Goal: Information Seeking & Learning: Understand process/instructions

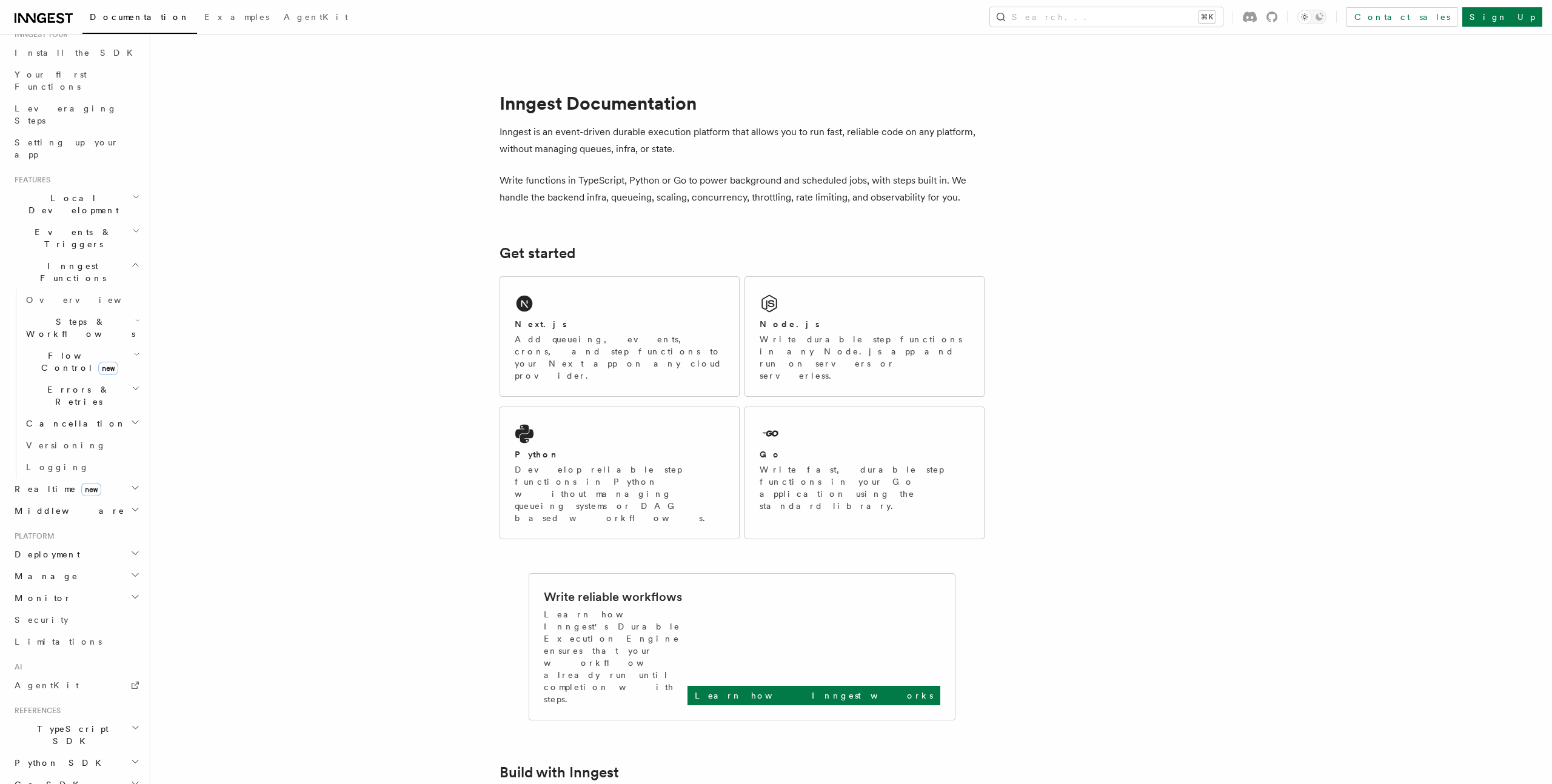
scroll to position [166, 0]
click at [74, 690] on span "TypeScript SDK" at bounding box center [70, 701] width 121 height 24
click at [66, 725] on span "Introduction" at bounding box center [70, 730] width 87 height 10
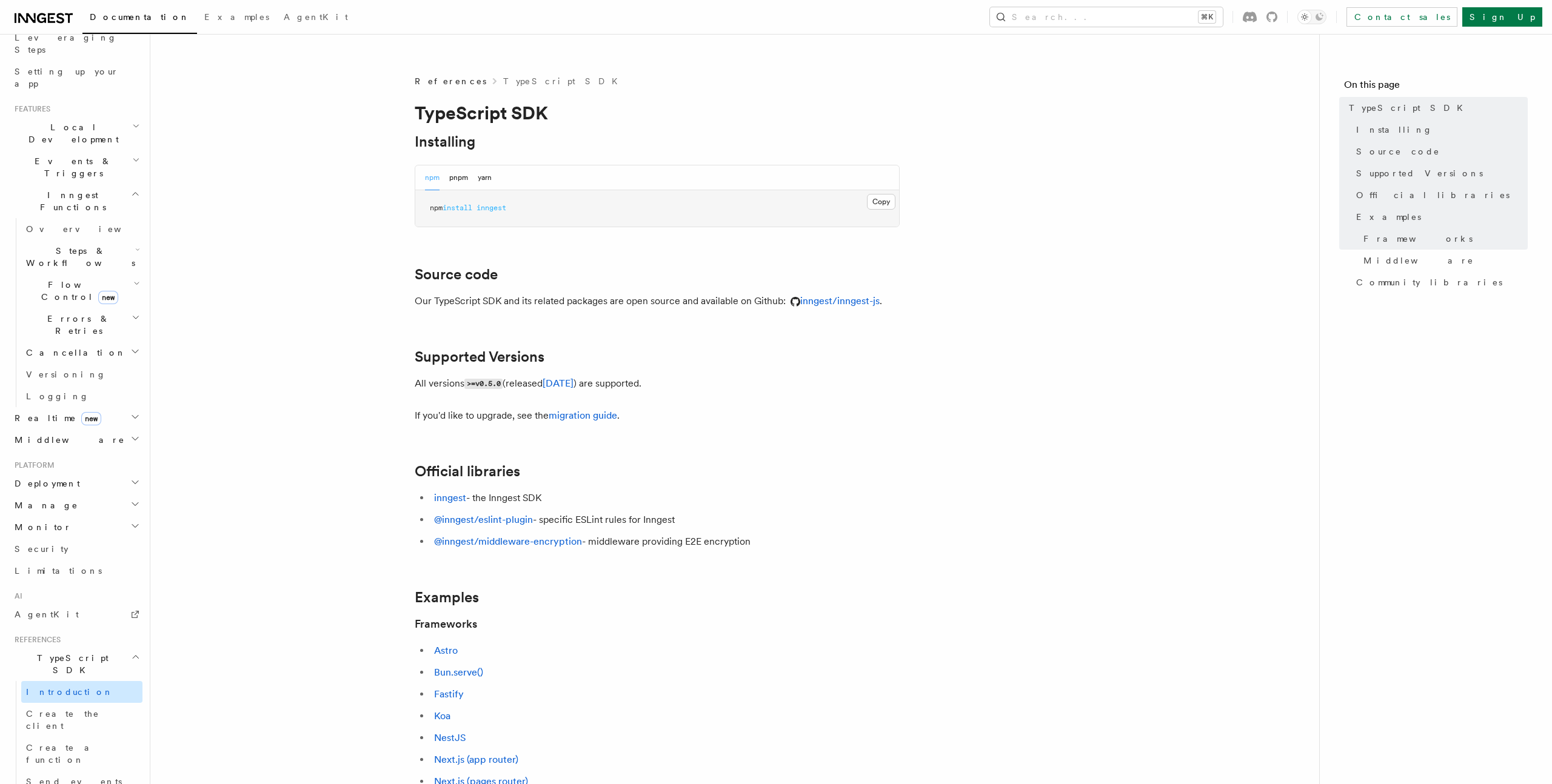
scroll to position [253, 0]
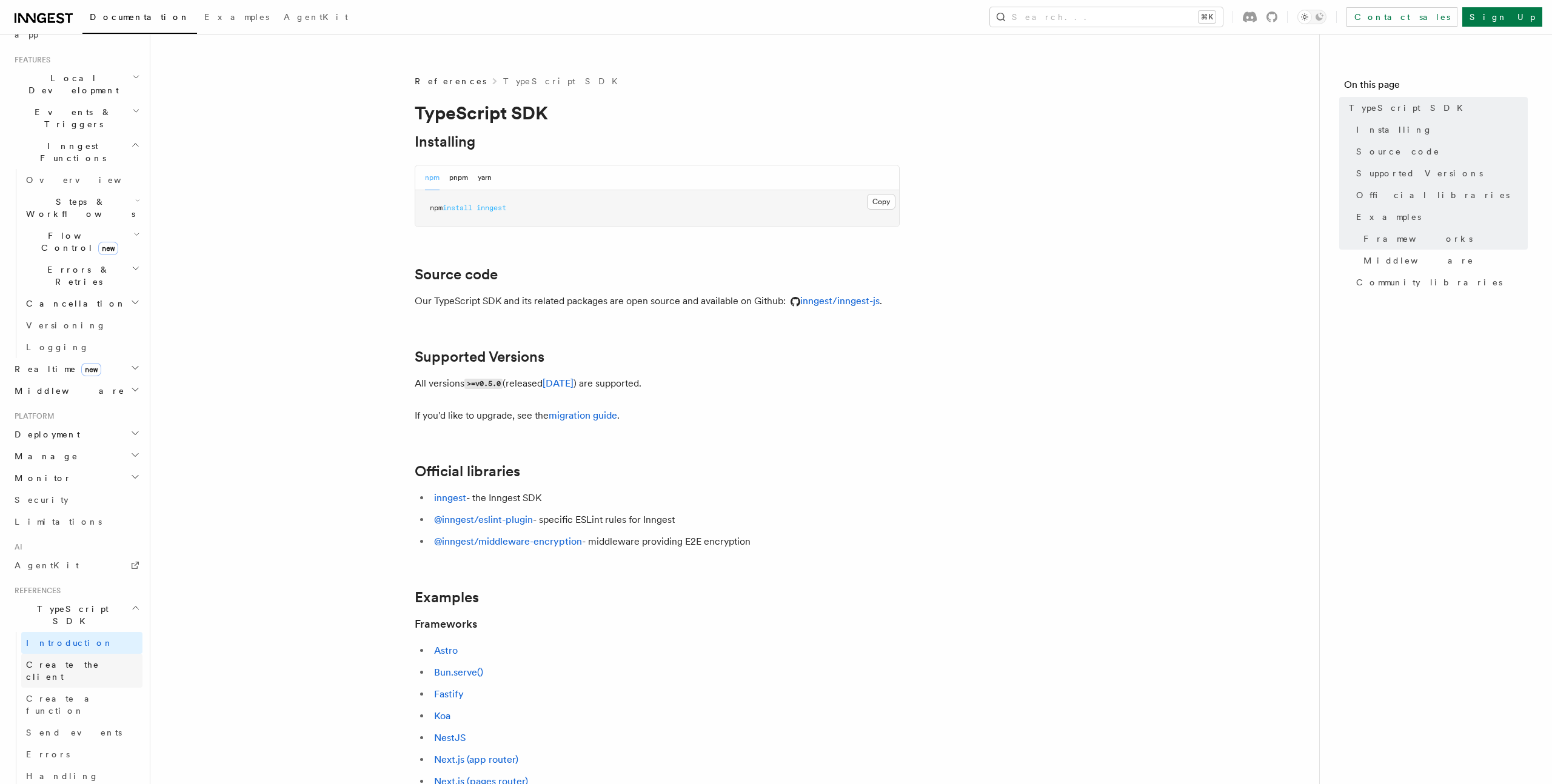
click at [75, 660] on span "Create the client" at bounding box center [63, 670] width 74 height 22
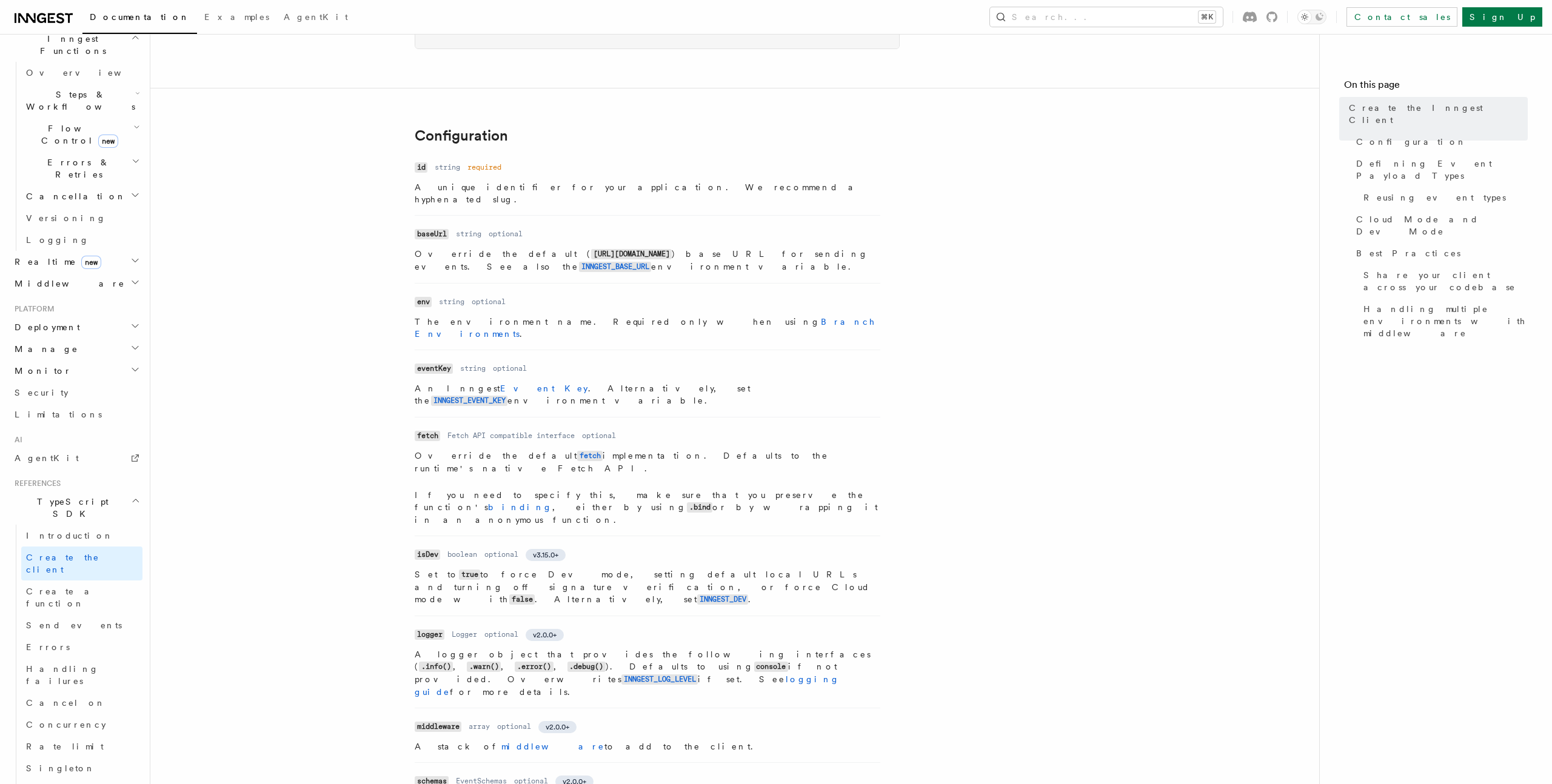
scroll to position [297, 0]
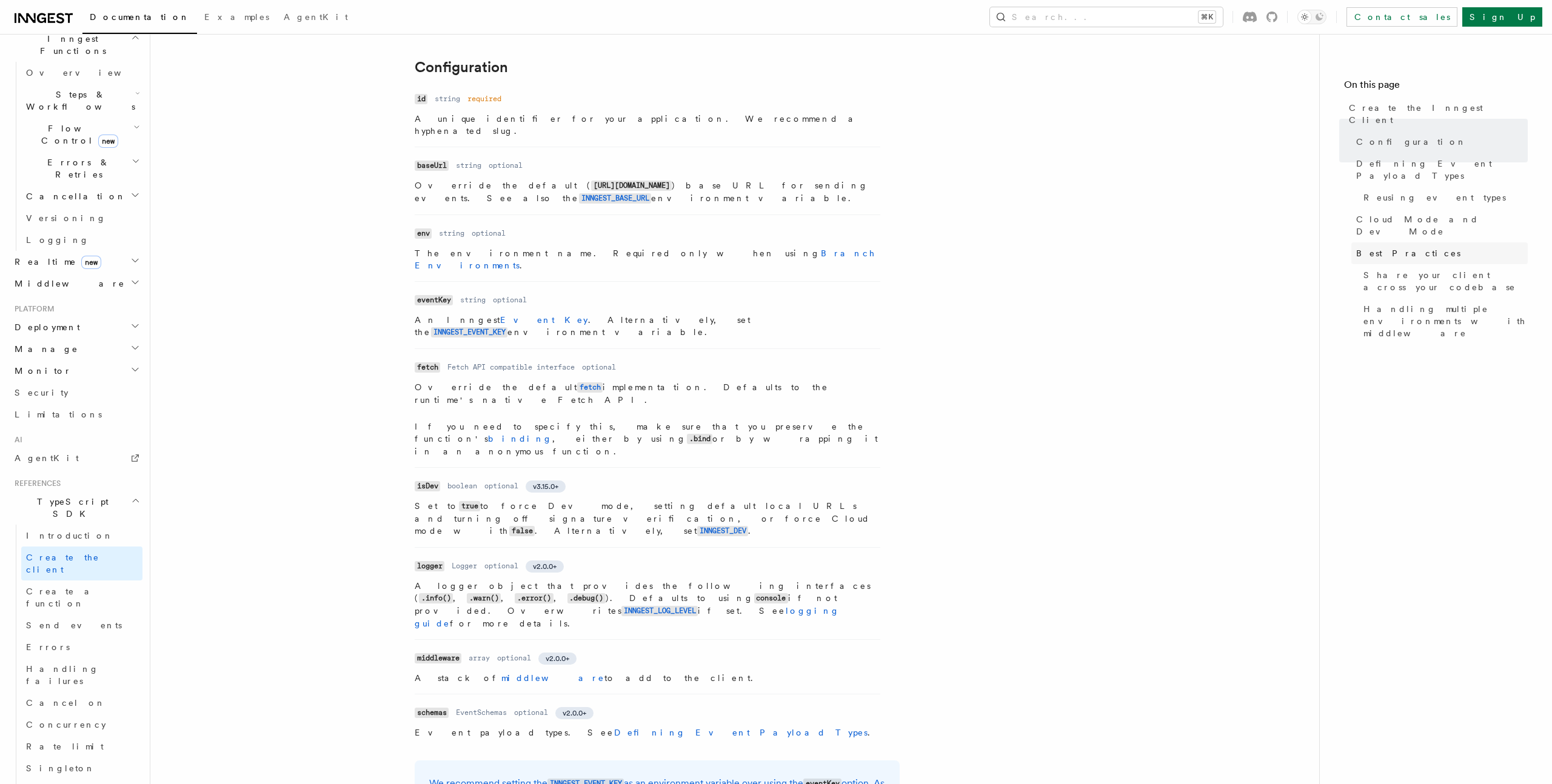
click at [1413, 242] on link "Best Practices" at bounding box center [1440, 253] width 176 height 22
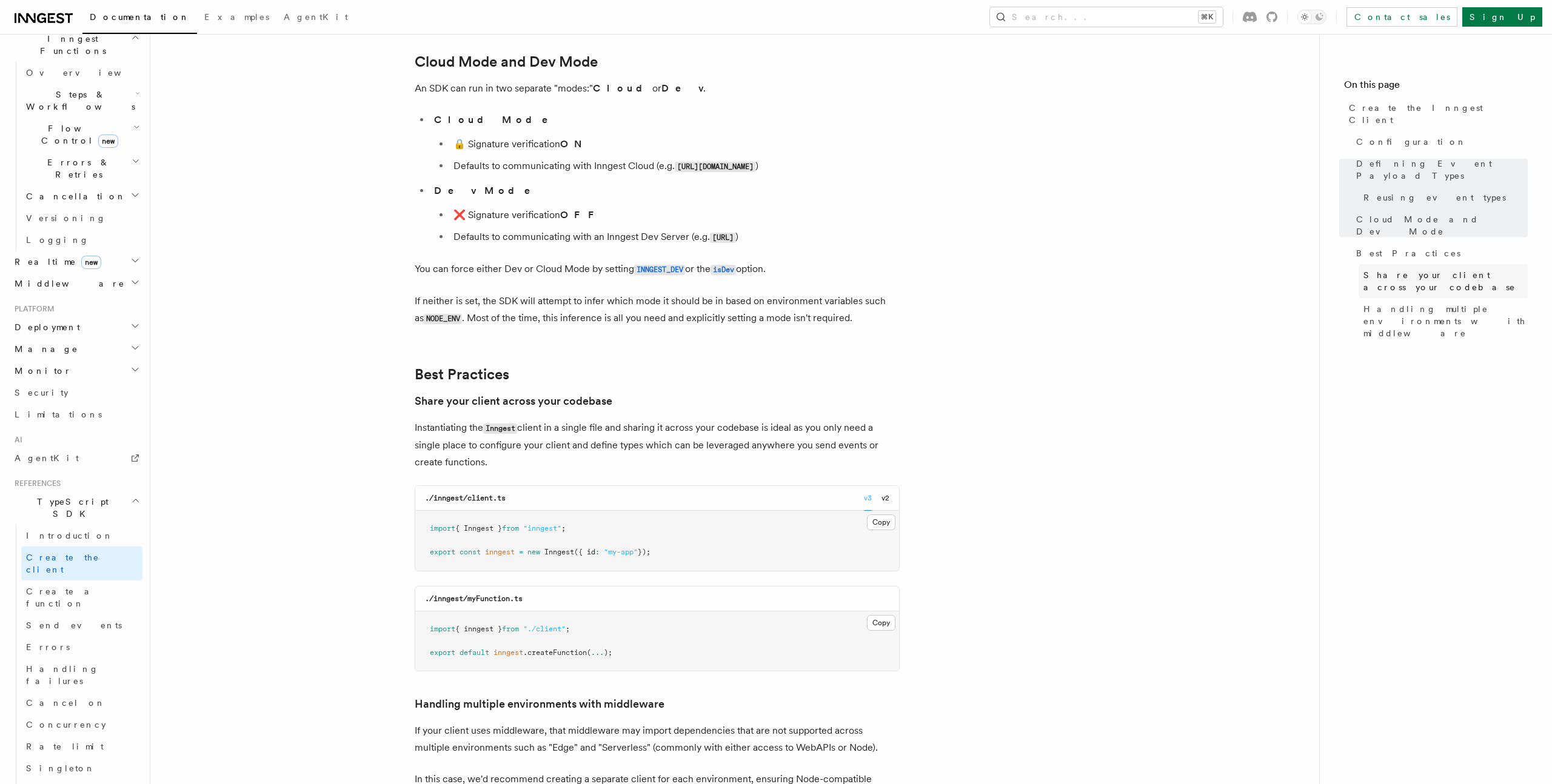
scroll to position [2284, 0]
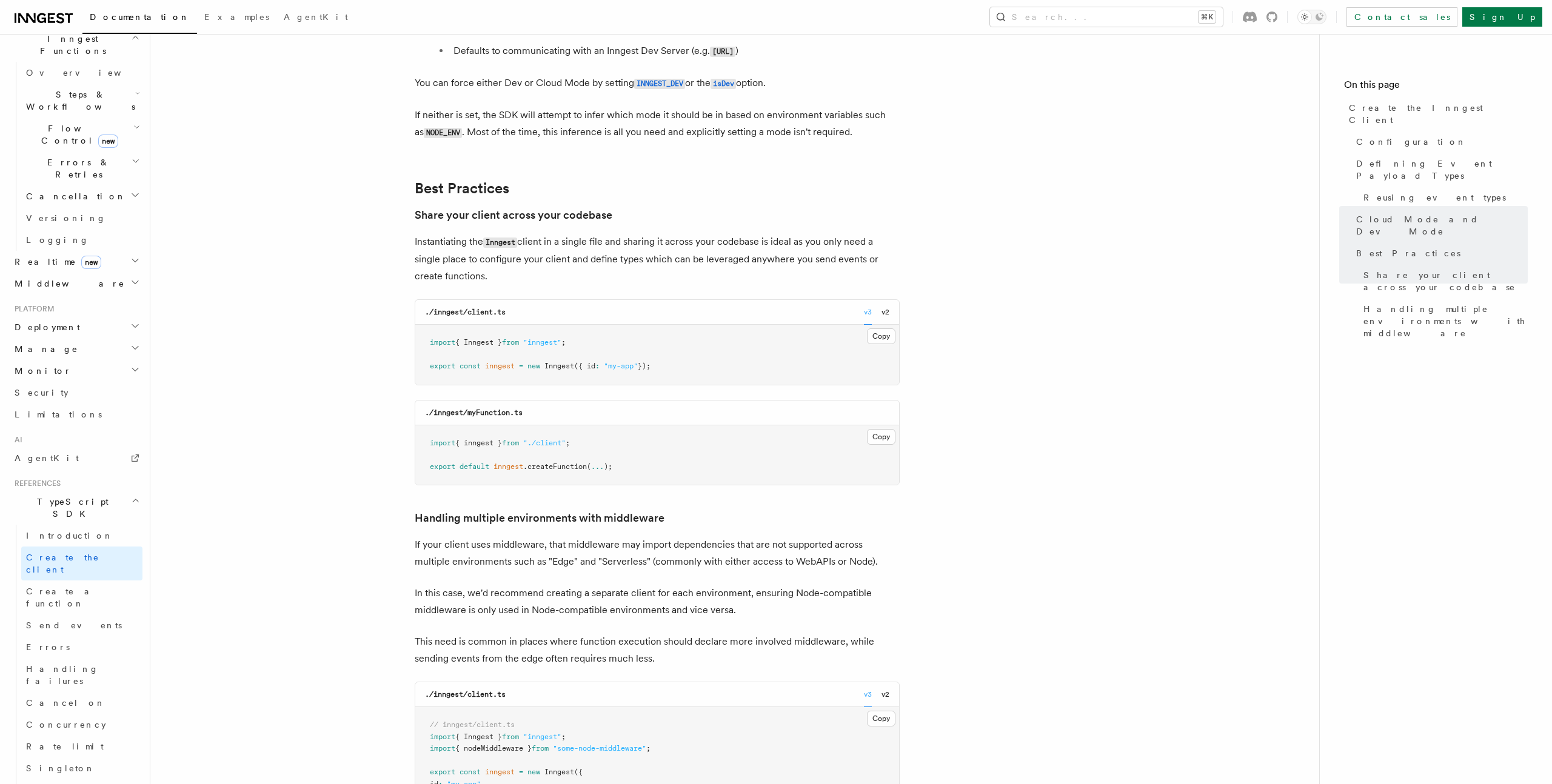
click at [544, 233] on p "Instantiating the Inngest client in a single file and sharing it across your co…" at bounding box center [657, 259] width 485 height 51
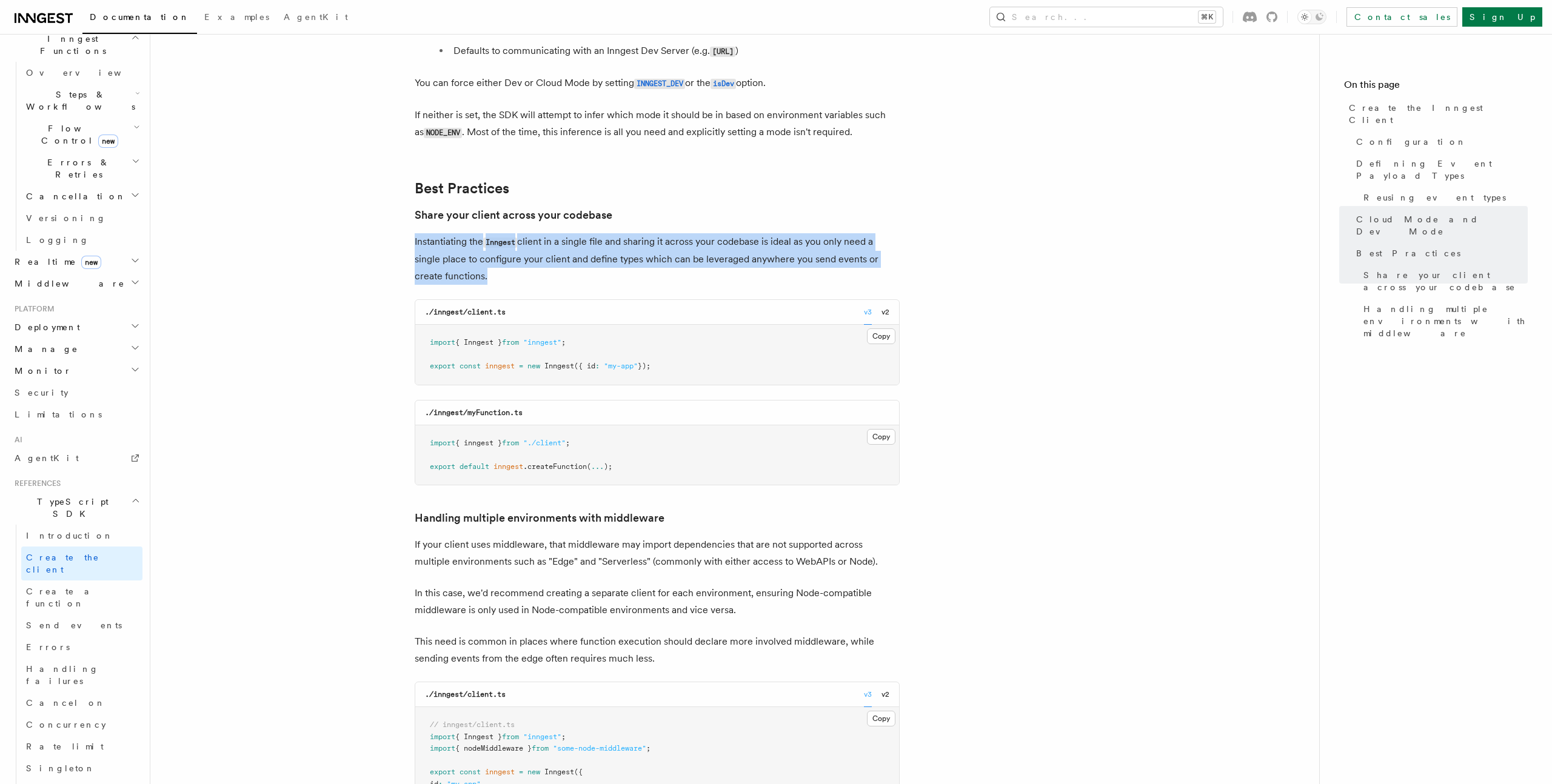
click at [544, 233] on p "Instantiating the Inngest client in a single file and sharing it across your co…" at bounding box center [657, 259] width 485 height 51
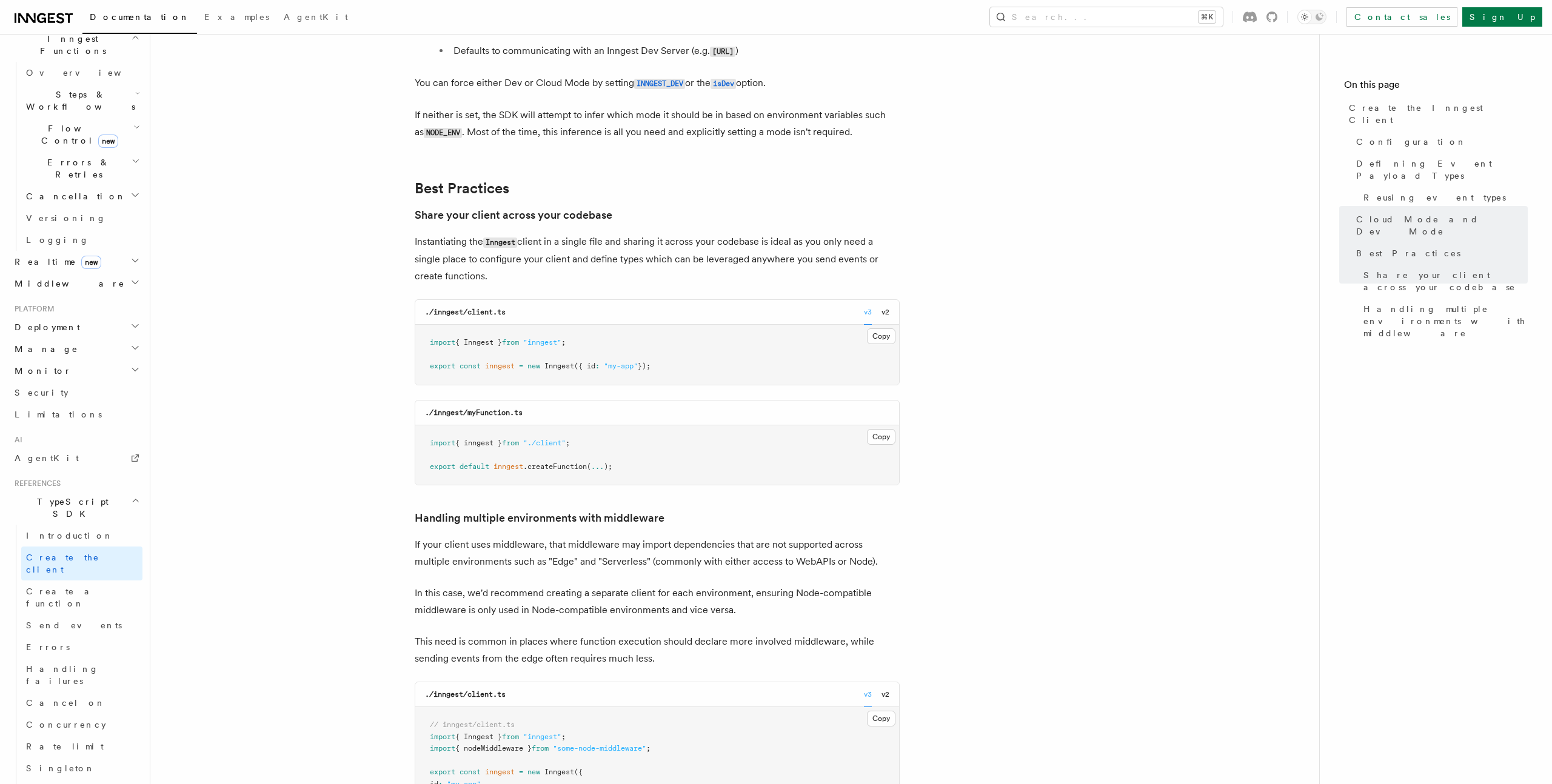
click at [600, 233] on p "Instantiating the Inngest client in a single file and sharing it across your co…" at bounding box center [657, 259] width 485 height 51
click at [562, 233] on p "Instantiating the Inngest client in a single file and sharing it across your co…" at bounding box center [657, 259] width 485 height 51
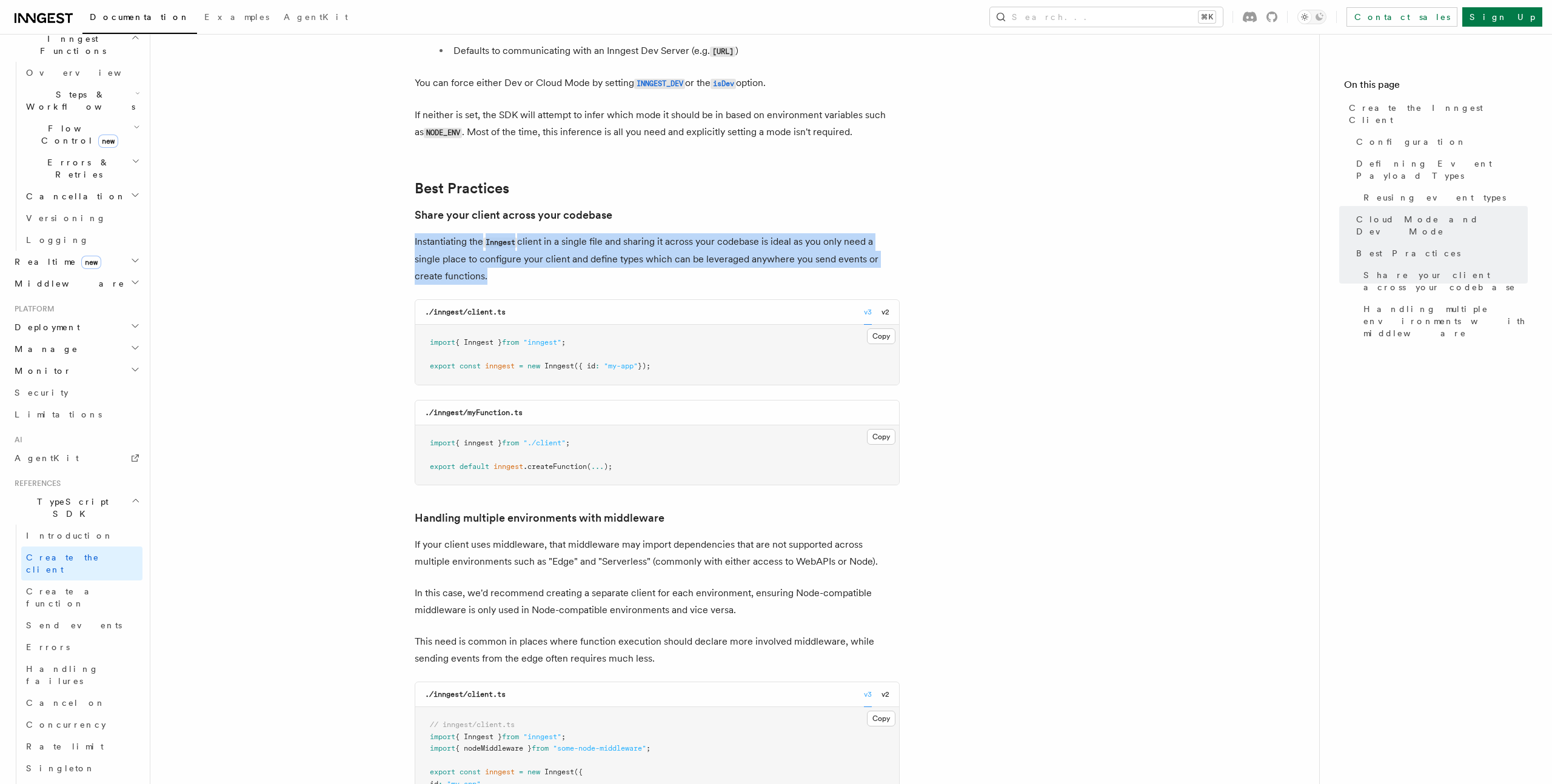
click at [644, 233] on p "Instantiating the Inngest client in a single file and sharing it across your co…" at bounding box center [657, 259] width 485 height 51
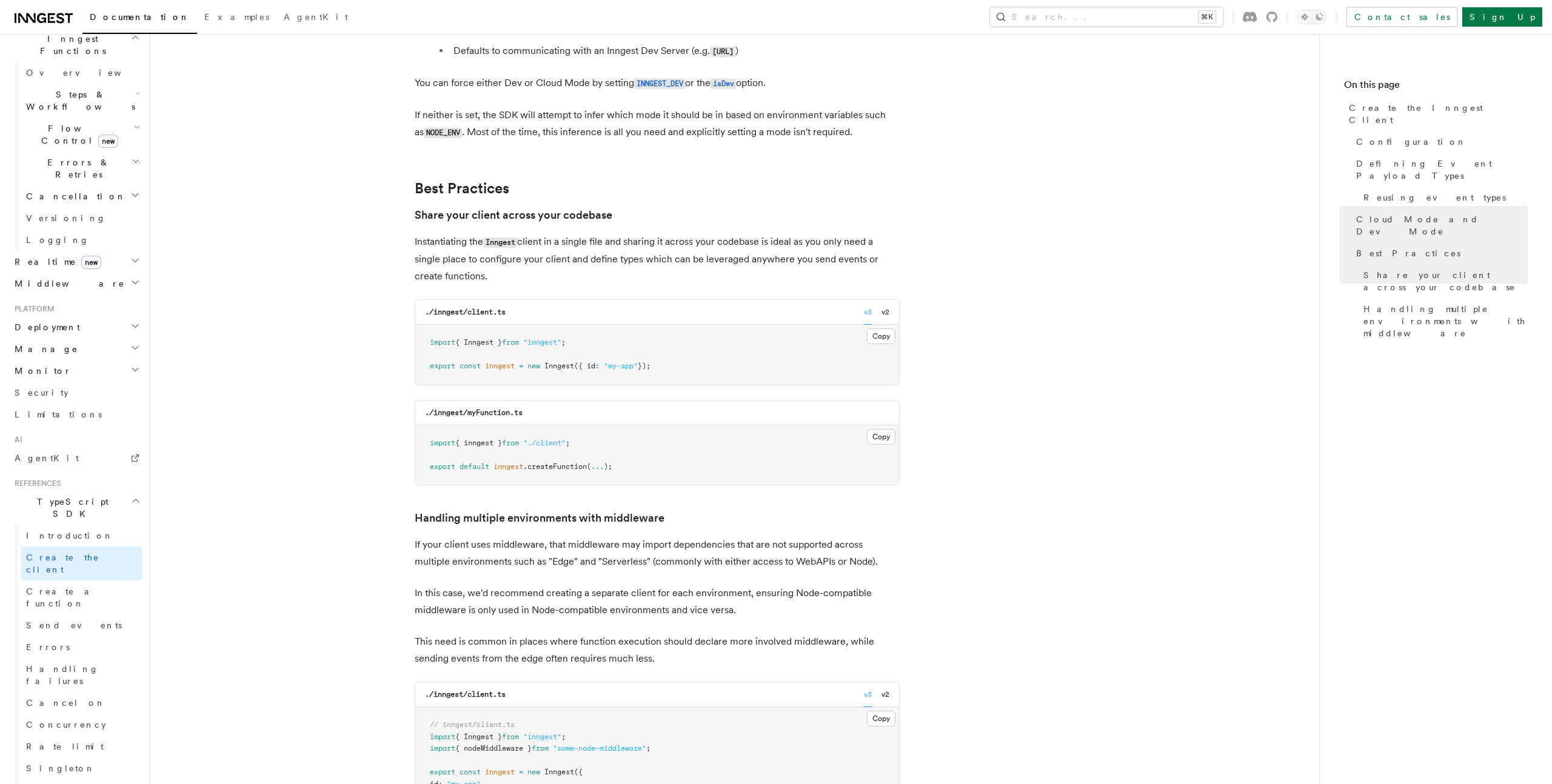
click at [639, 233] on p "Instantiating the Inngest client in a single file and sharing it across your co…" at bounding box center [657, 259] width 485 height 51
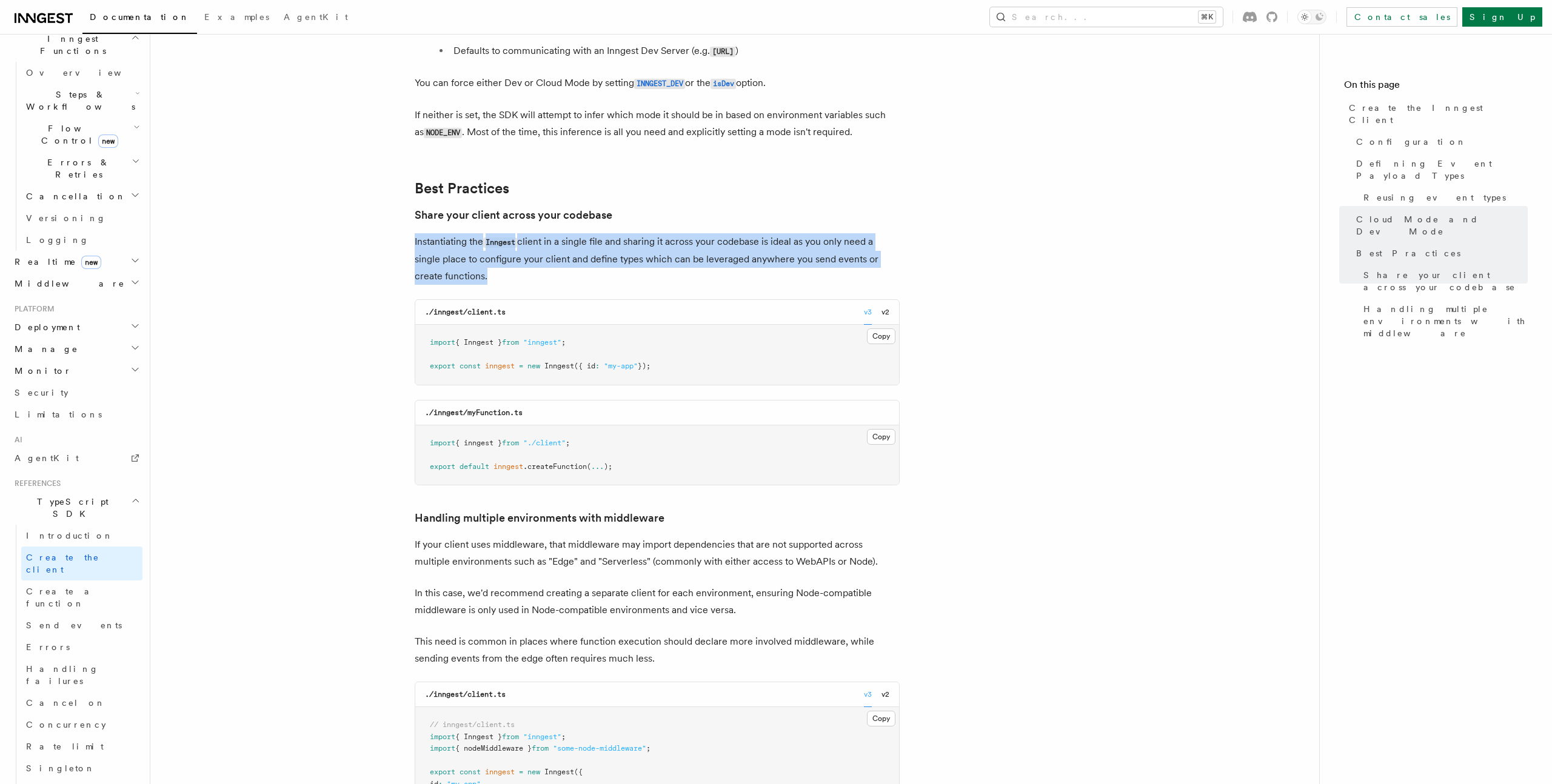
click at [639, 233] on p "Instantiating the Inngest client in a single file and sharing it across your co…" at bounding box center [657, 259] width 485 height 51
click at [702, 233] on p "Instantiating the Inngest client in a single file and sharing it across your co…" at bounding box center [657, 259] width 485 height 51
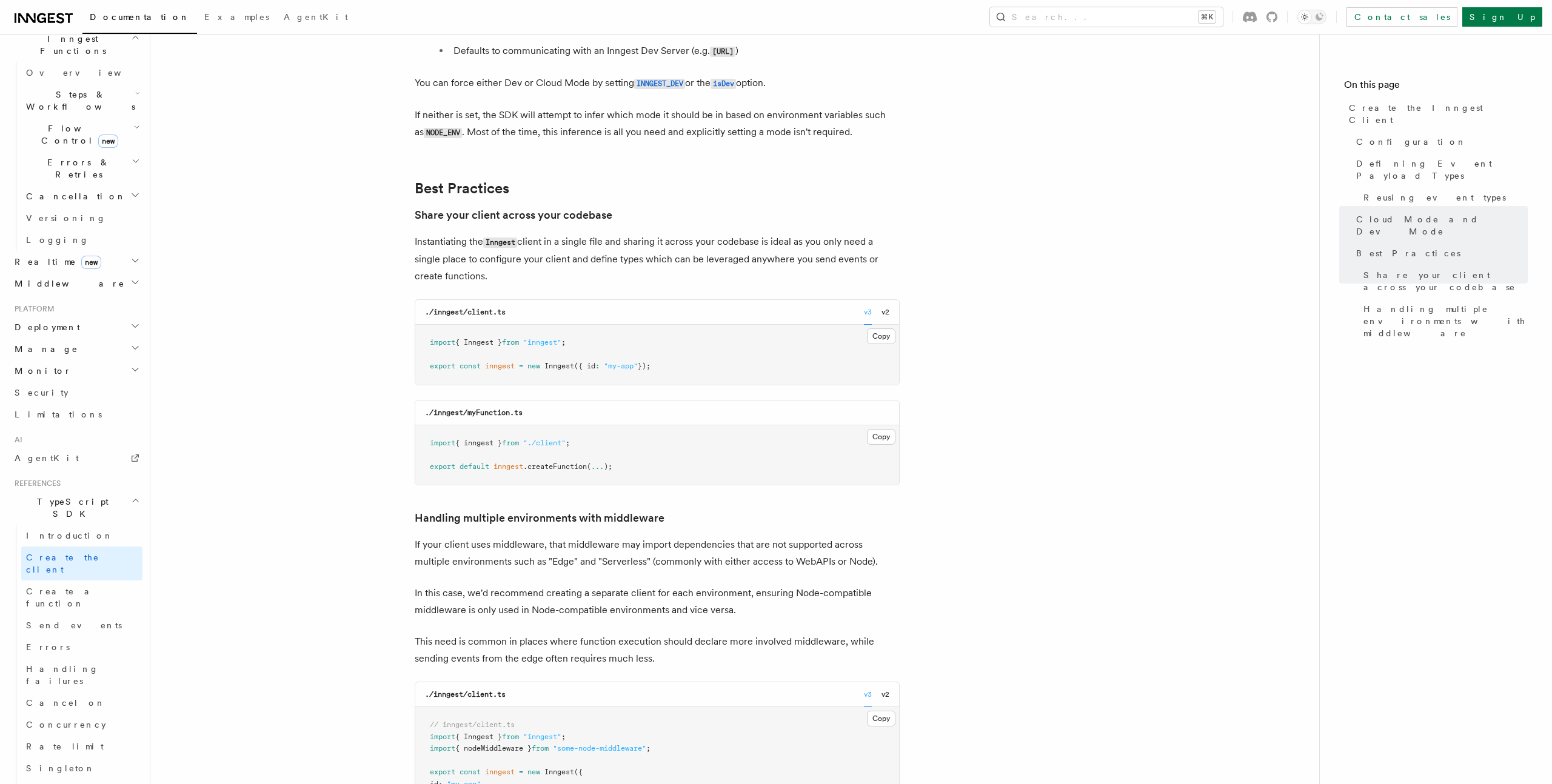
click at [643, 233] on p "Instantiating the Inngest client in a single file and sharing it across your co…" at bounding box center [657, 259] width 485 height 51
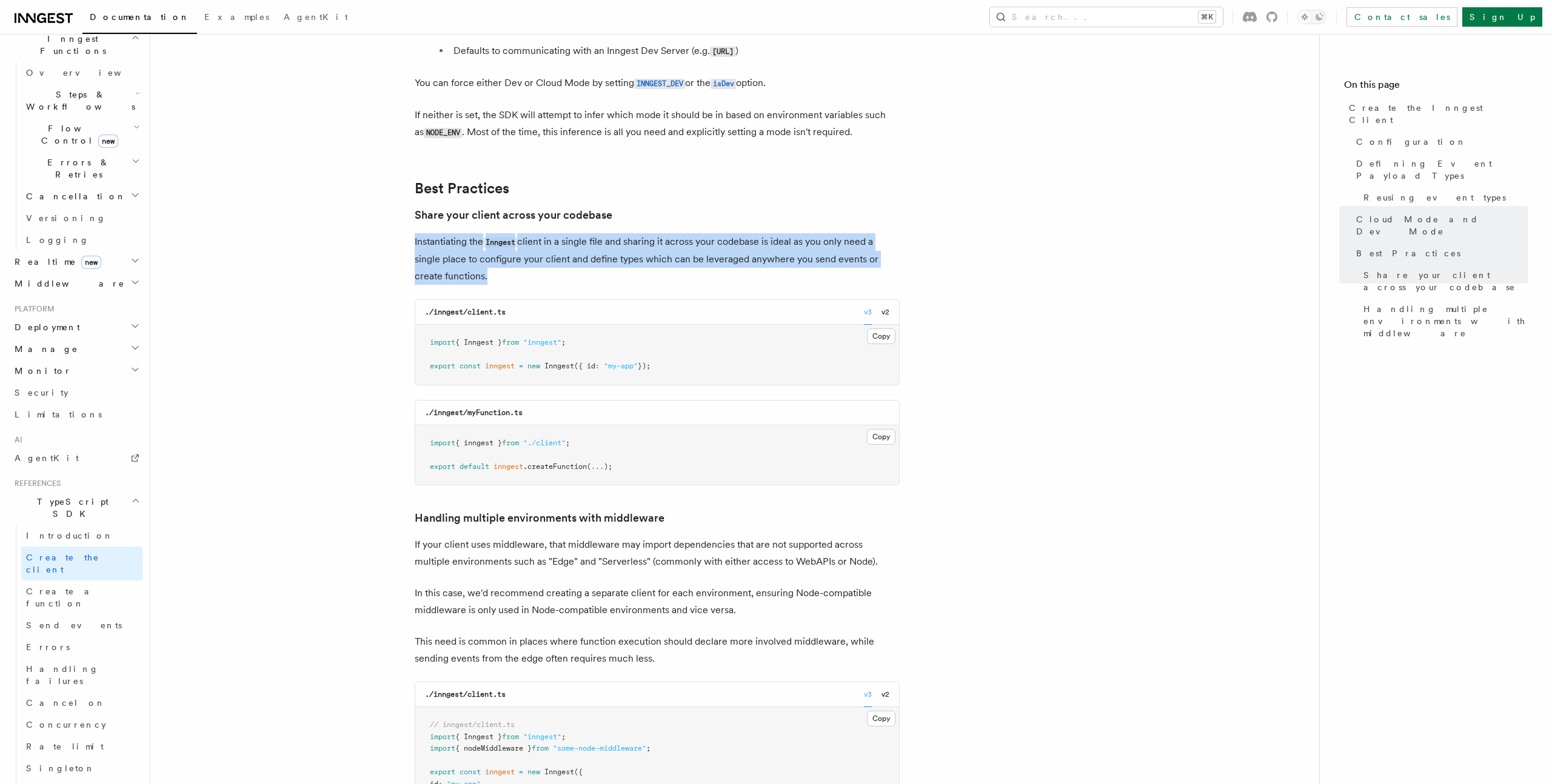
drag, startPoint x: 643, startPoint y: 119, endPoint x: 668, endPoint y: 119, distance: 25.0
click at [643, 233] on p "Instantiating the Inngest client in a single file and sharing it across your co…" at bounding box center [657, 259] width 485 height 51
click at [682, 233] on p "Instantiating the Inngest client in a single file and sharing it across your co…" at bounding box center [657, 259] width 485 height 51
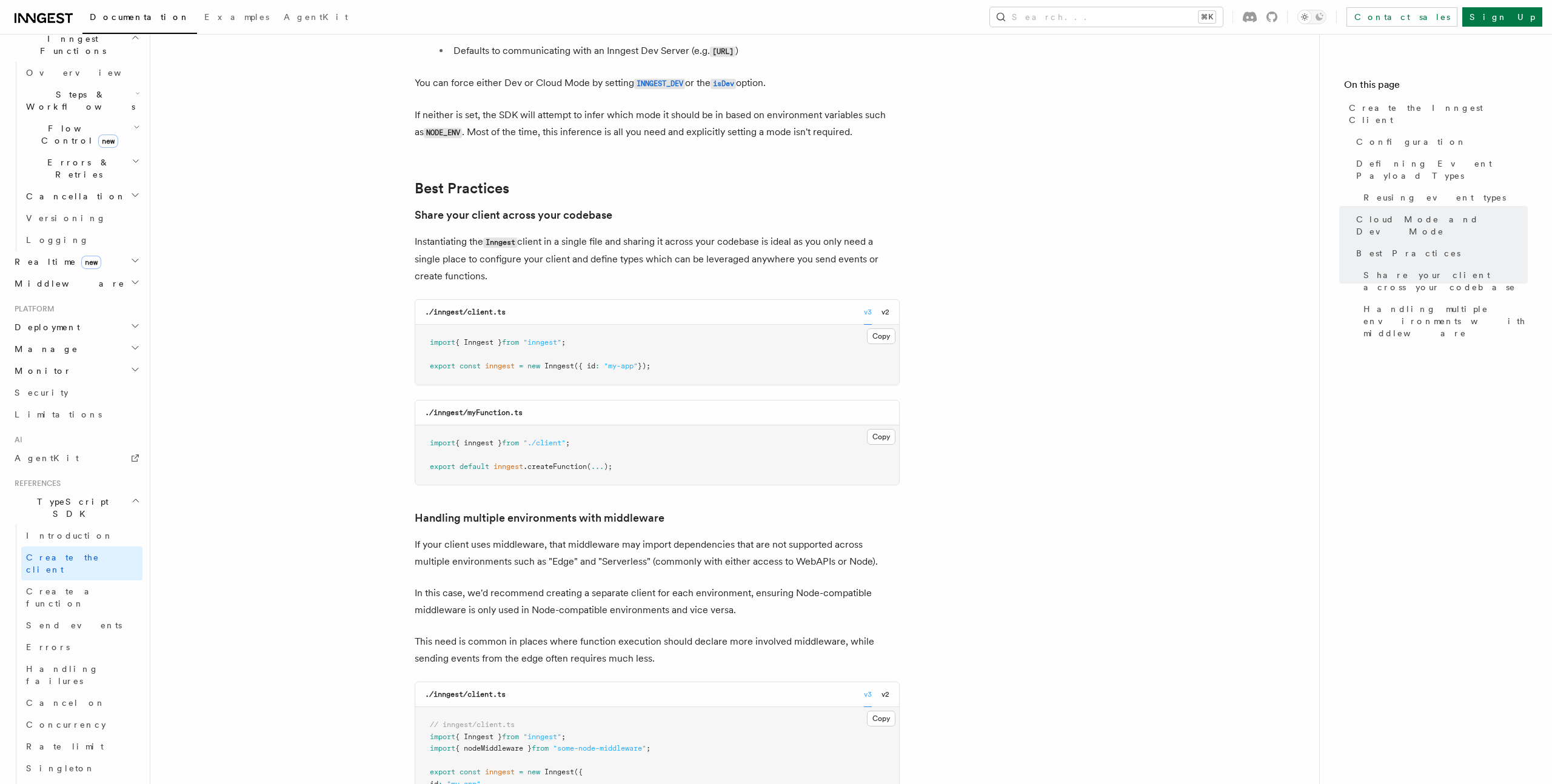
click at [607, 233] on p "Instantiating the Inngest client in a single file and sharing it across your co…" at bounding box center [657, 259] width 485 height 51
click at [716, 233] on p "Instantiating the Inngest client in a single file and sharing it across your co…" at bounding box center [657, 259] width 485 height 51
click at [718, 233] on p "Instantiating the Inngest client in a single file and sharing it across your co…" at bounding box center [657, 259] width 485 height 51
click at [718, 233] on p "Instantiating the Inngest client in a single file and sharing it across your co…" at bounding box center [657, 259] width 485 height 51
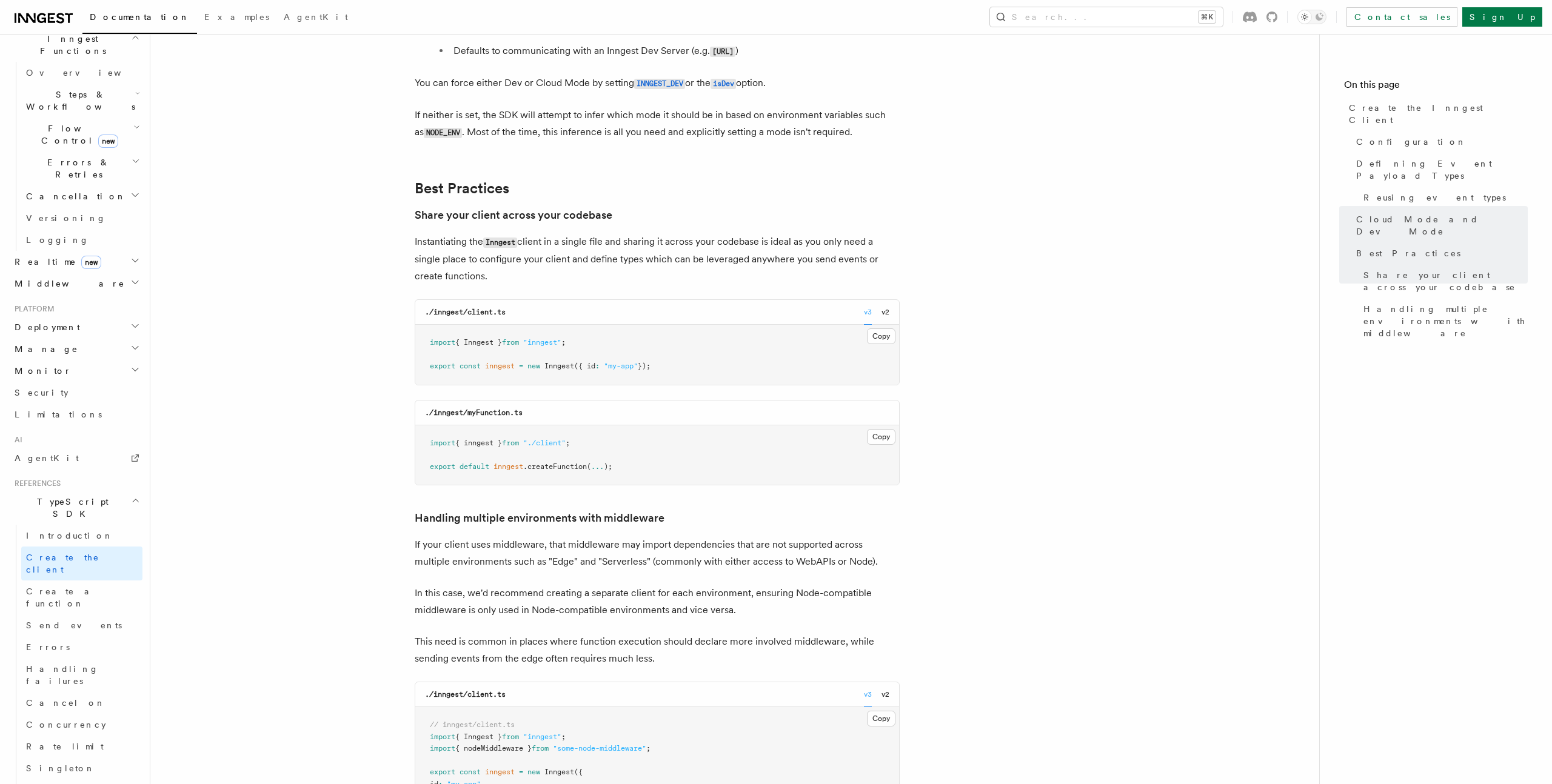
click at [685, 233] on p "Instantiating the Inngest client in a single file and sharing it across your co…" at bounding box center [657, 259] width 485 height 51
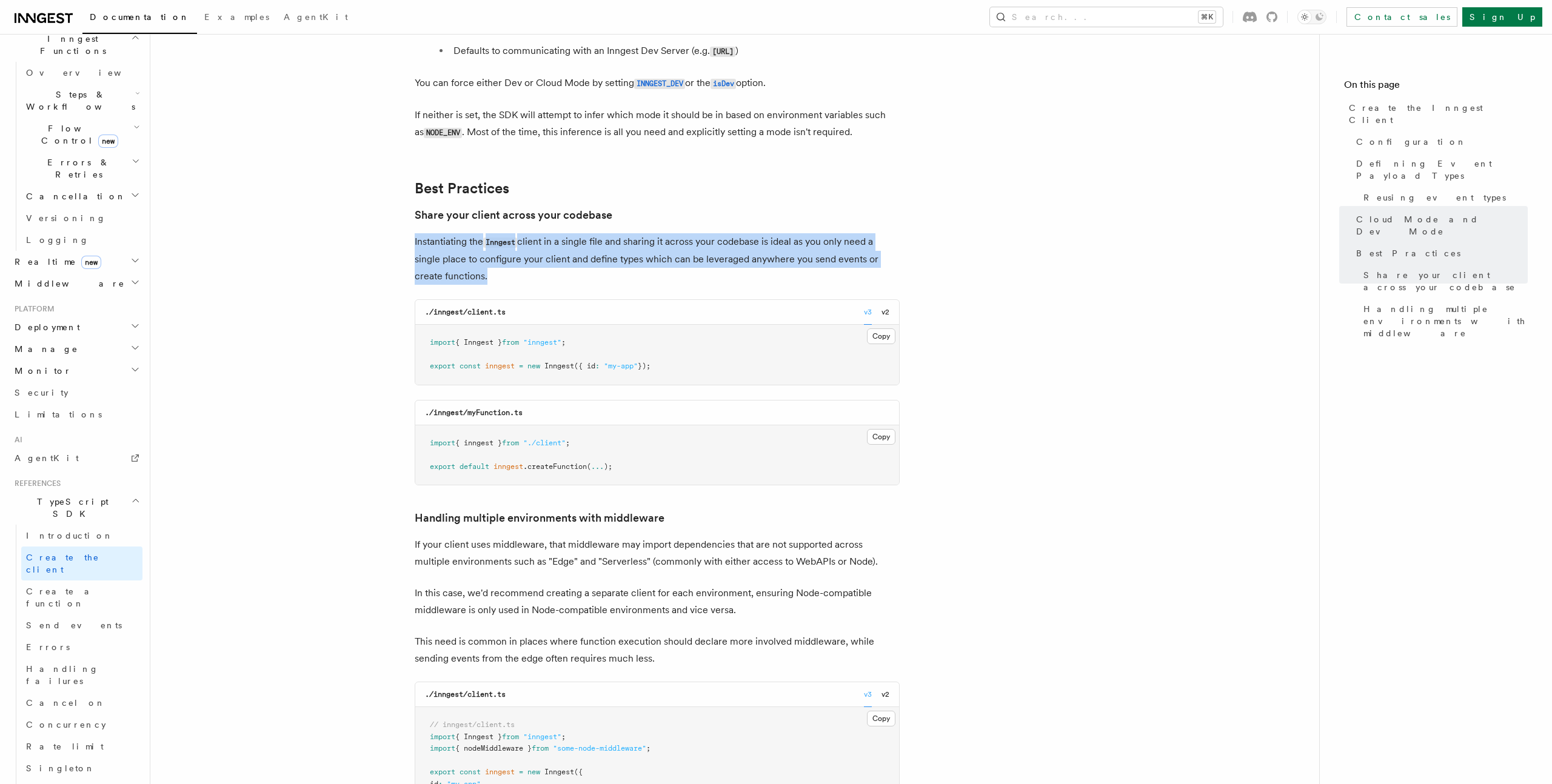
click at [685, 233] on p "Instantiating the Inngest client in a single file and sharing it across your co…" at bounding box center [657, 259] width 485 height 51
click at [734, 233] on p "Instantiating the Inngest client in a single file and sharing it across your co…" at bounding box center [657, 259] width 485 height 51
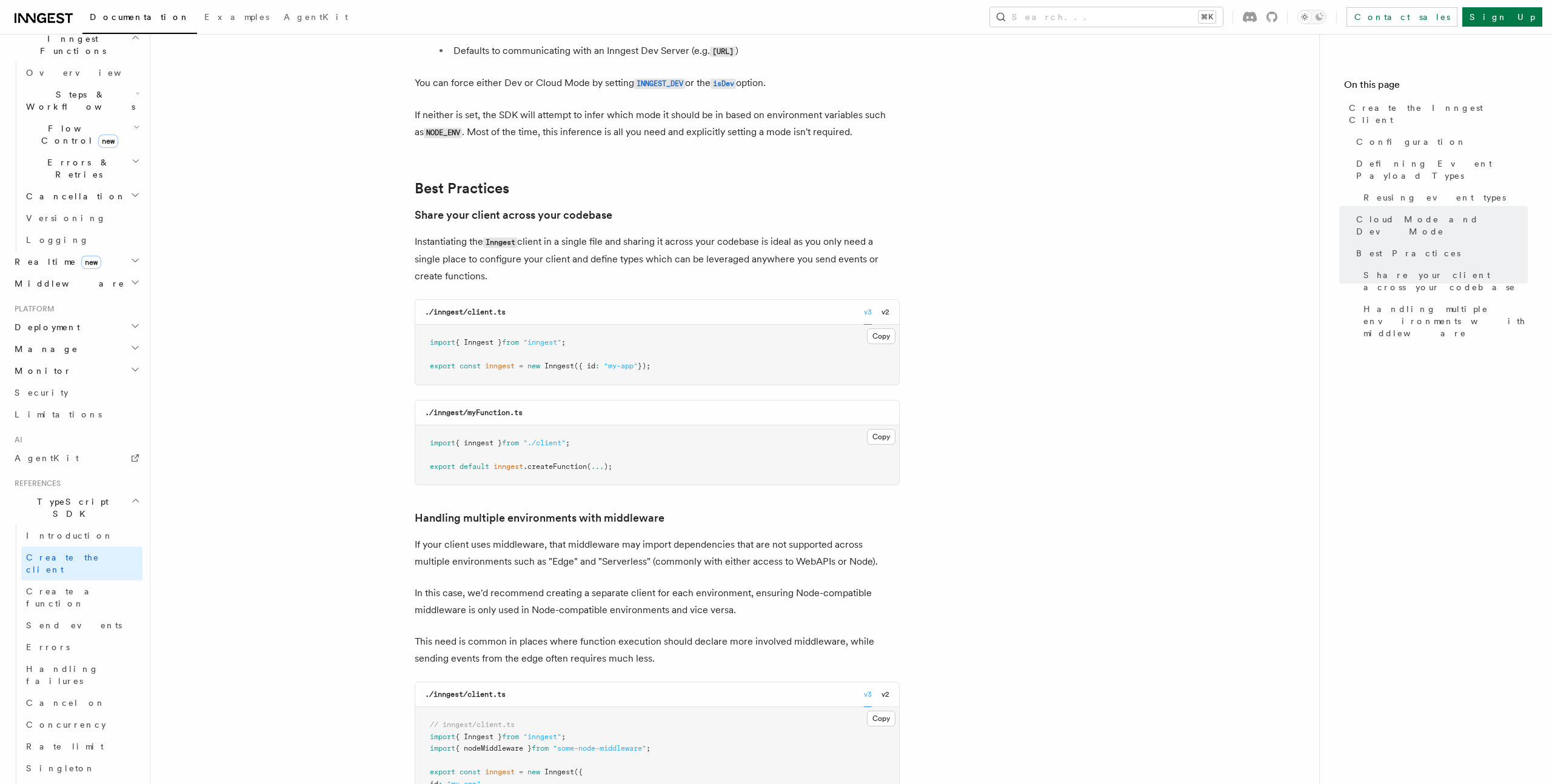
click at [609, 233] on p "Instantiating the Inngest client in a single file and sharing it across your co…" at bounding box center [657, 259] width 485 height 51
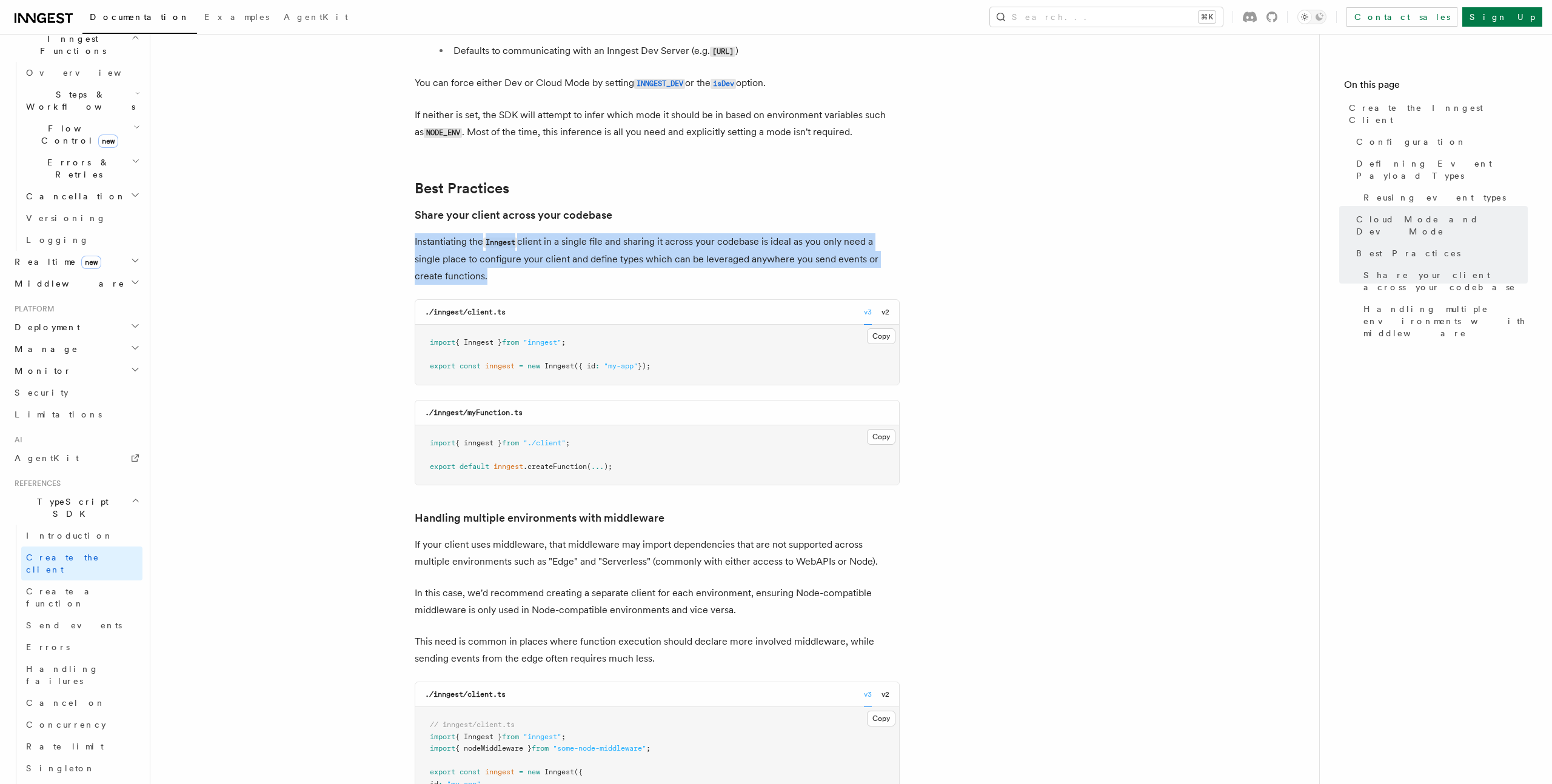
click at [609, 233] on p "Instantiating the Inngest client in a single file and sharing it across your co…" at bounding box center [657, 259] width 485 height 51
click at [653, 233] on p "Instantiating the Inngest client in a single file and sharing it across your co…" at bounding box center [657, 259] width 485 height 51
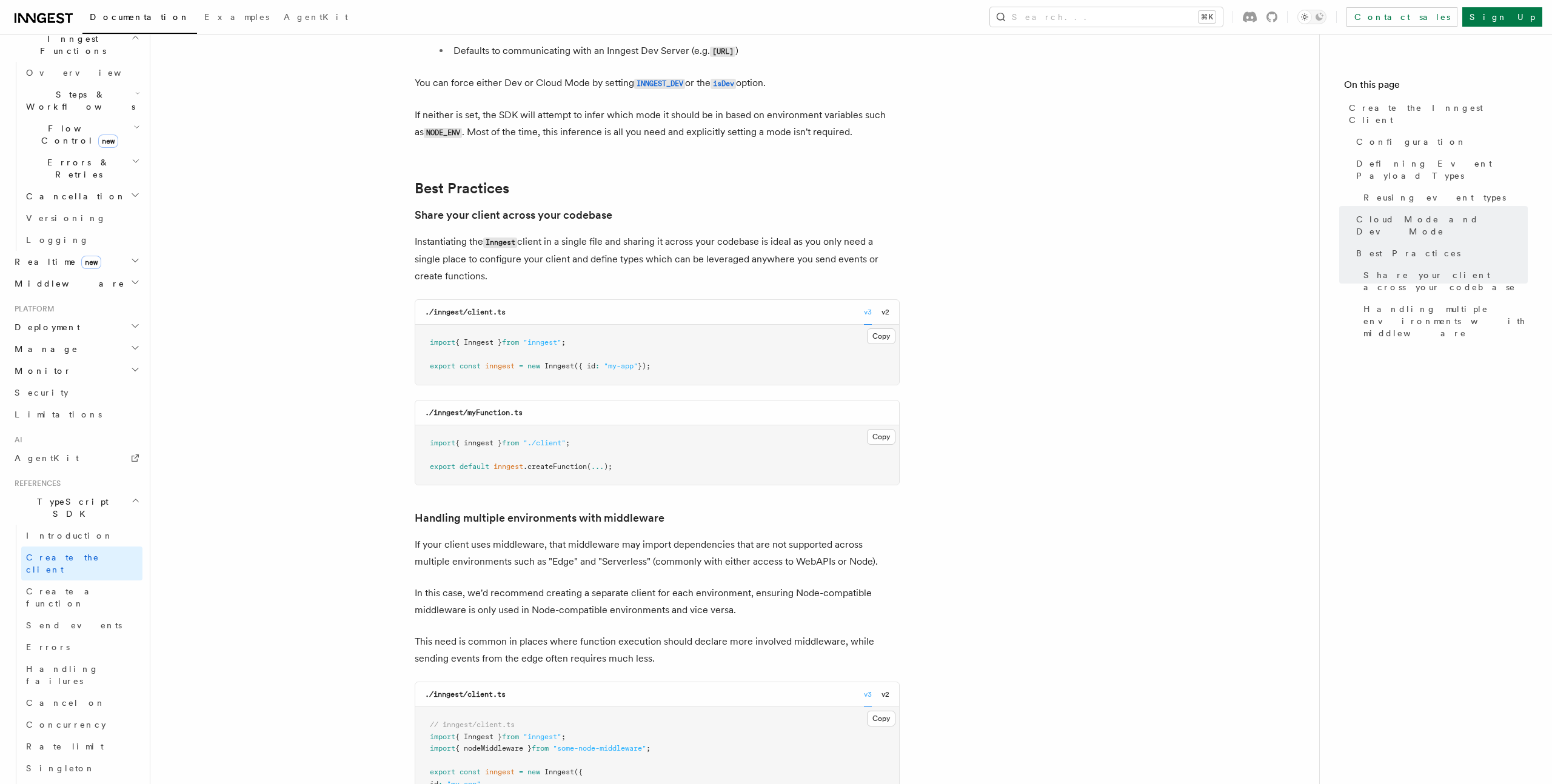
click at [616, 233] on p "Instantiating the Inngest client in a single file and sharing it across your co…" at bounding box center [657, 259] width 485 height 51
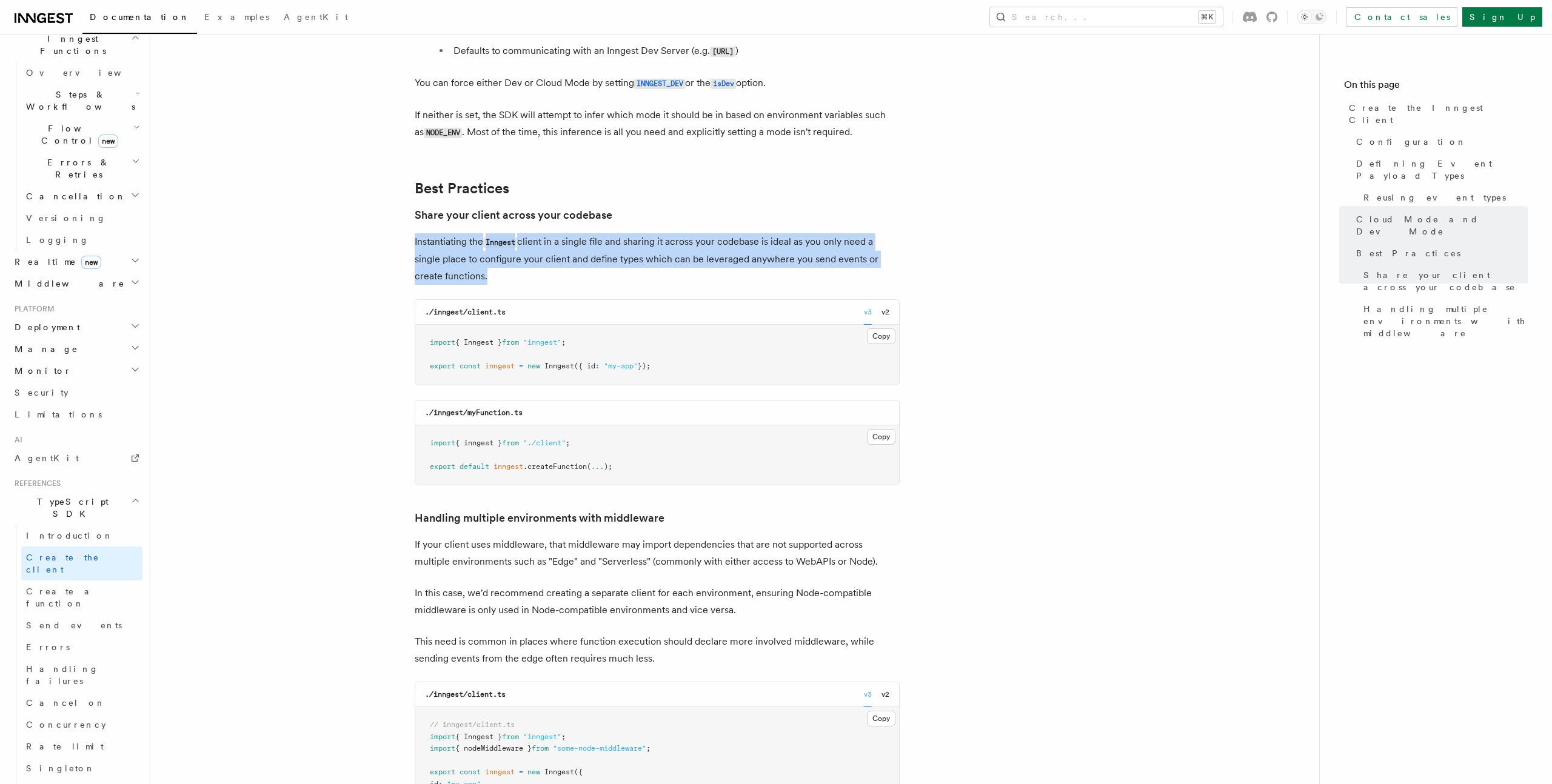
click at [616, 233] on p "Instantiating the Inngest client in a single file and sharing it across your co…" at bounding box center [657, 259] width 485 height 51
click at [659, 233] on p "Instantiating the Inngest client in a single file and sharing it across your co…" at bounding box center [657, 259] width 485 height 51
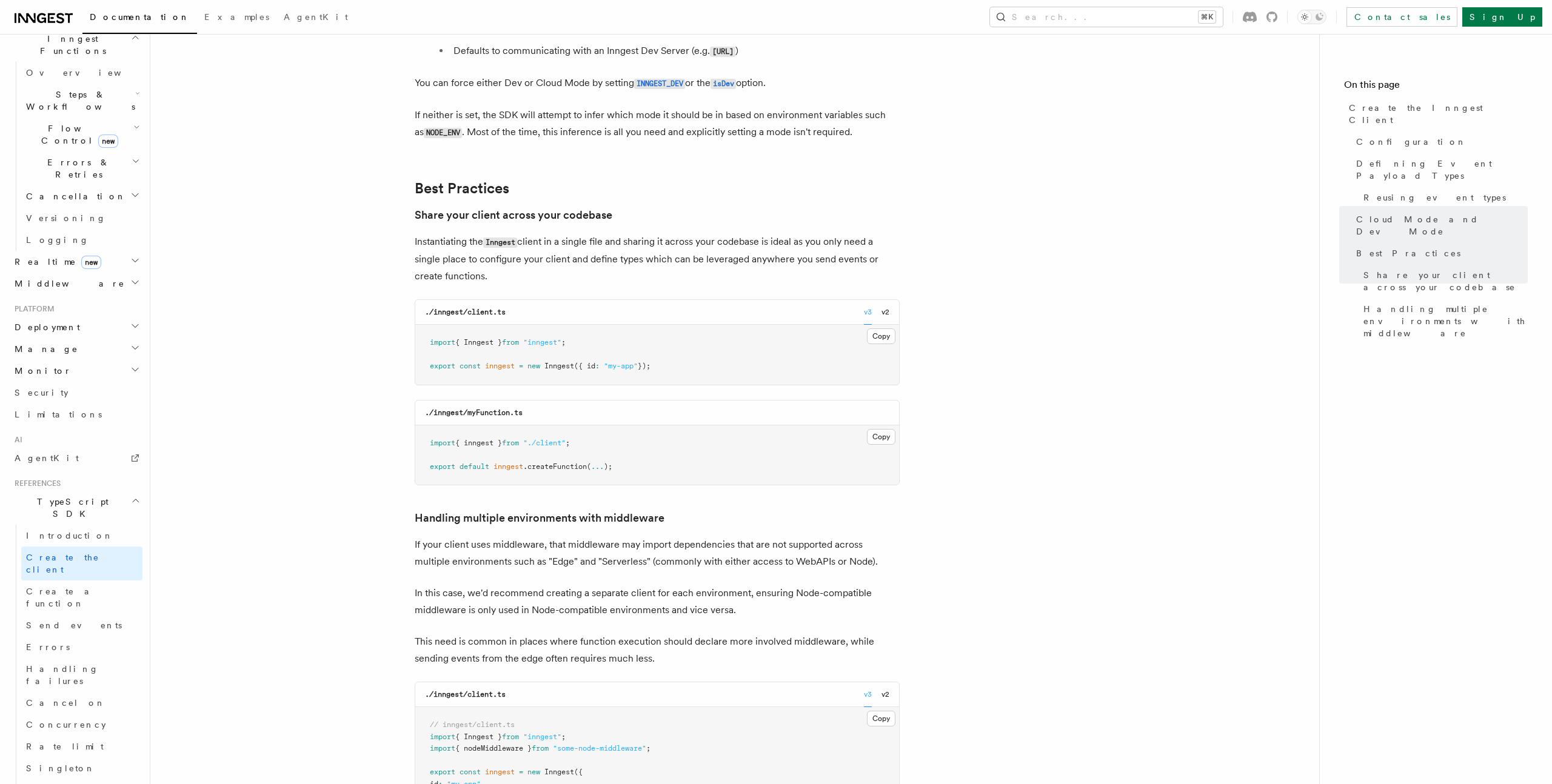
click at [545, 536] on p "If your client uses middleware, that middleware may import dependencies that ar…" at bounding box center [657, 553] width 485 height 34
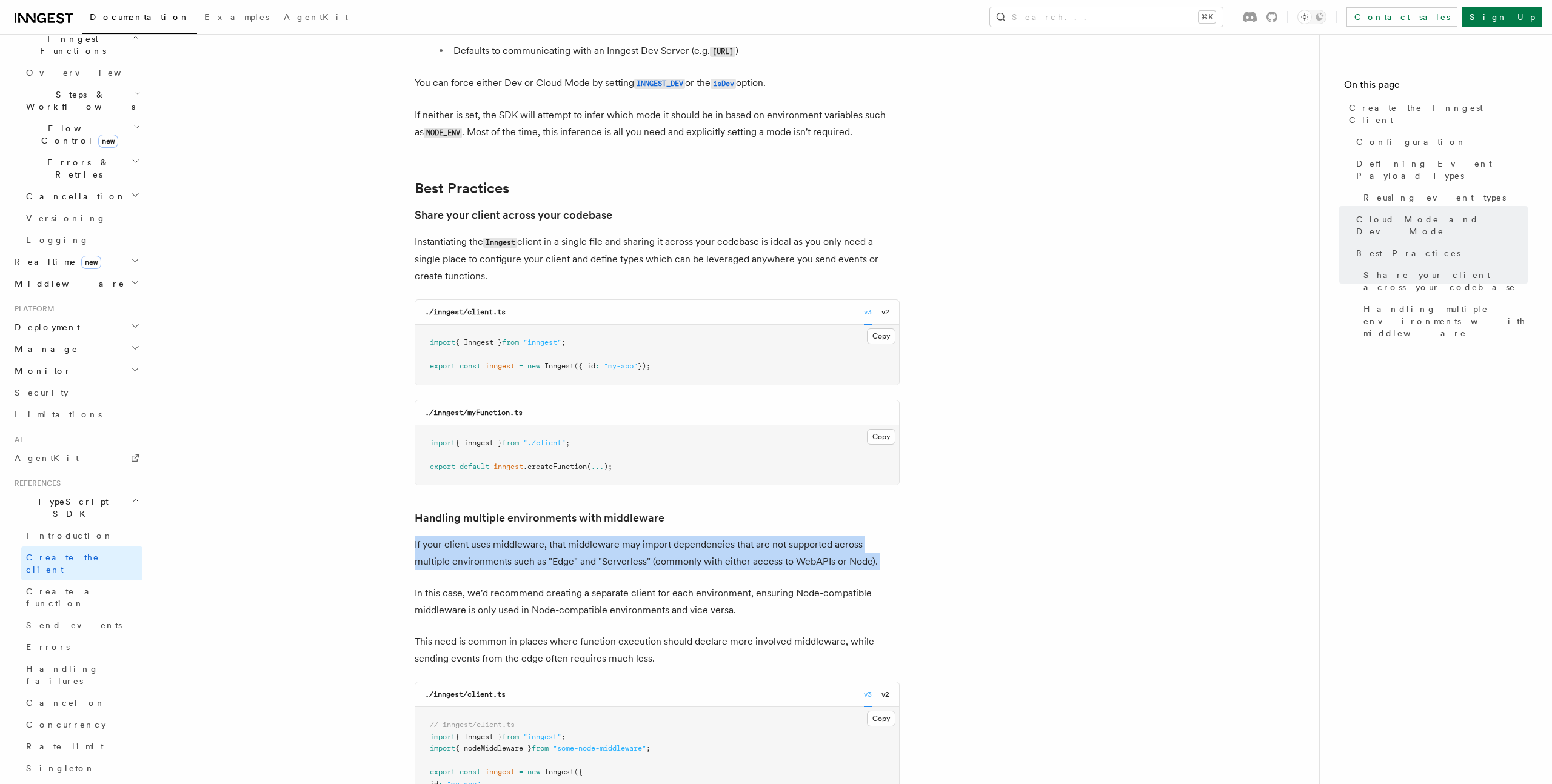
click at [545, 536] on p "If your client uses middleware, that middleware may import dependencies that ar…" at bounding box center [657, 553] width 485 height 34
click at [621, 536] on p "If your client uses middleware, that middleware may import dependencies that ar…" at bounding box center [657, 553] width 485 height 34
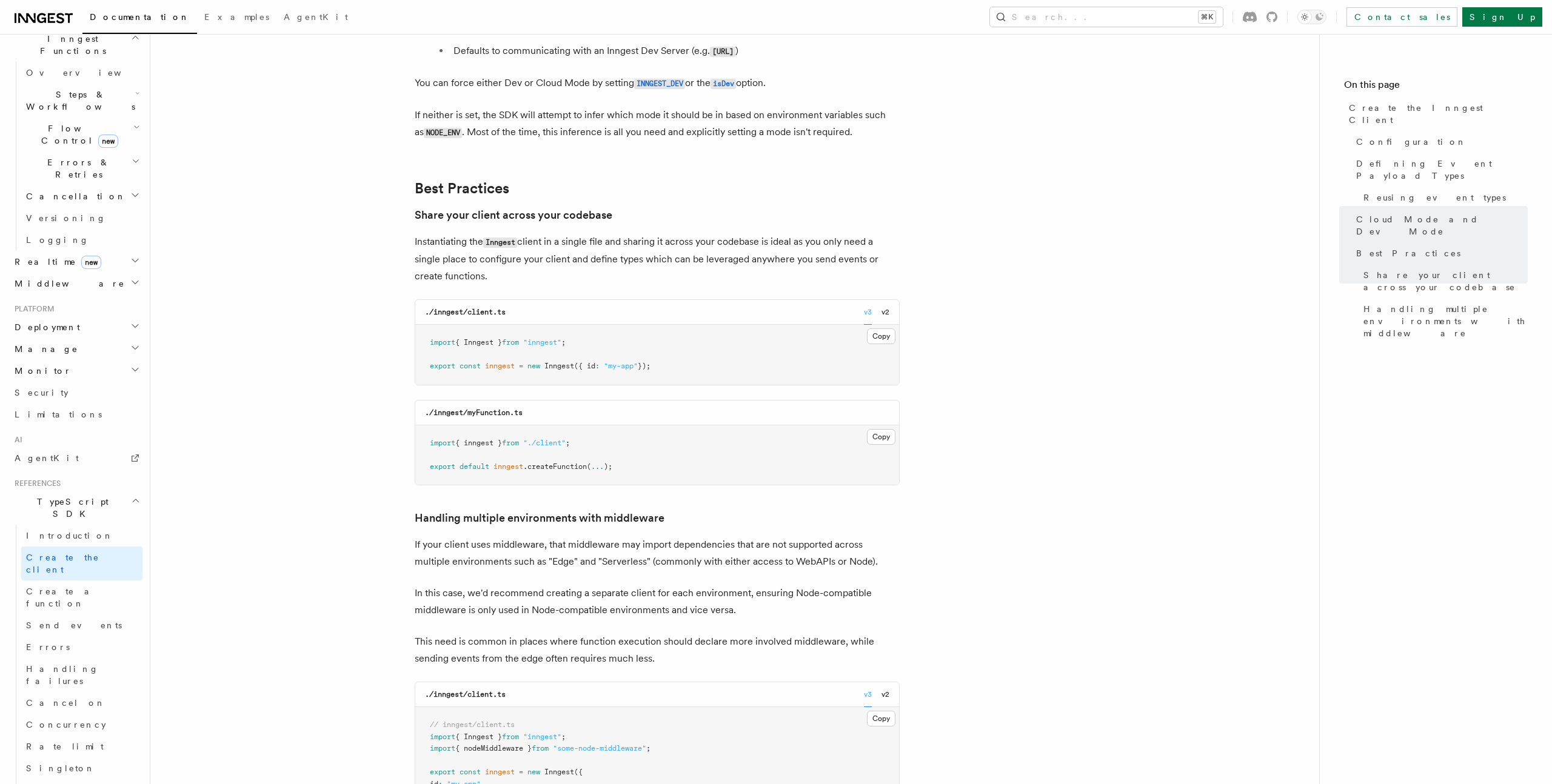
scroll to position [2287, 0]
click at [571, 534] on p "If your client uses middleware, that middleware may import dependencies that ar…" at bounding box center [657, 550] width 485 height 34
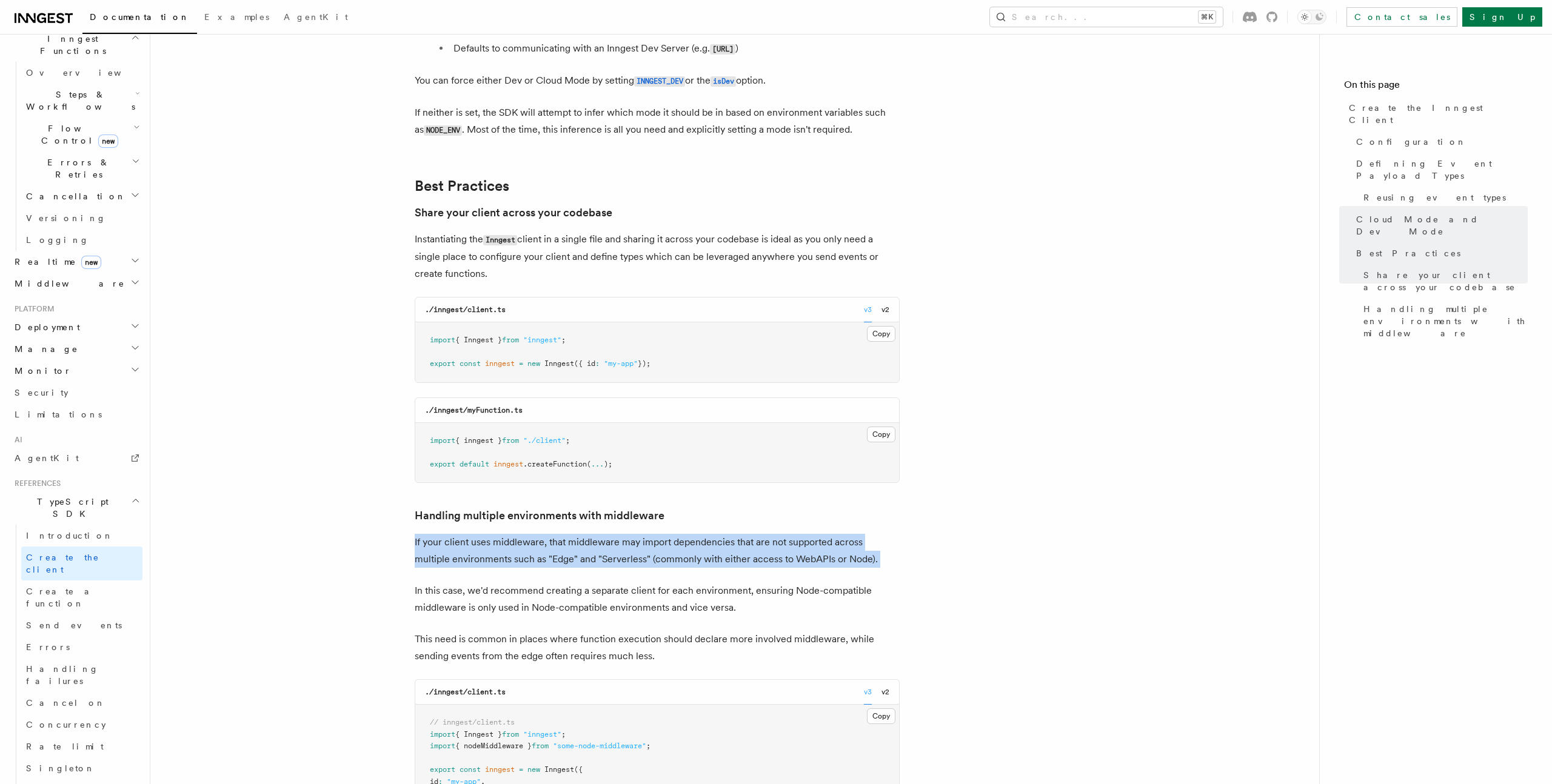
click at [571, 534] on p "If your client uses middleware, that middleware may import dependencies that ar…" at bounding box center [657, 550] width 485 height 34
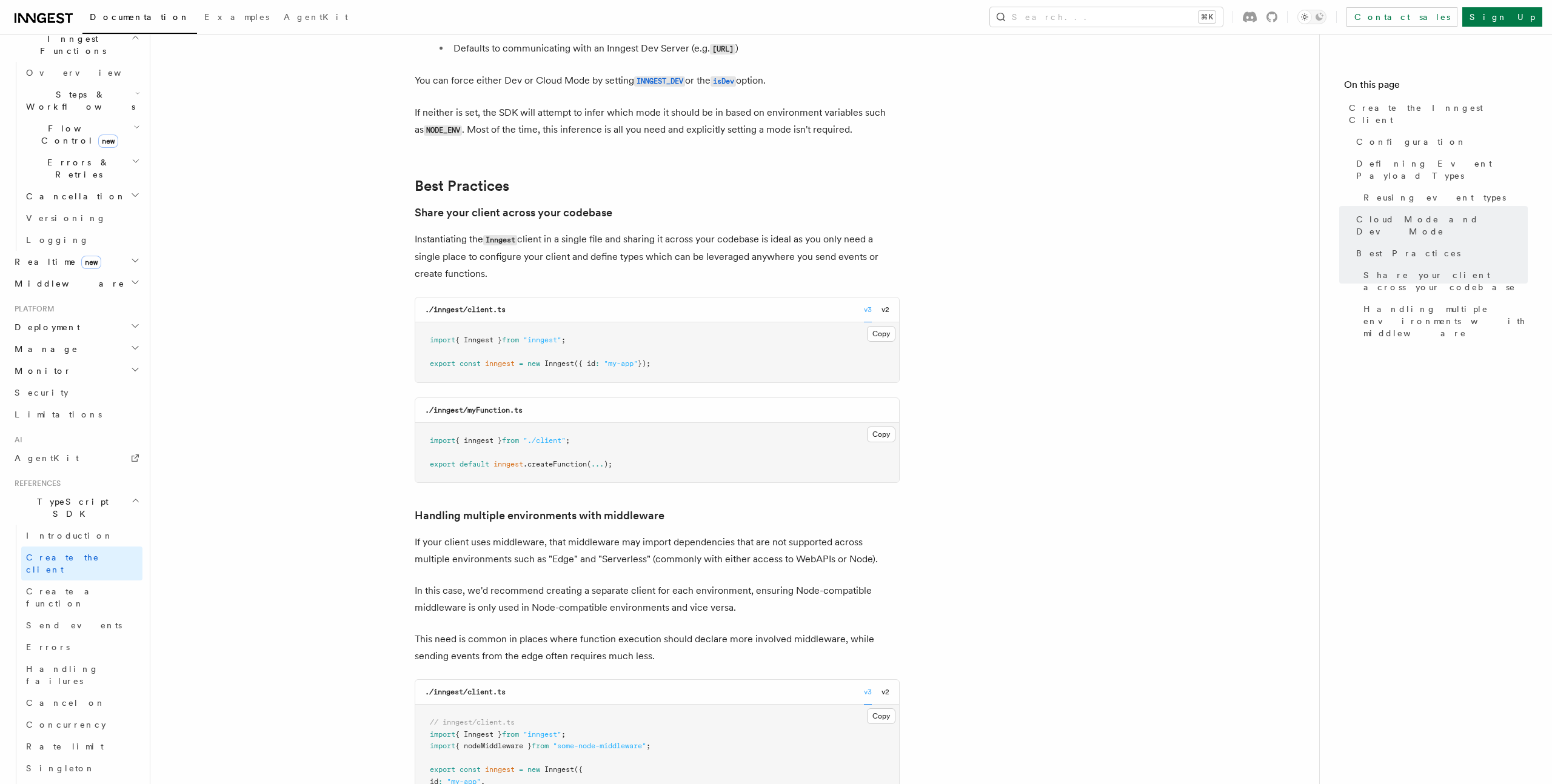
drag, startPoint x: 635, startPoint y: 415, endPoint x: 615, endPoint y: 415, distance: 20.0
click at [635, 534] on p "If your client uses middleware, that middleware may import dependencies that ar…" at bounding box center [657, 550] width 485 height 34
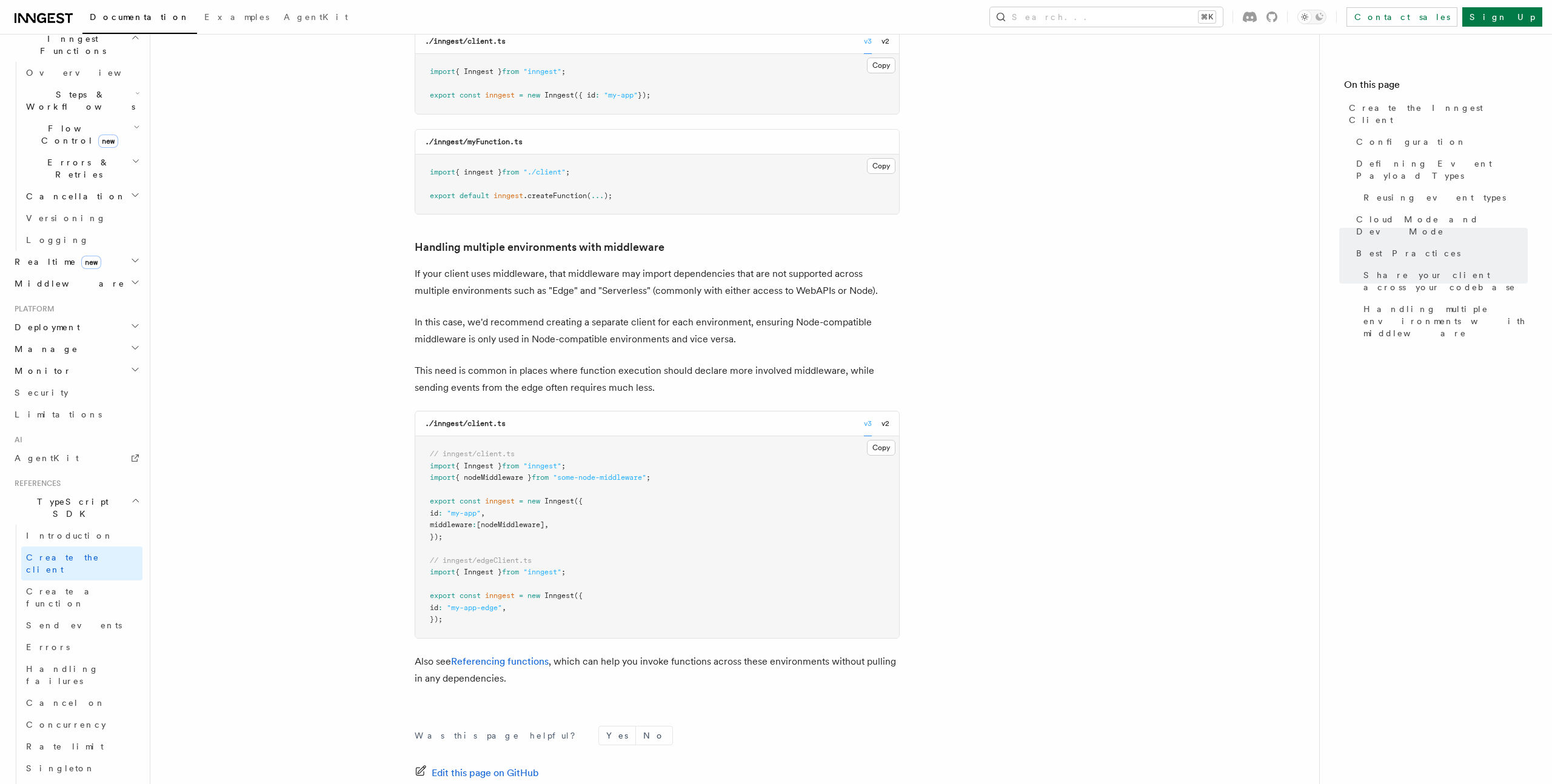
scroll to position [2574, 0]
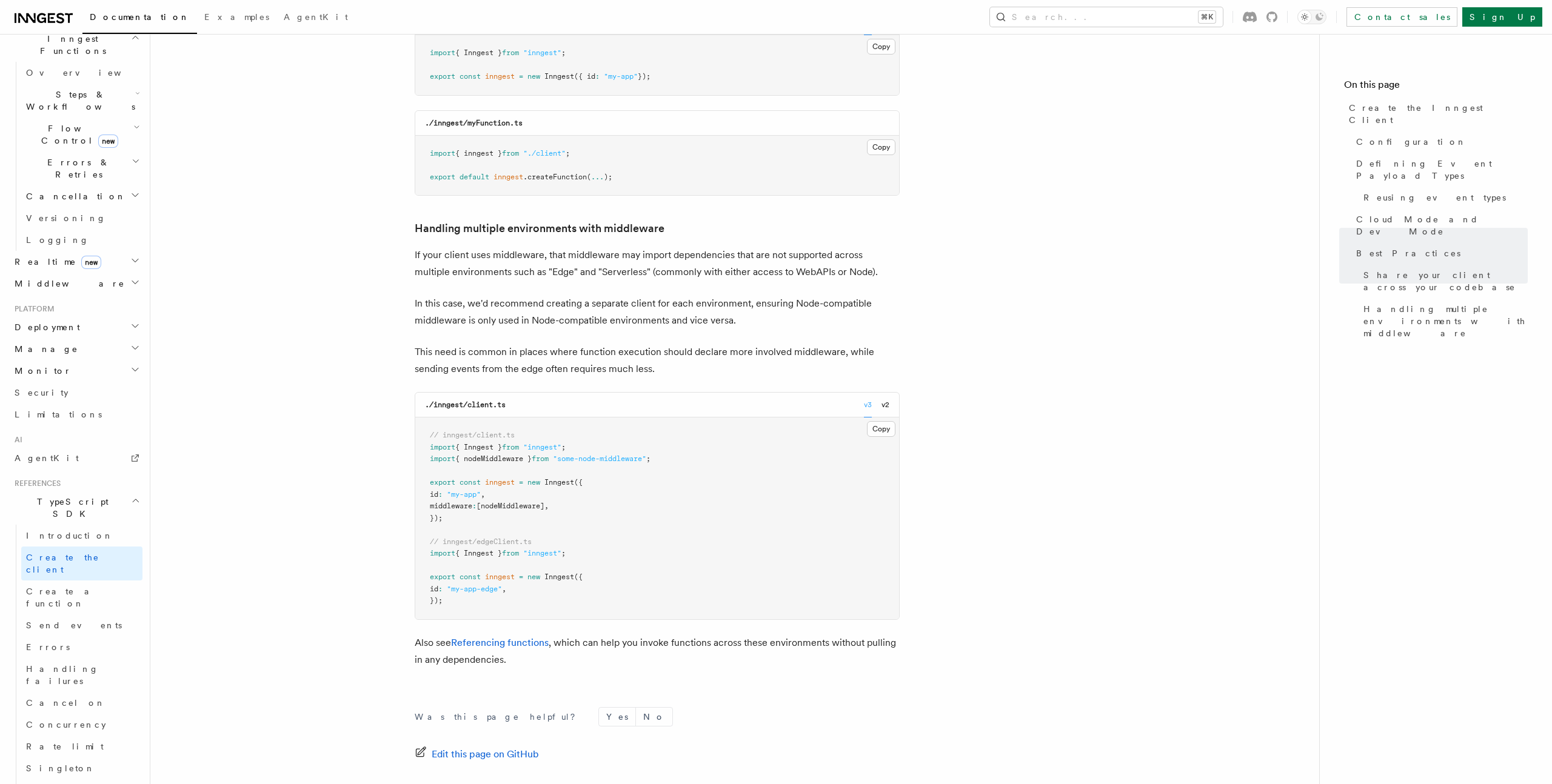
click at [494, 343] on p "This need is common in places where function execution should declare more invo…" at bounding box center [657, 360] width 485 height 34
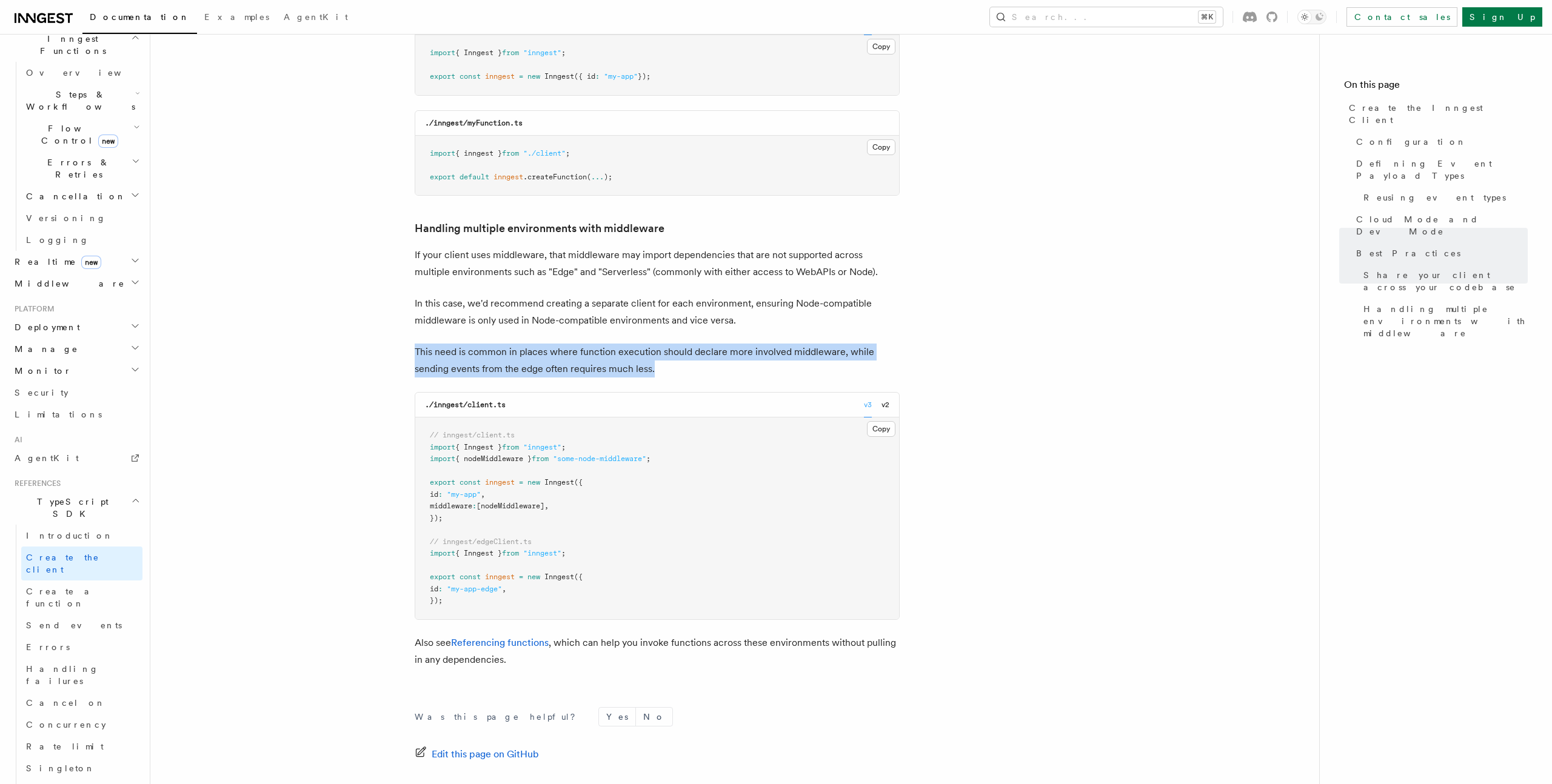
click at [529, 343] on p "This need is common in places where function execution should declare more invo…" at bounding box center [657, 360] width 485 height 34
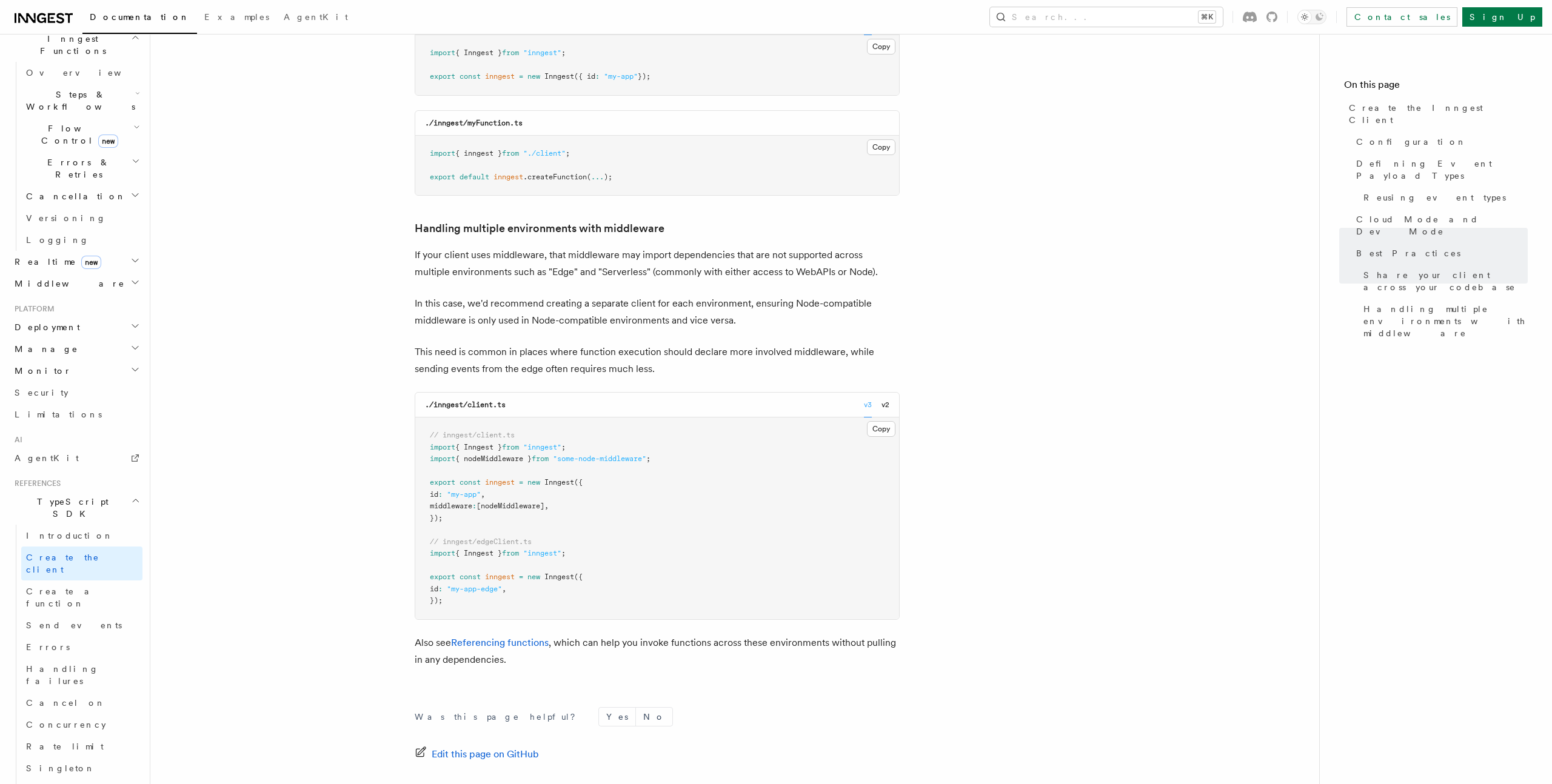
click at [483, 343] on p "This need is common in places where function execution should declare more invo…" at bounding box center [657, 360] width 485 height 34
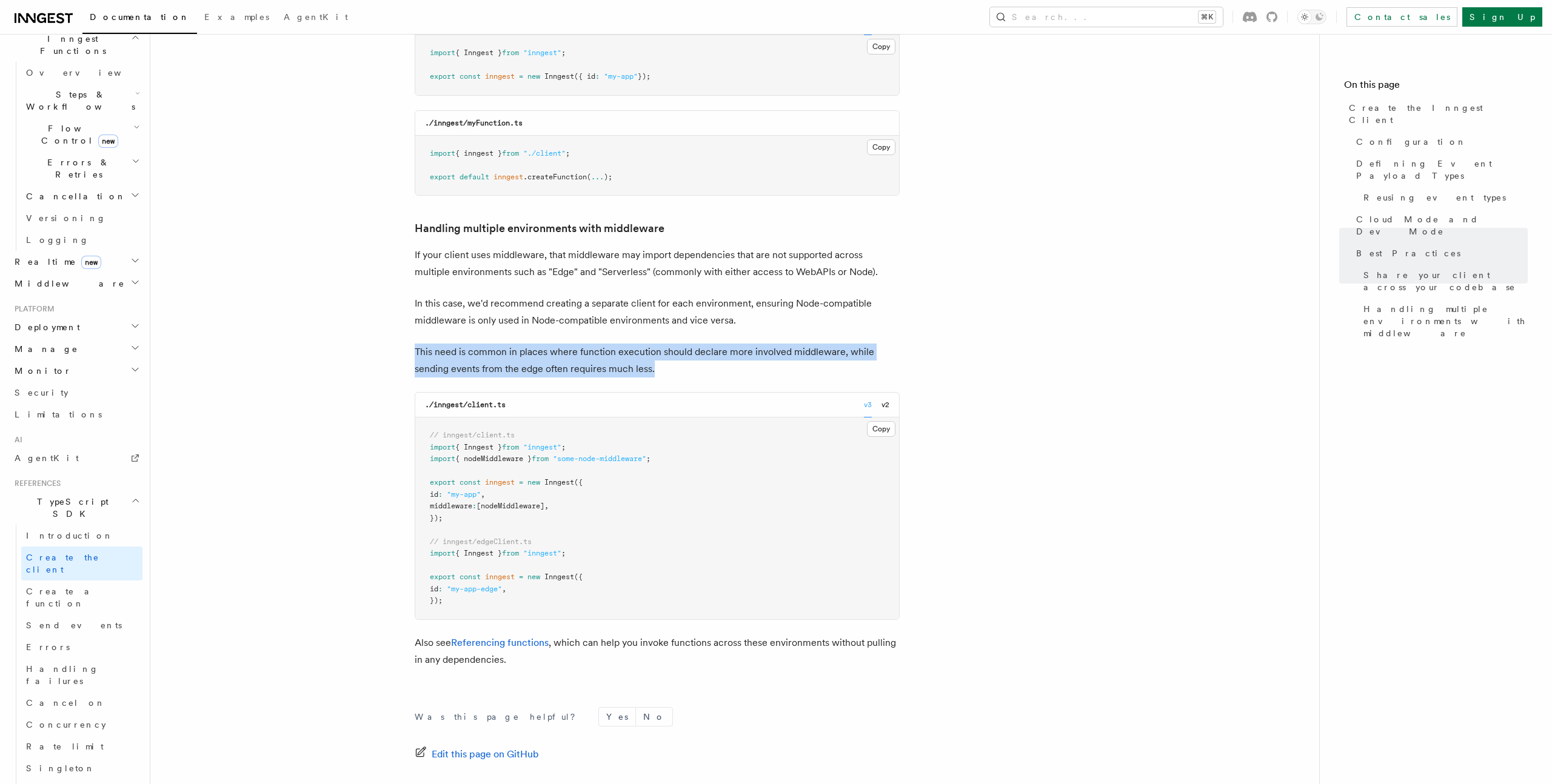
click at [538, 343] on p "This need is common in places where function execution should declare more invo…" at bounding box center [657, 360] width 485 height 34
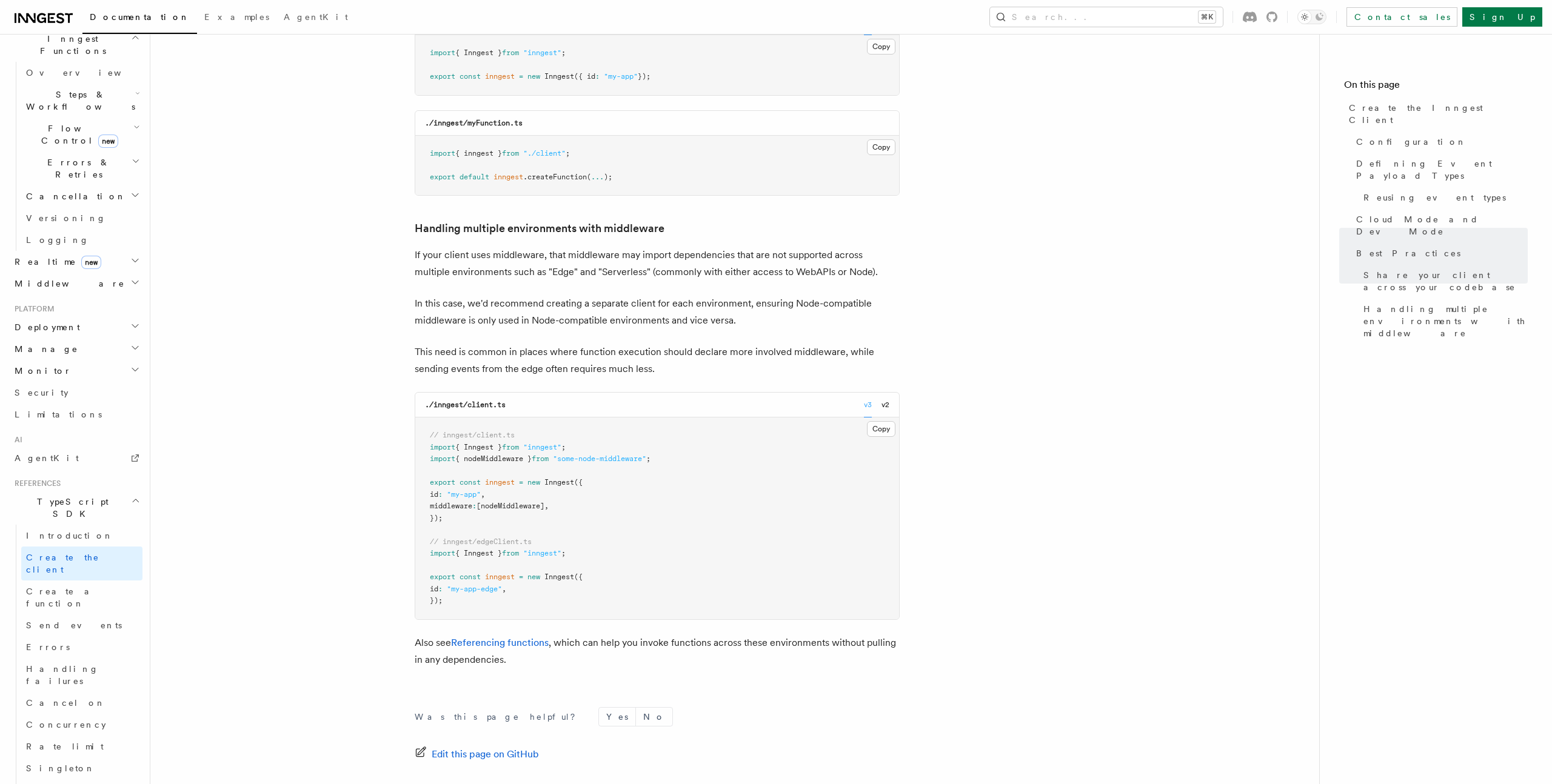
click at [480, 343] on p "This need is common in places where function execution should declare more invo…" at bounding box center [657, 360] width 485 height 34
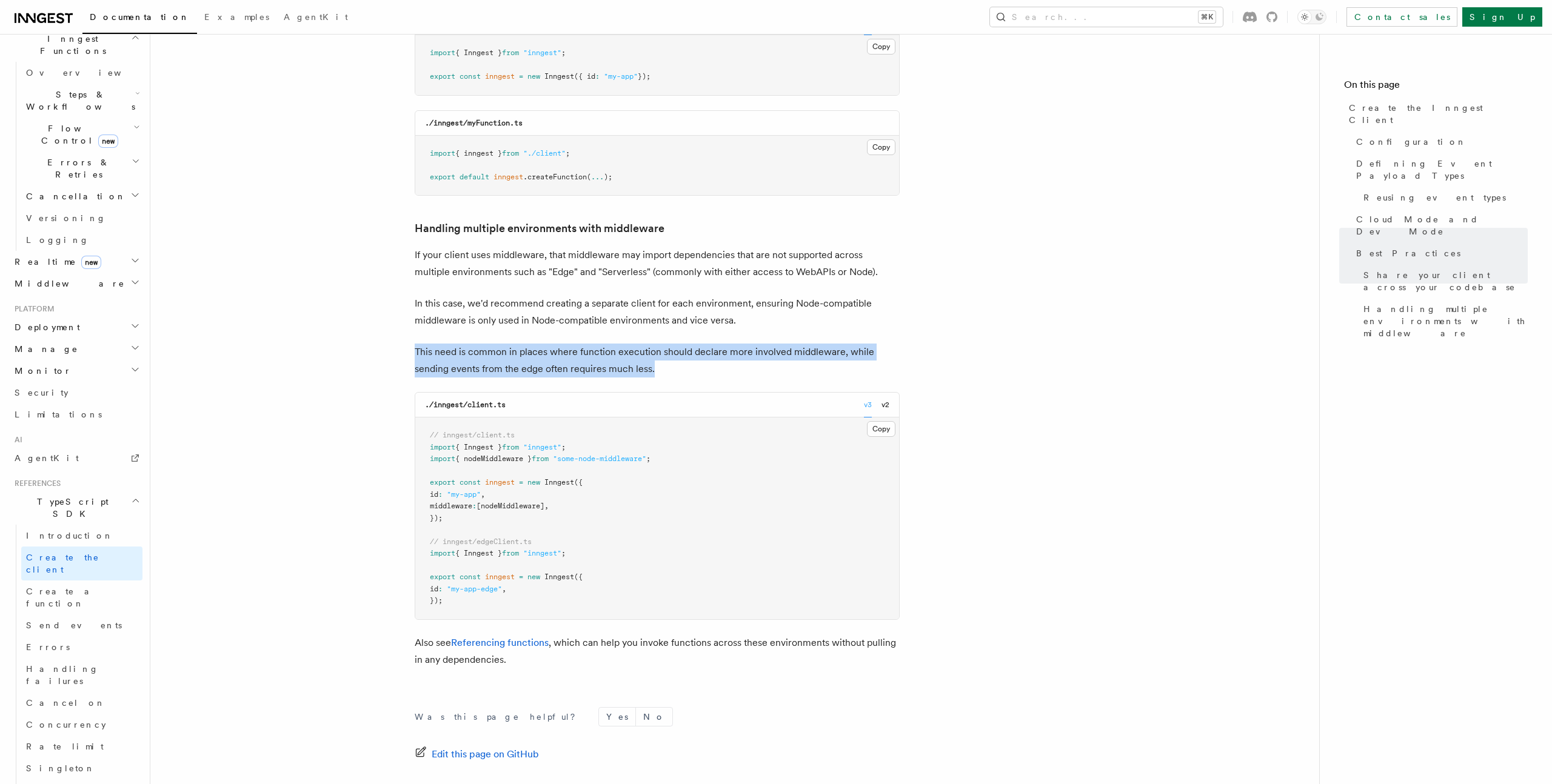
click at [543, 343] on p "This need is common in places where function execution should declare more invo…" at bounding box center [657, 360] width 485 height 34
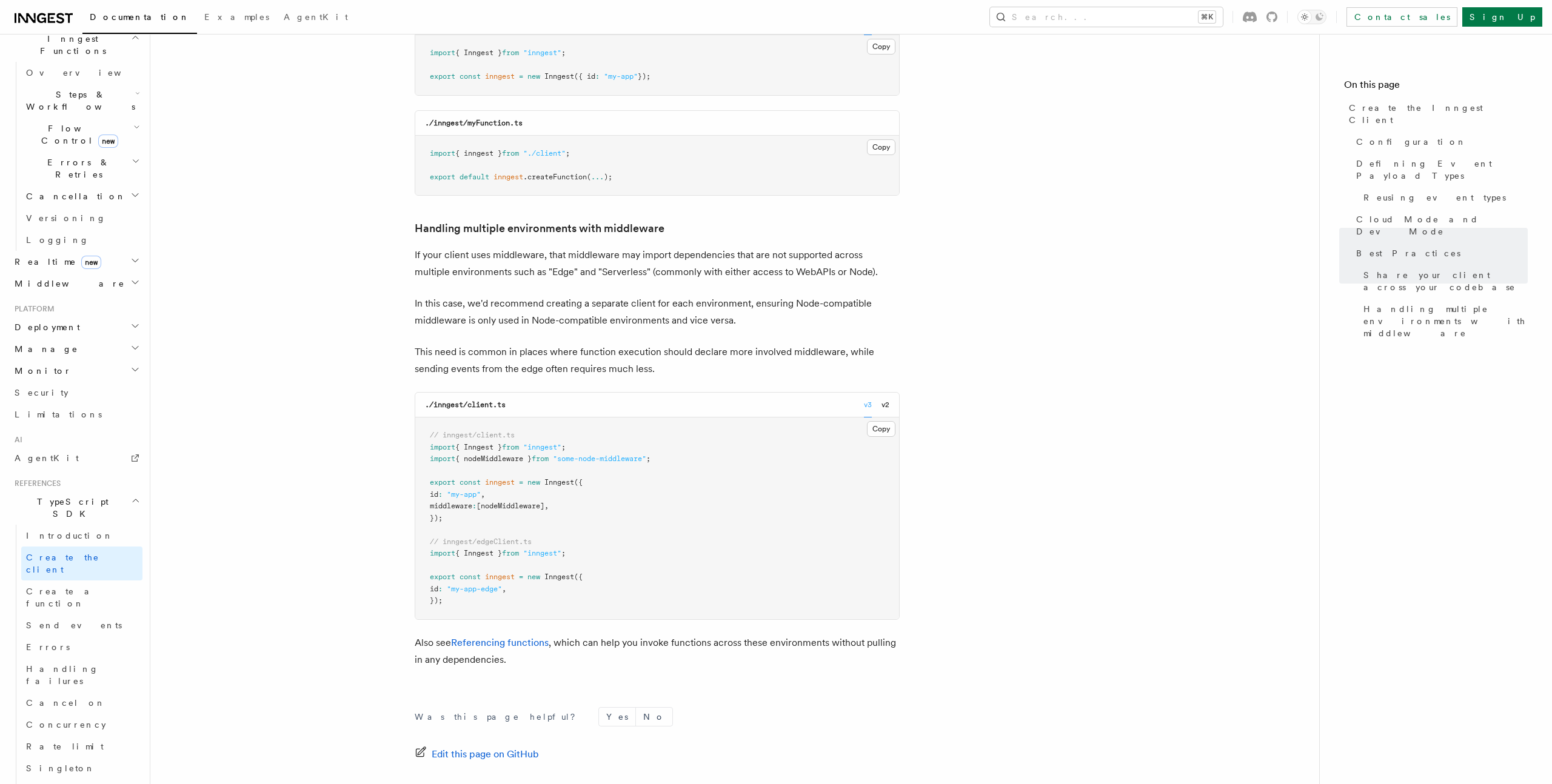
click at [485, 343] on p "This need is common in places where function execution should declare more invo…" at bounding box center [657, 360] width 485 height 34
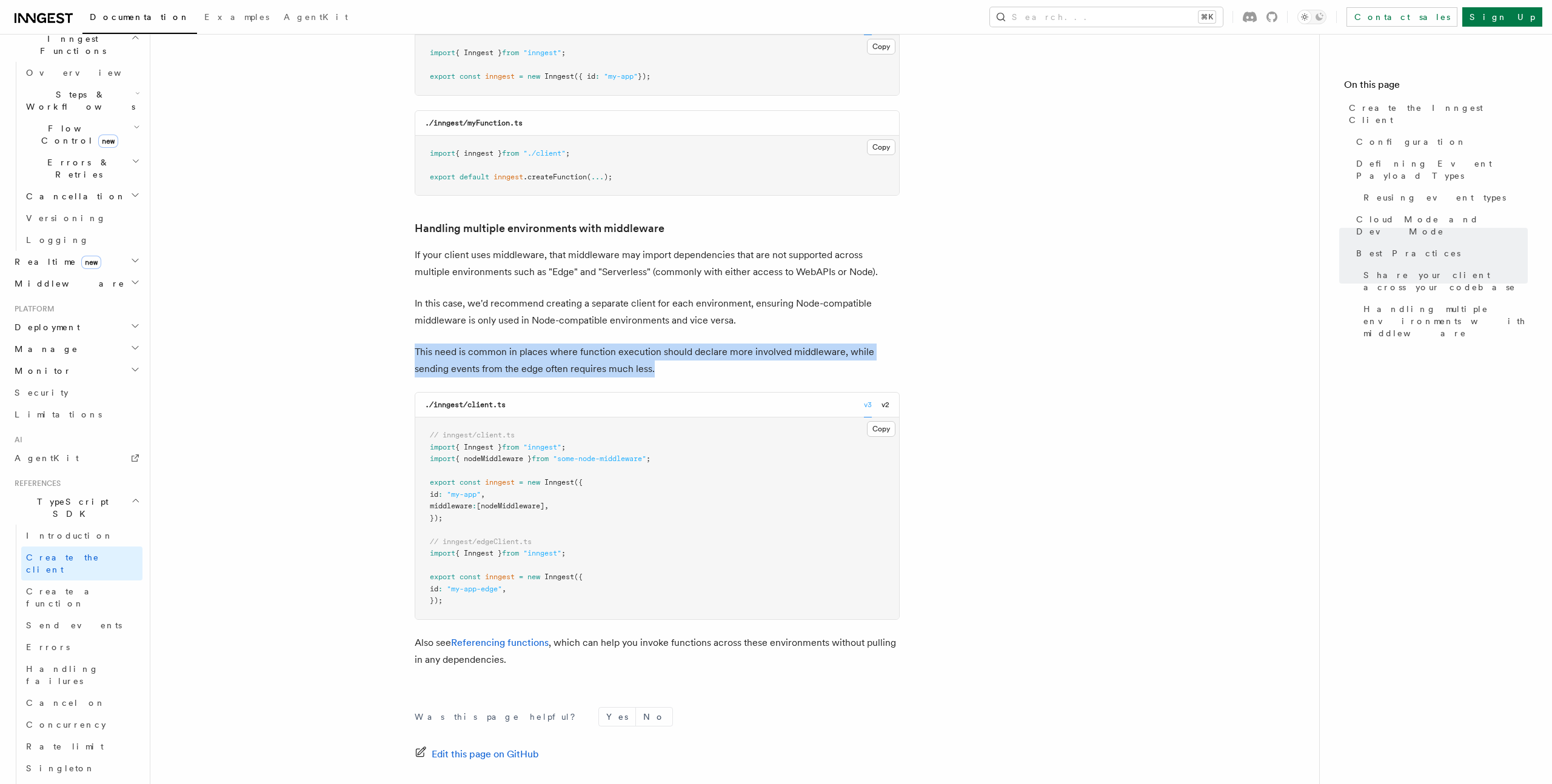
click at [517, 343] on p "This need is common in places where function execution should declare more invo…" at bounding box center [657, 360] width 485 height 34
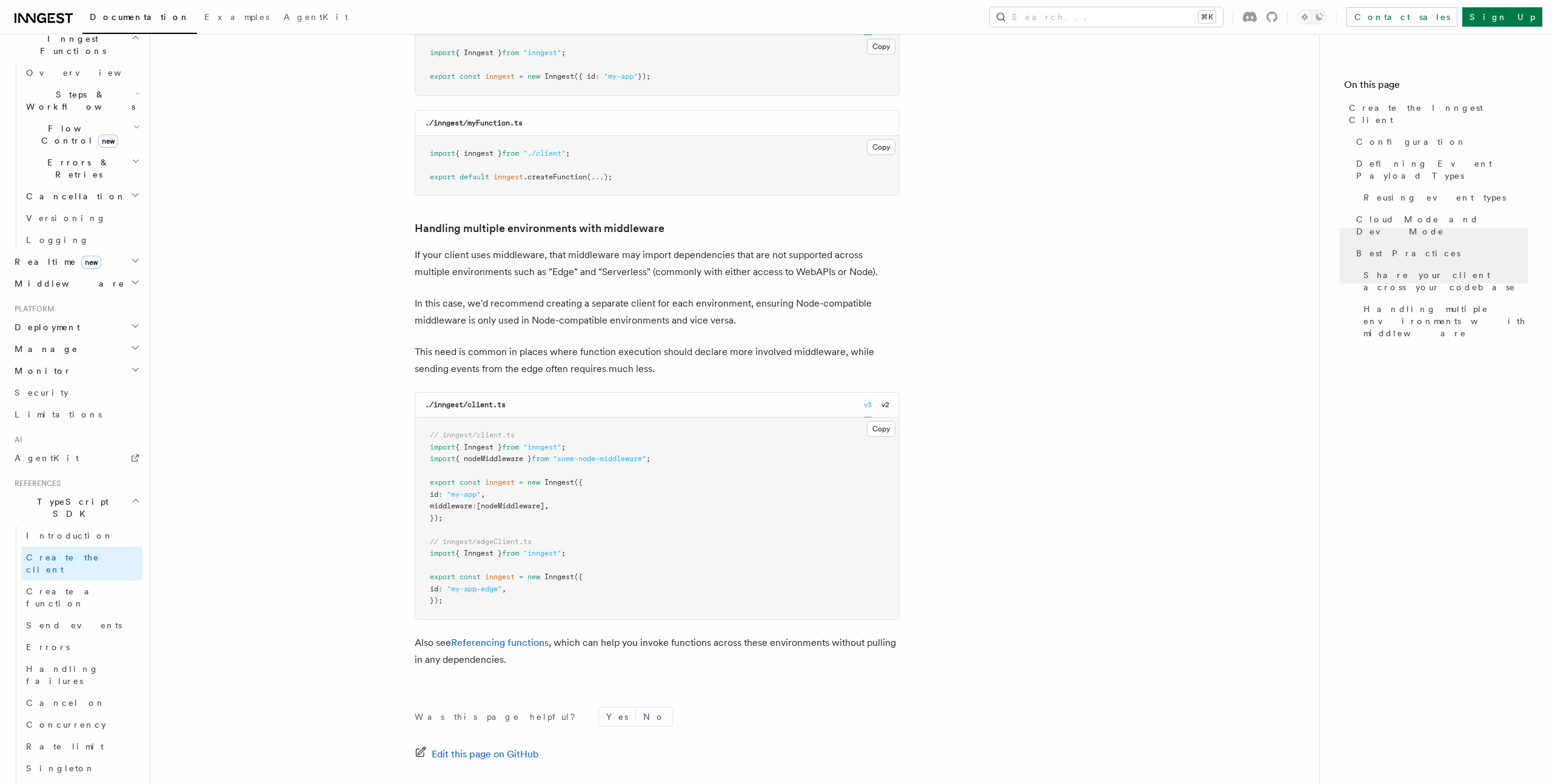
click at [517, 343] on p "This need is common in places where function execution should declare more invo…" at bounding box center [657, 360] width 485 height 34
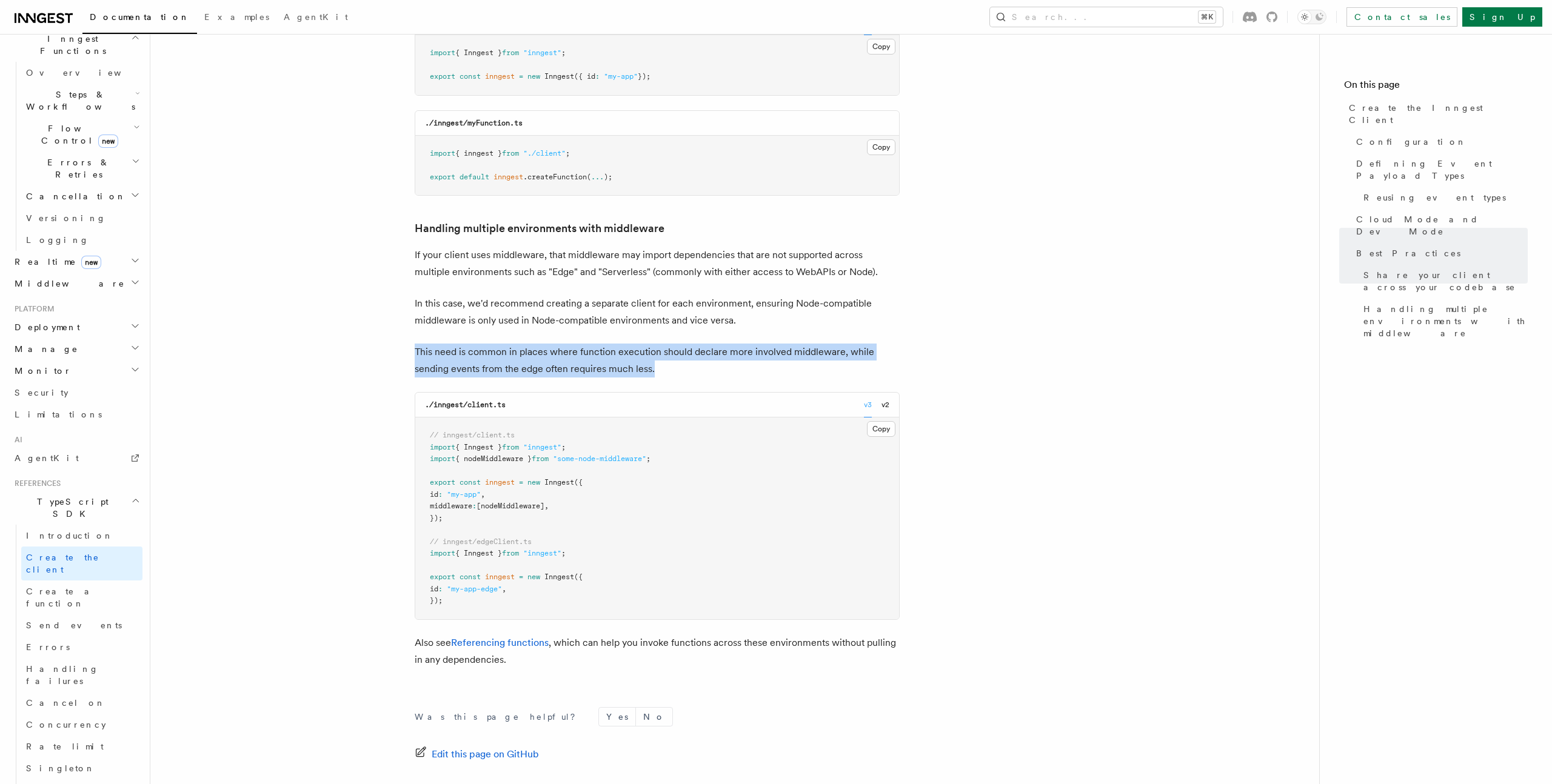
click at [541, 343] on p "This need is common in places where function execution should declare more invo…" at bounding box center [657, 360] width 485 height 34
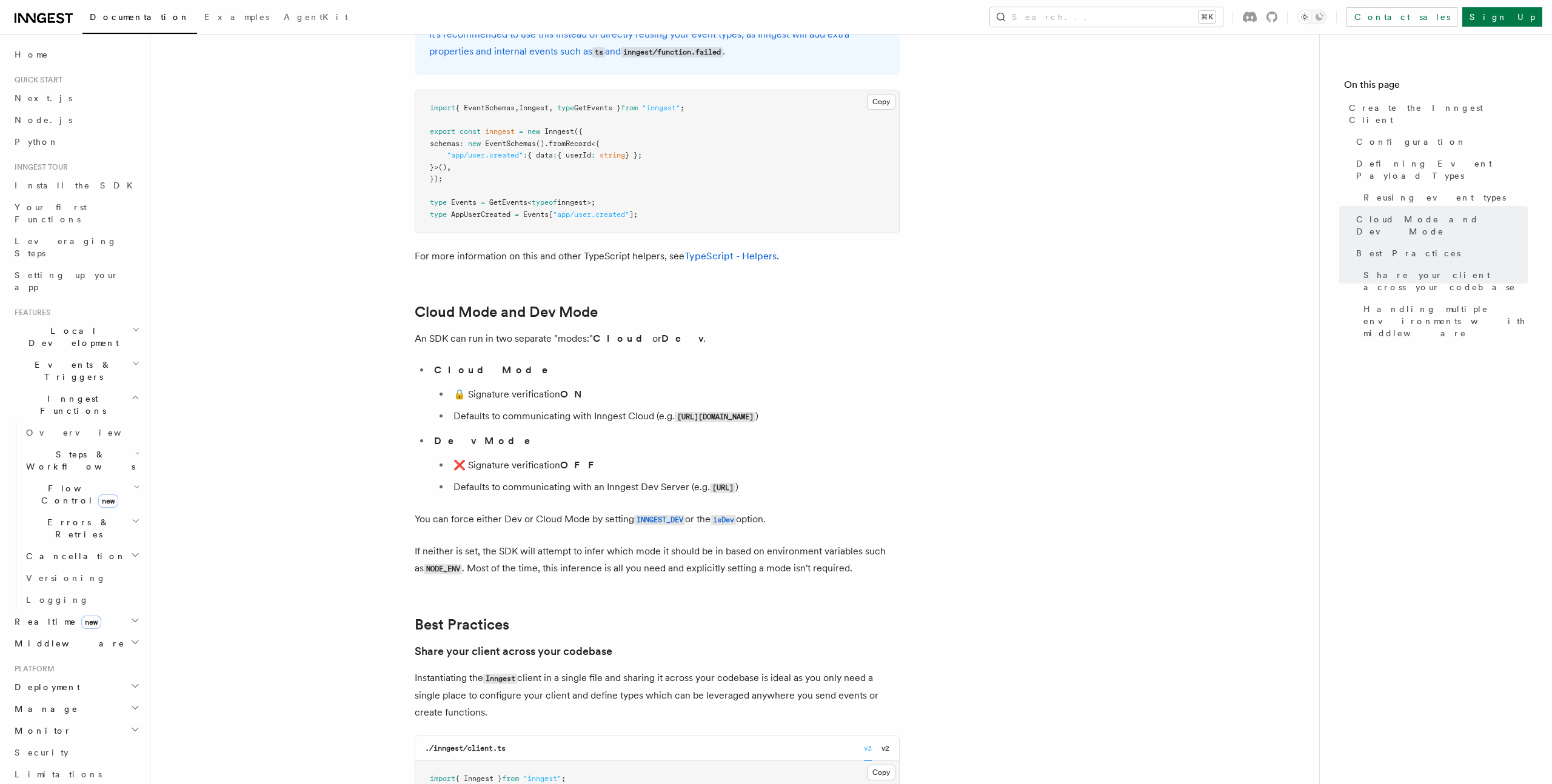
scroll to position [1752, 0]
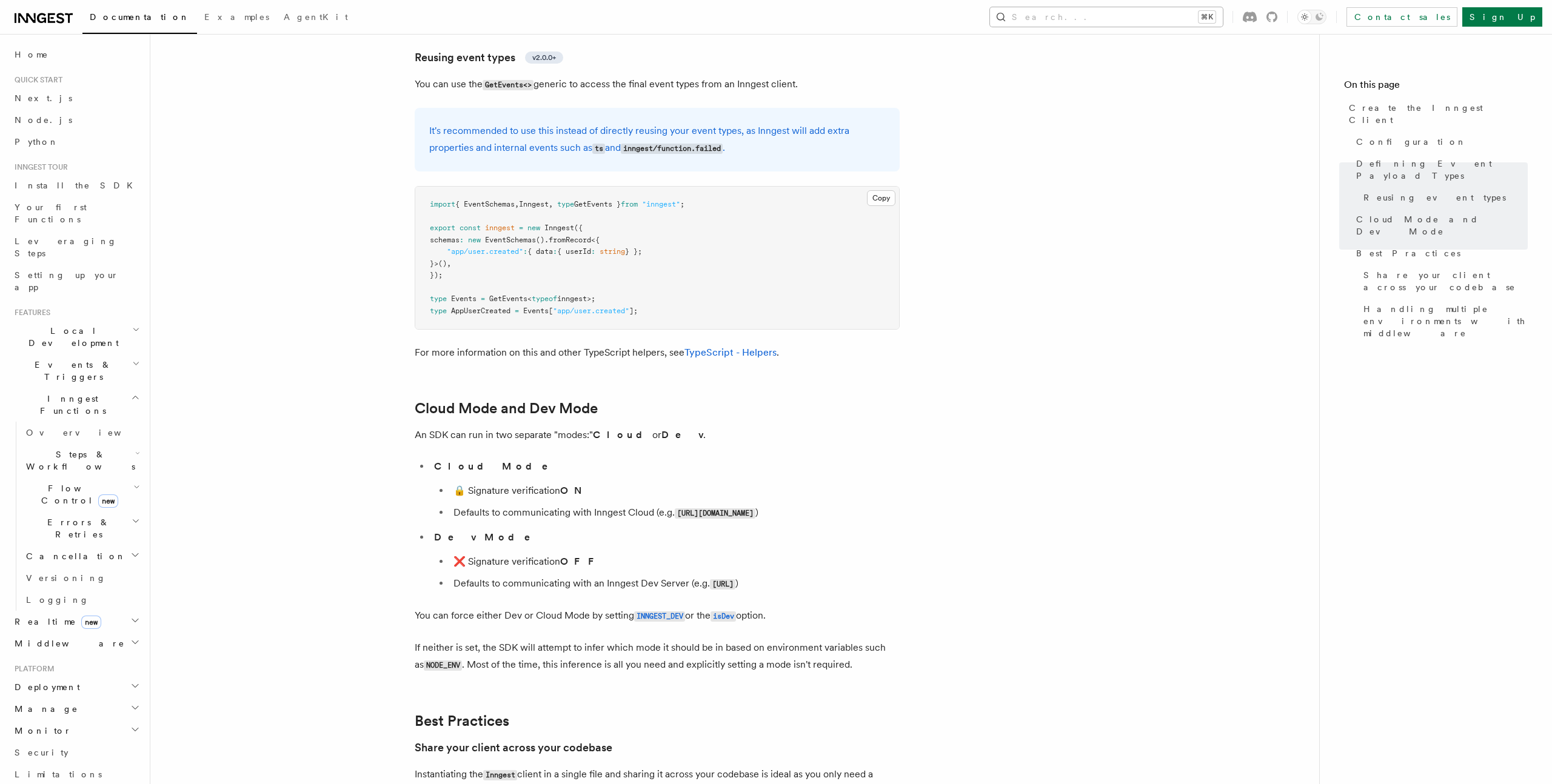
click at [1156, 16] on button "Search... ⌘K" at bounding box center [1106, 17] width 233 height 19
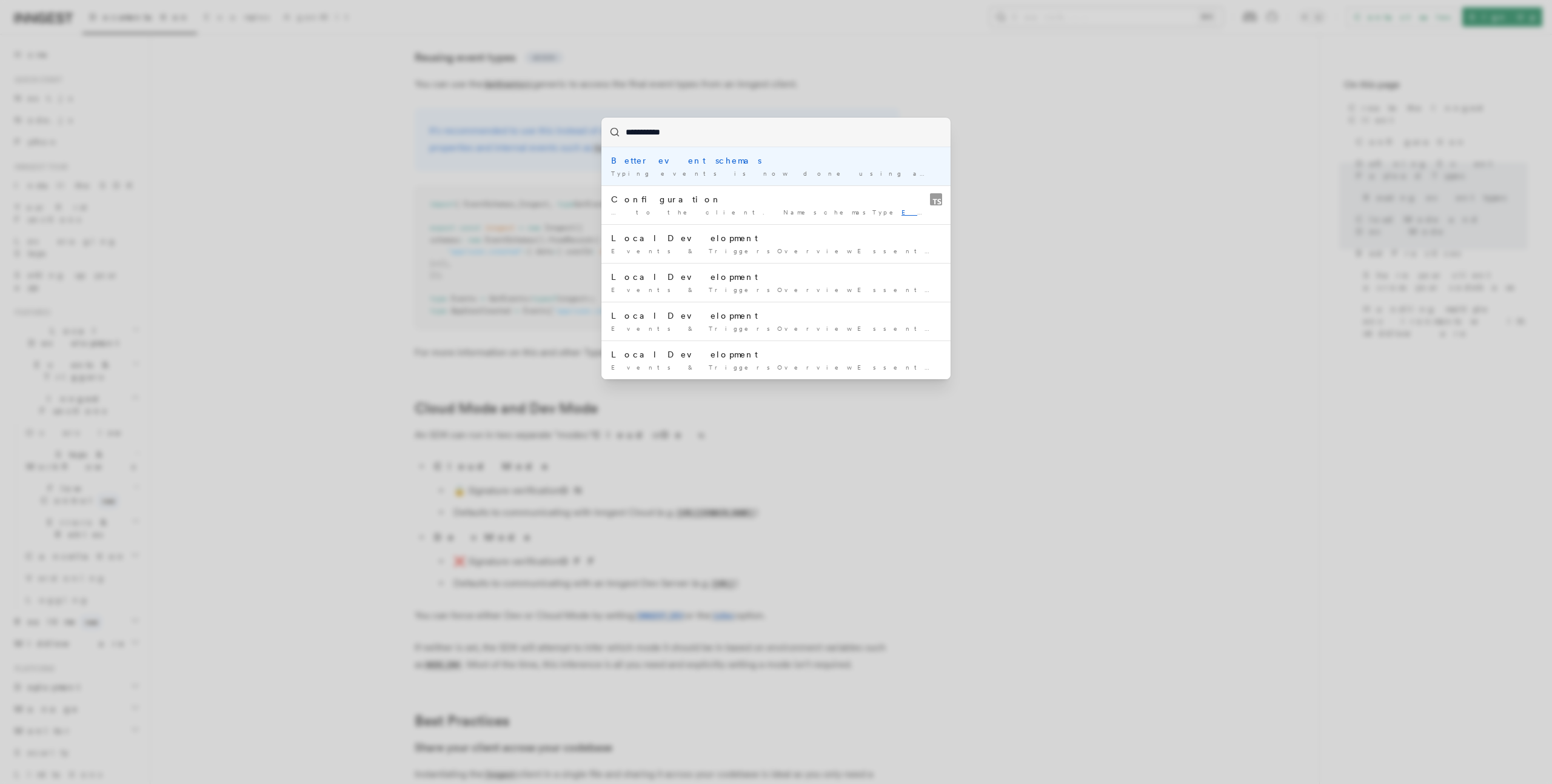
type input "**********"
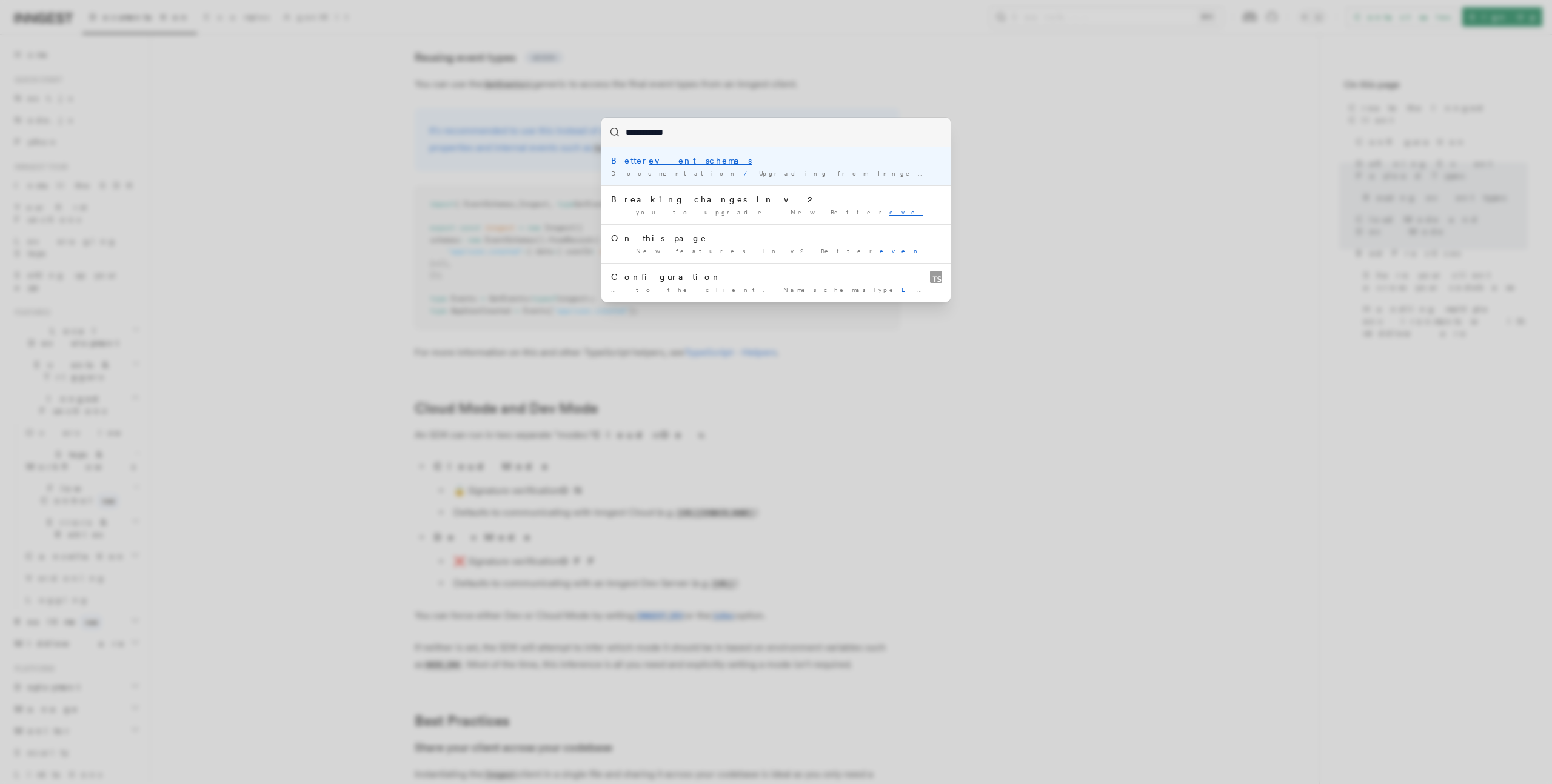
click at [659, 163] on mark "event schemas" at bounding box center [700, 160] width 103 height 10
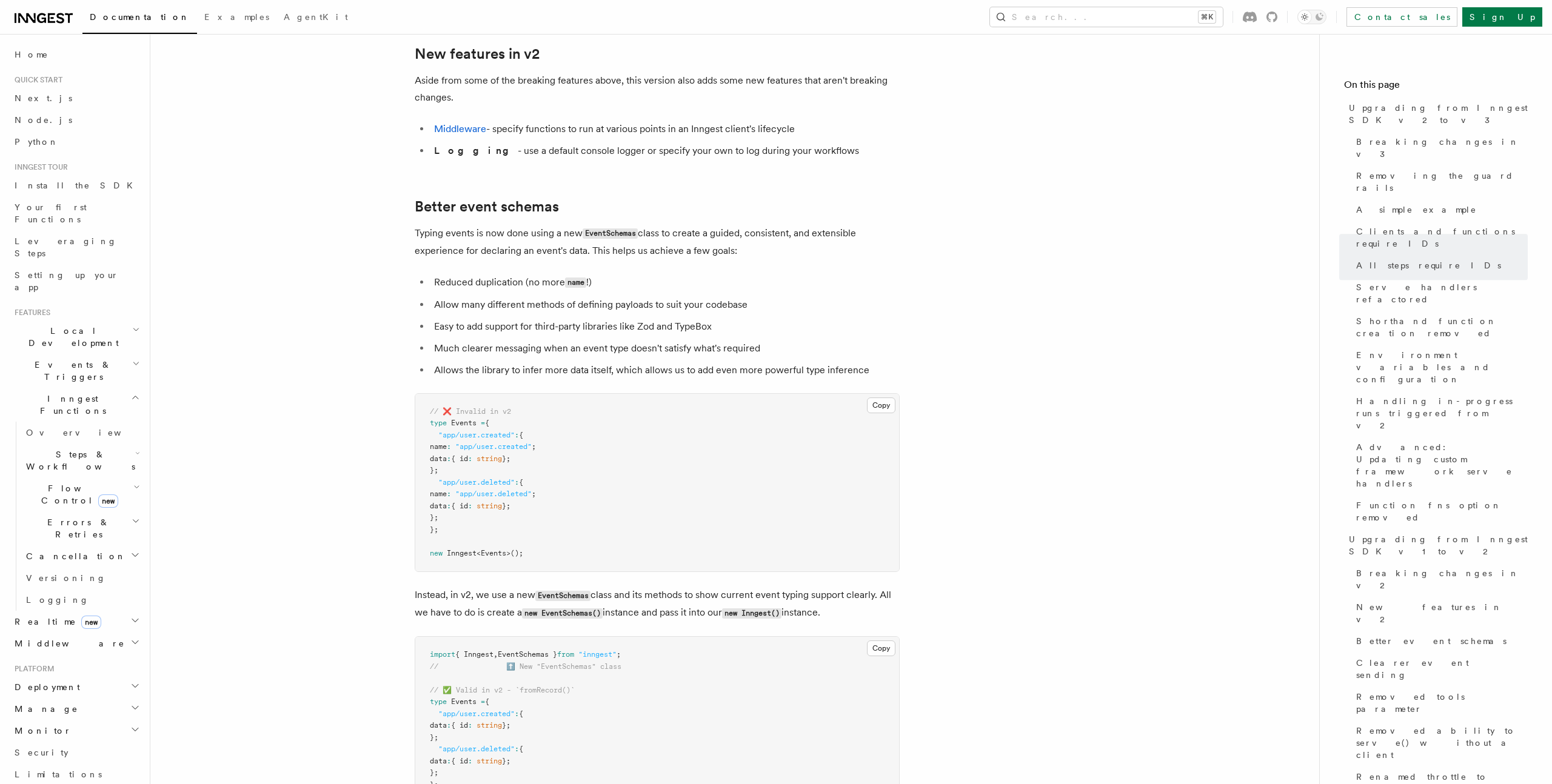
scroll to position [6829, 0]
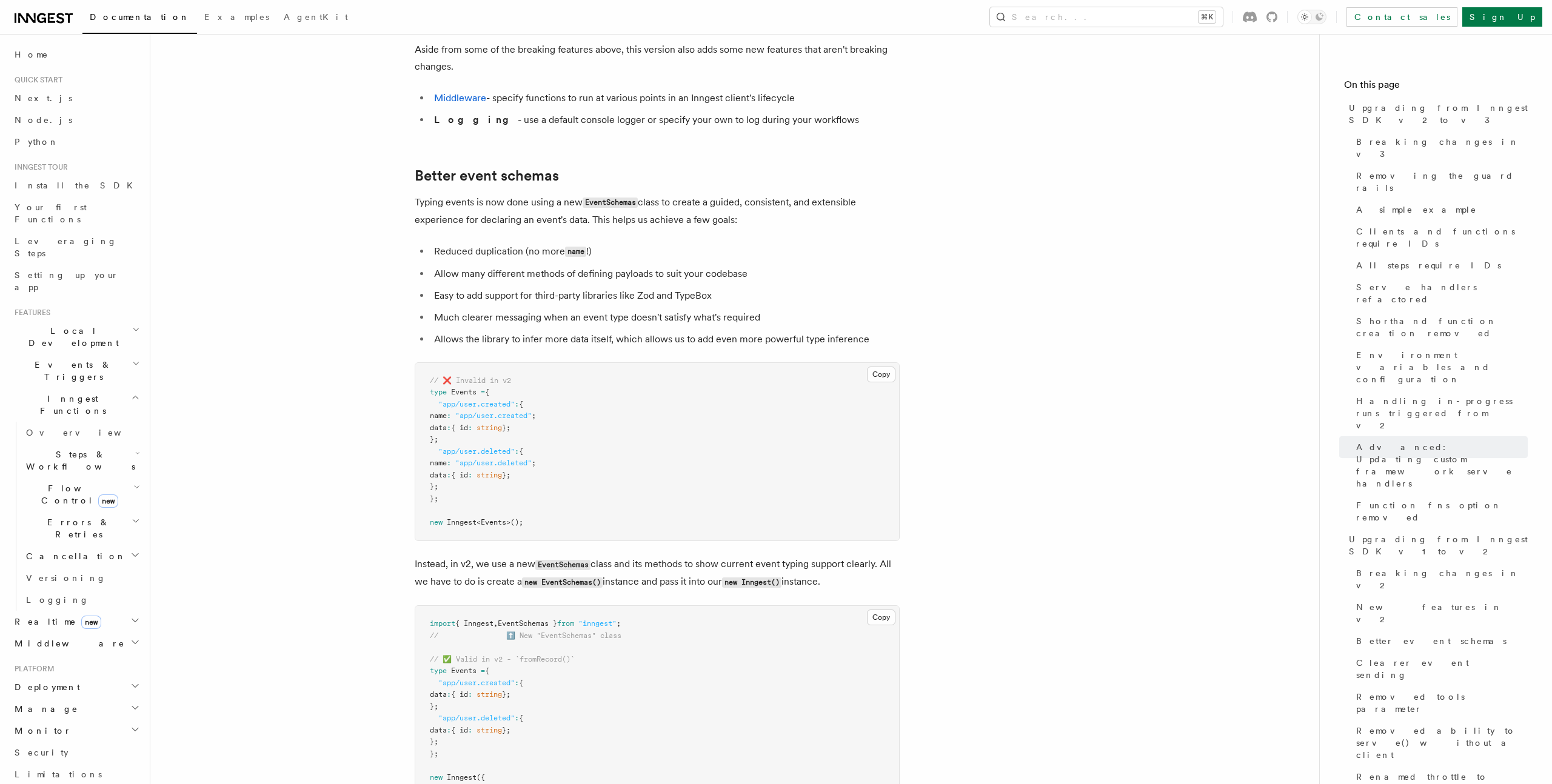
click at [627, 556] on p "Instead, in v2, we use a new EventSchemas class and its methods to show current…" at bounding box center [657, 573] width 485 height 35
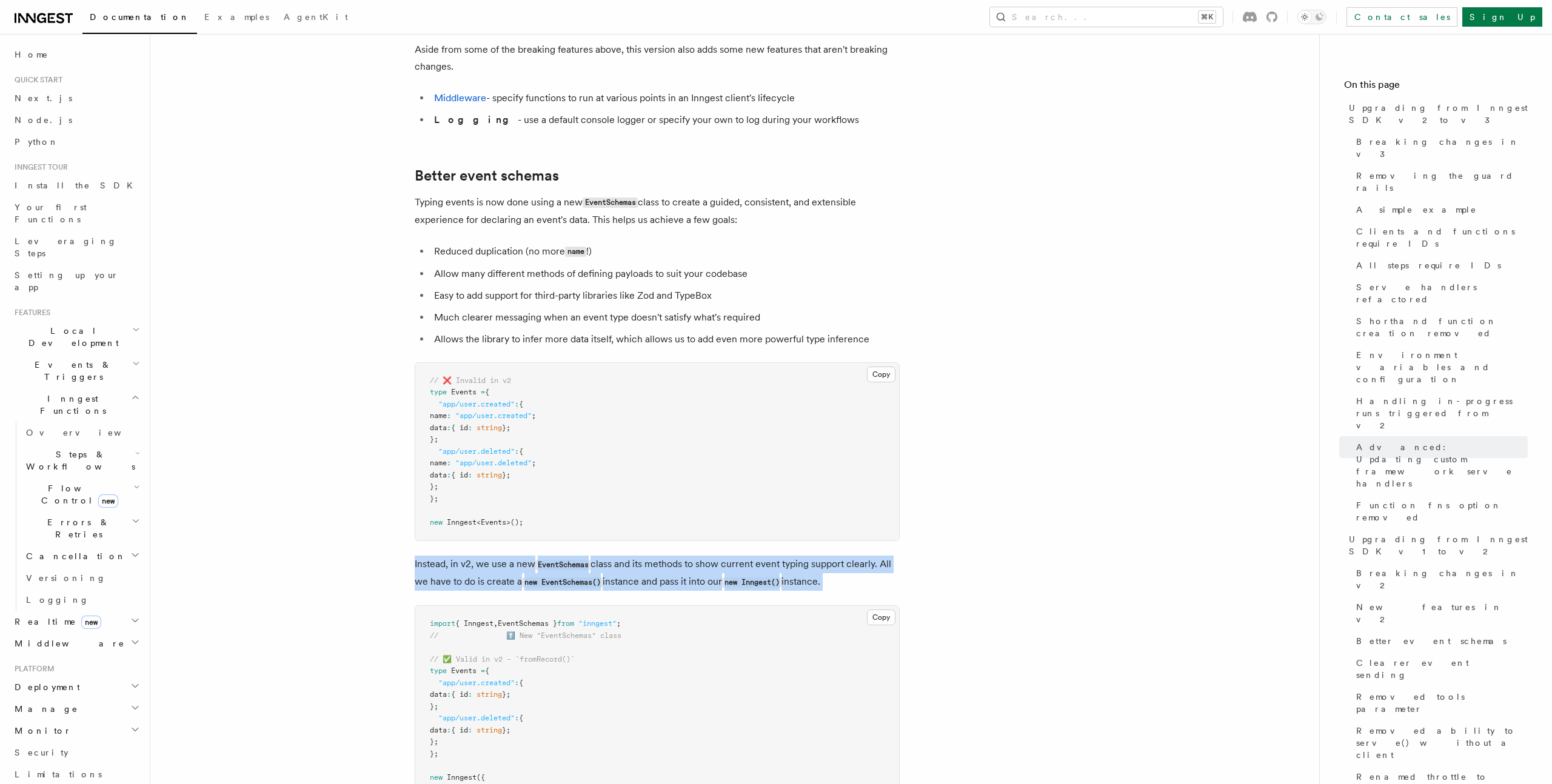
click at [627, 556] on p "Instead, in v2, we use a new EventSchemas class and its methods to show current…" at bounding box center [657, 573] width 485 height 35
click at [651, 556] on p "Instead, in v2, we use a new EventSchemas class and its methods to show current…" at bounding box center [657, 573] width 485 height 35
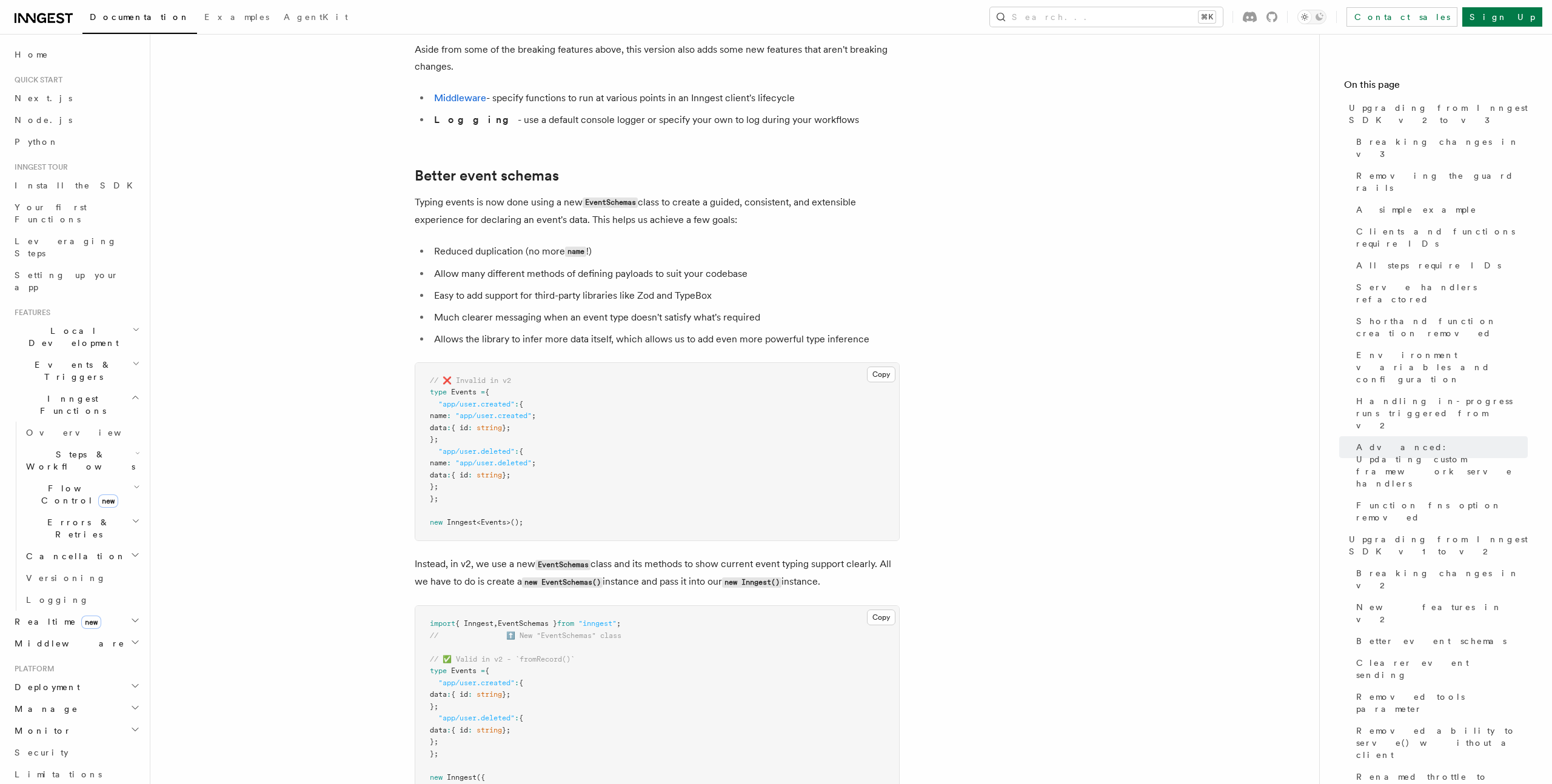
click at [602, 577] on code "new EventSchemas()" at bounding box center [562, 582] width 81 height 10
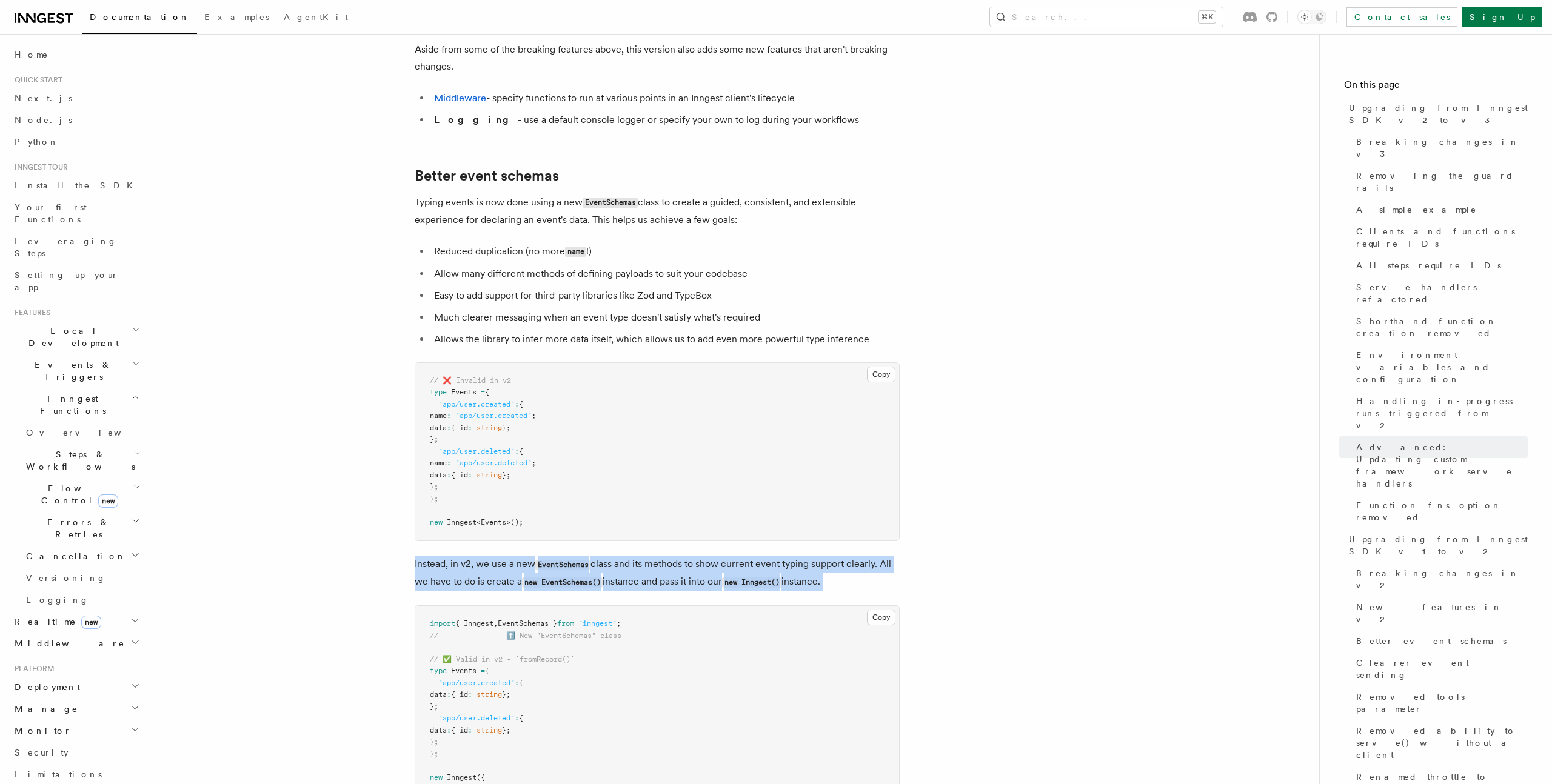
click at [602, 577] on code "new EventSchemas()" at bounding box center [562, 582] width 81 height 10
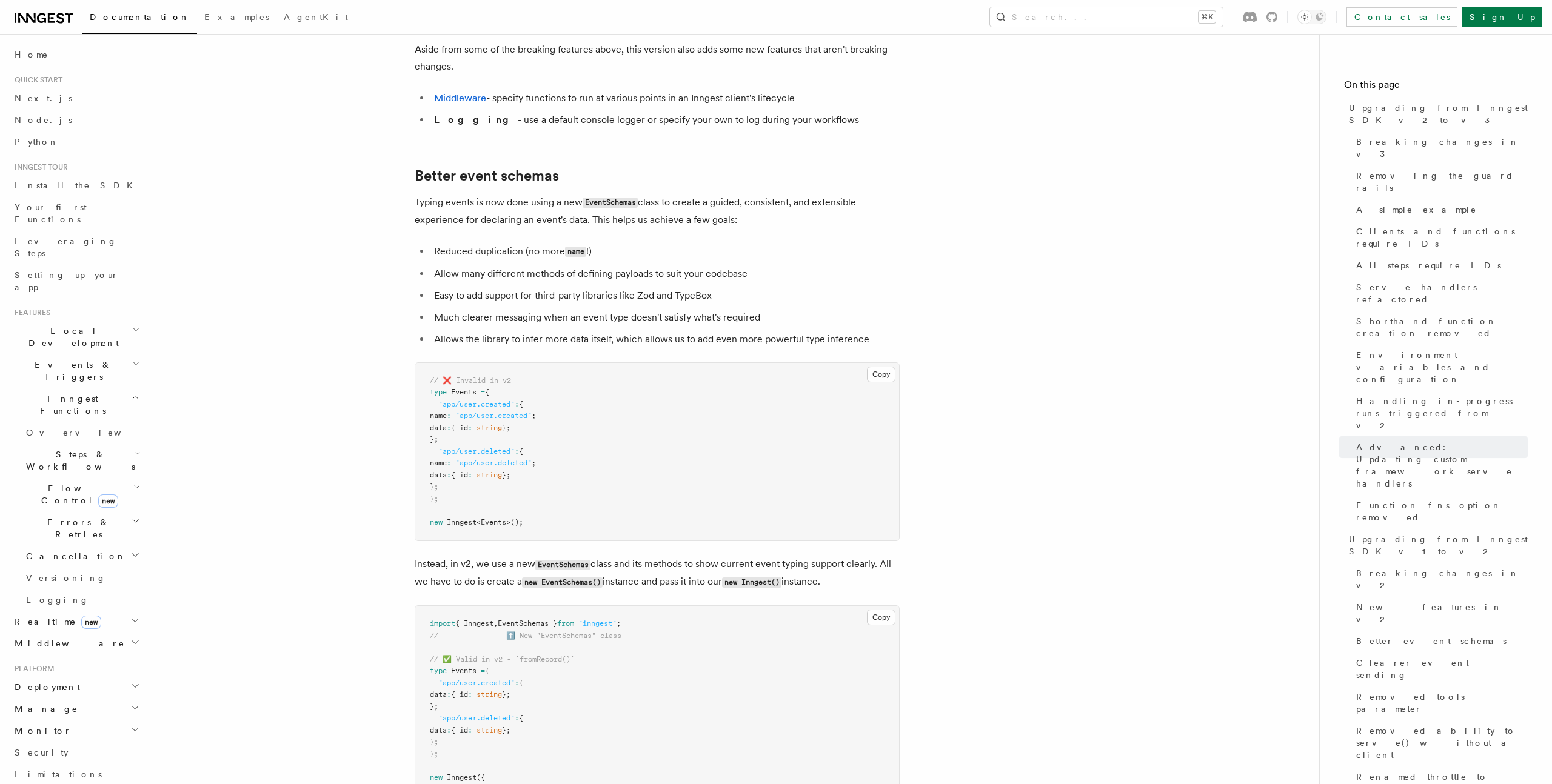
click at [673, 556] on p "Instead, in v2, we use a new EventSchemas class and its methods to show current…" at bounding box center [657, 573] width 485 height 35
click at [625, 556] on p "Instead, in v2, we use a new EventSchemas class and its methods to show current…" at bounding box center [657, 573] width 485 height 35
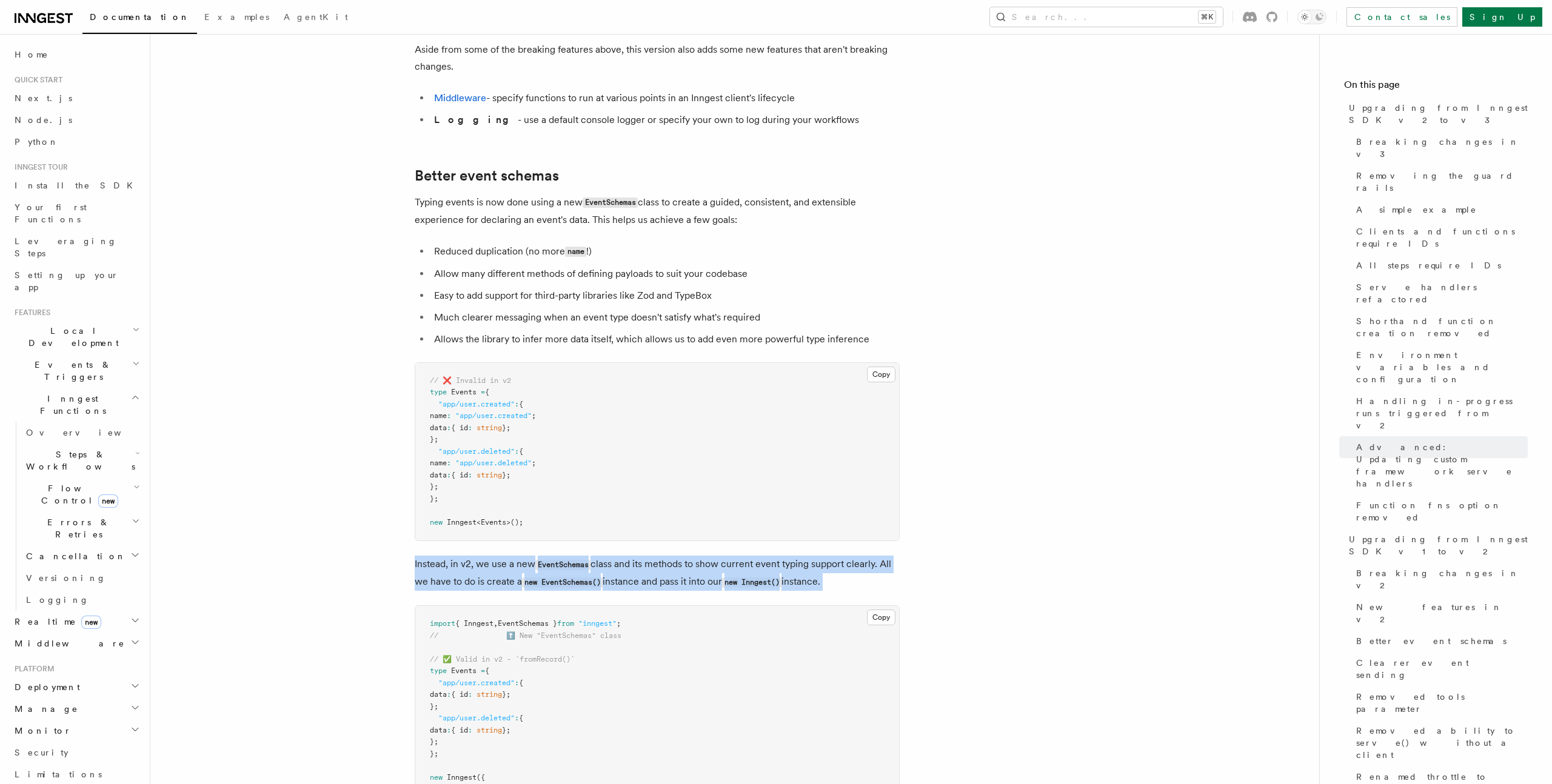
click at [625, 556] on p "Instead, in v2, we use a new EventSchemas class and its methods to show current…" at bounding box center [657, 573] width 485 height 35
click at [673, 556] on p "Instead, in v2, we use a new EventSchemas class and its methods to show current…" at bounding box center [657, 573] width 485 height 35
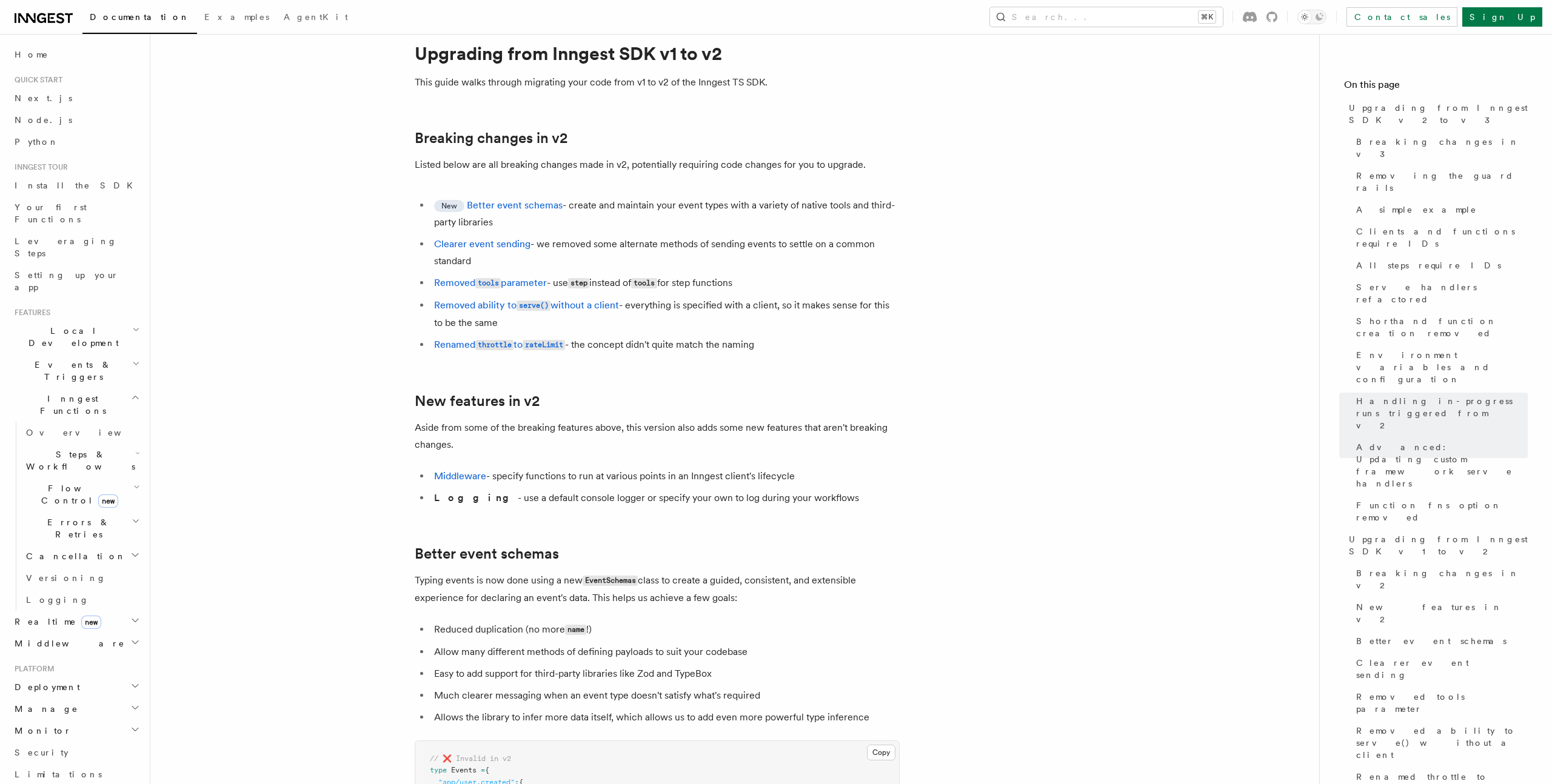
scroll to position [6710, 0]
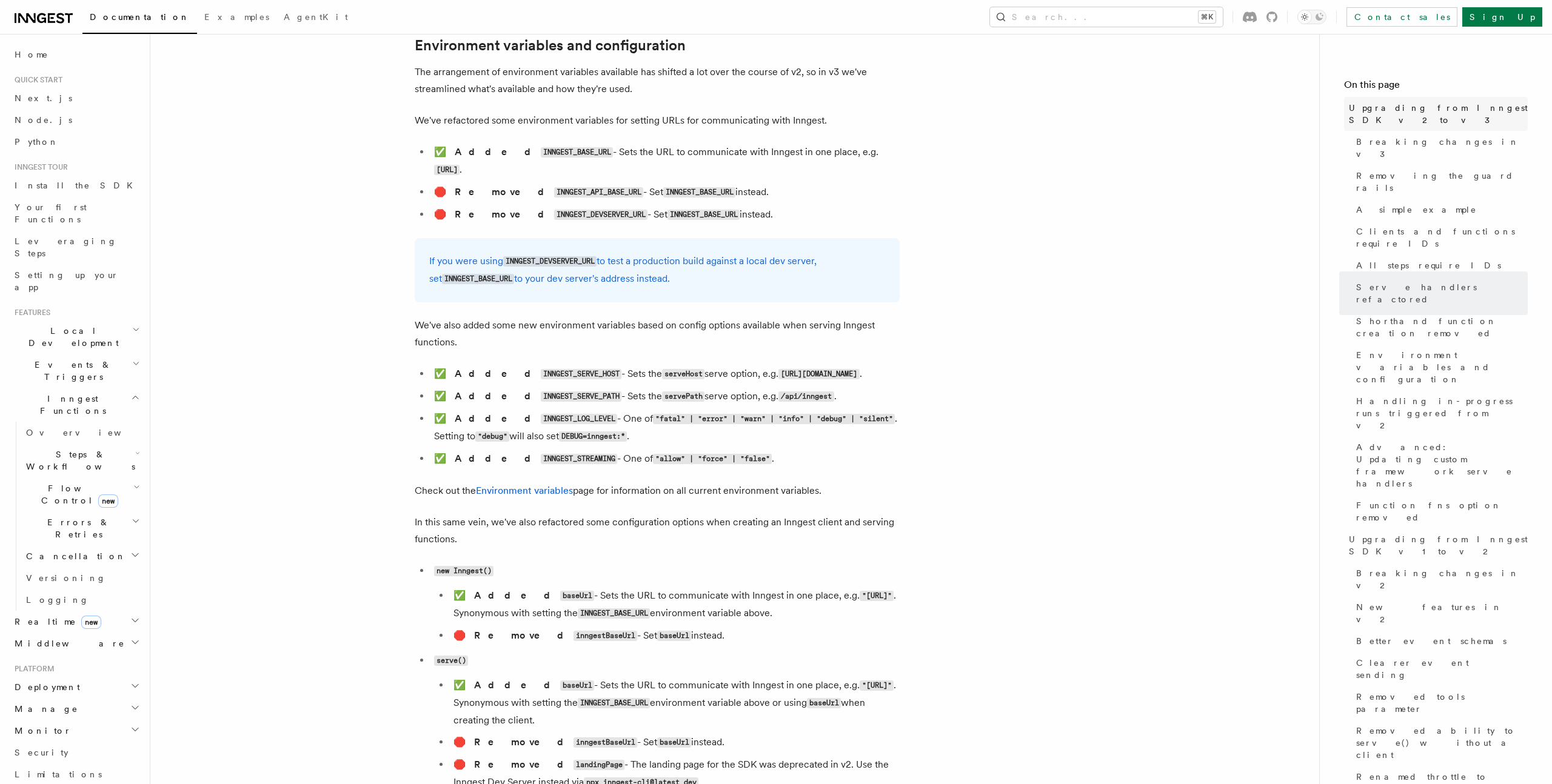
click at [1462, 105] on span "Upgrading from Inngest SDK v2 to v3" at bounding box center [1438, 114] width 179 height 24
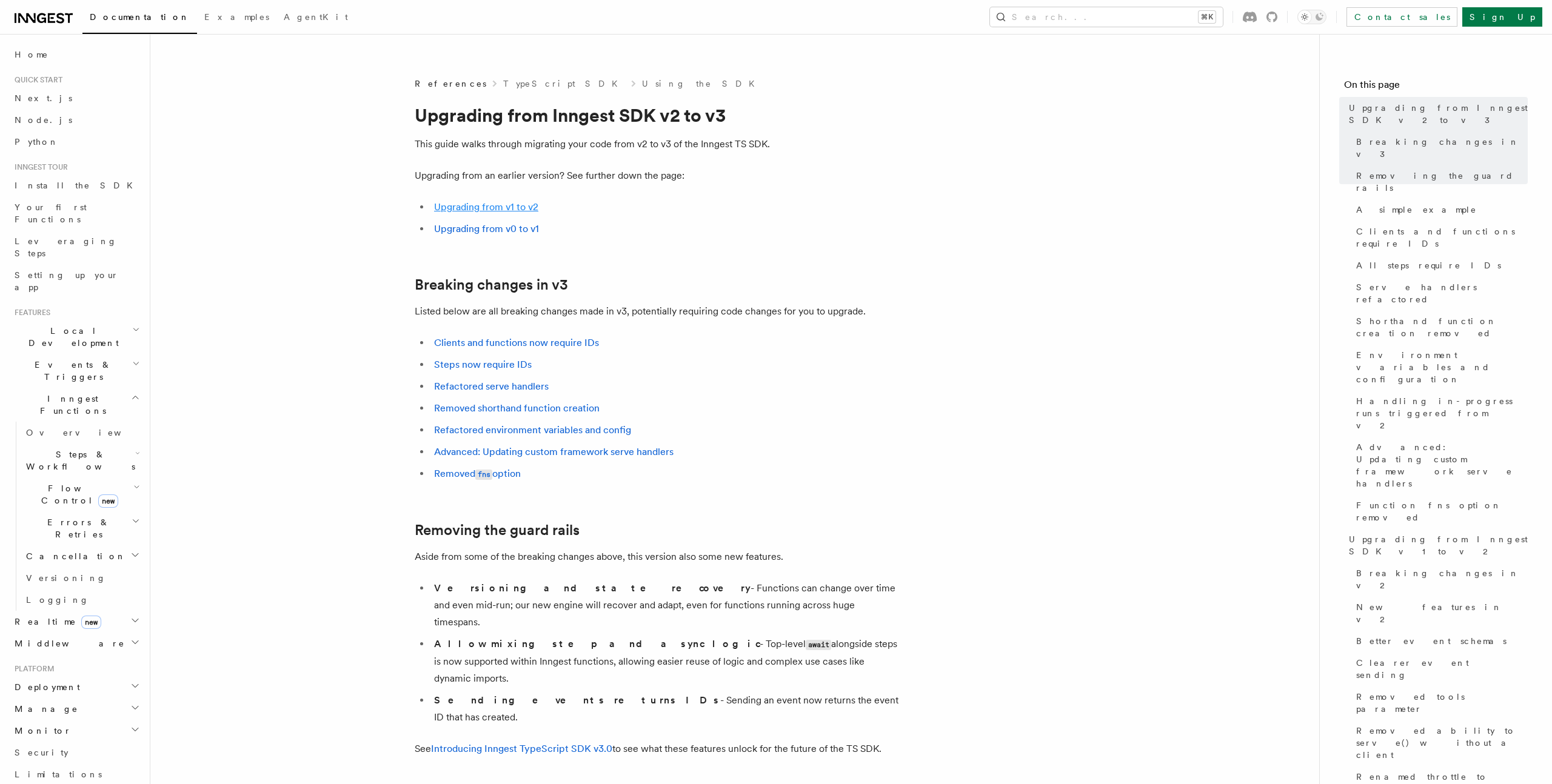
click at [500, 201] on link "Upgrading from v1 to v2" at bounding box center [486, 207] width 104 height 12
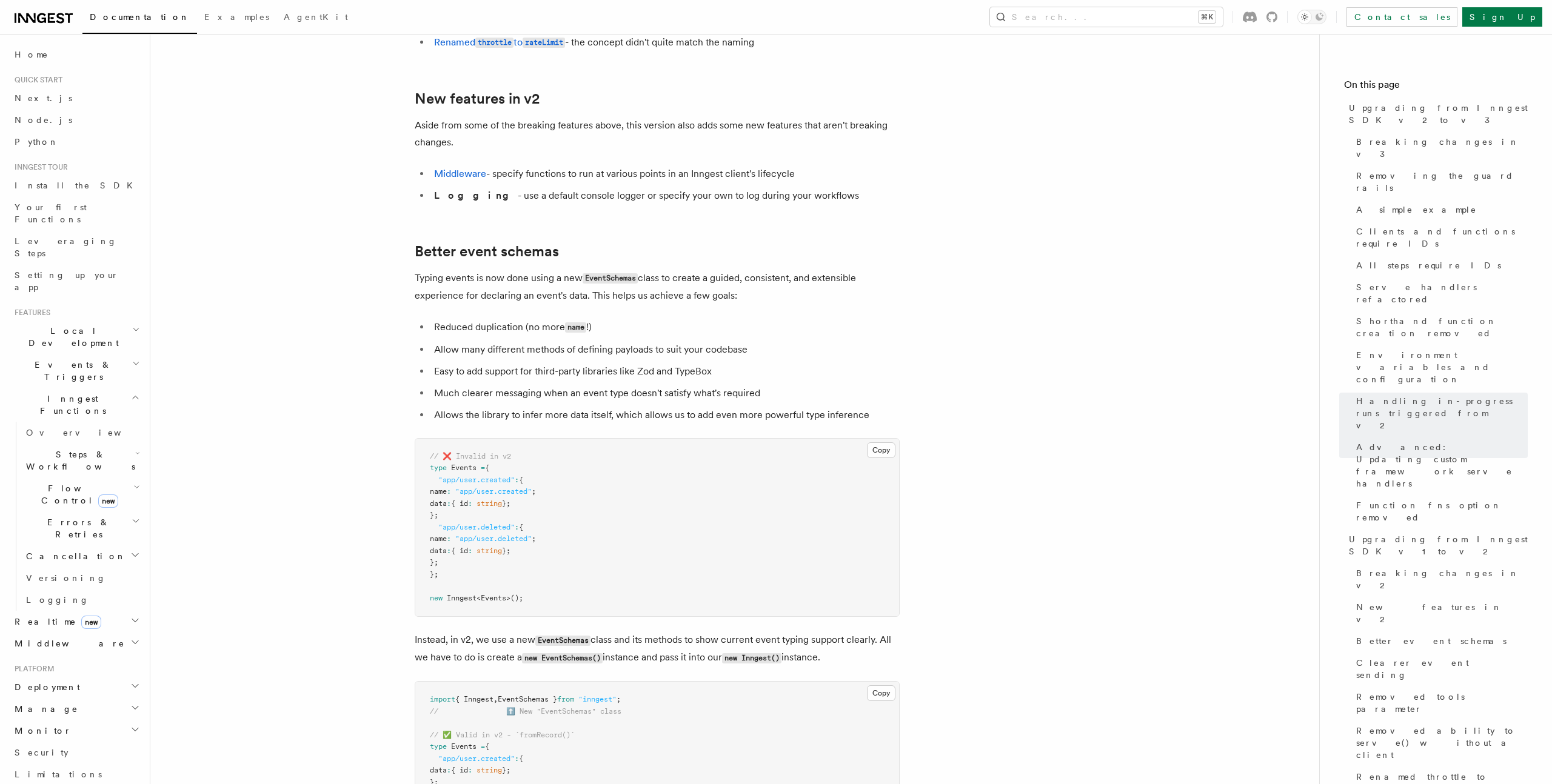
scroll to position [7171, 0]
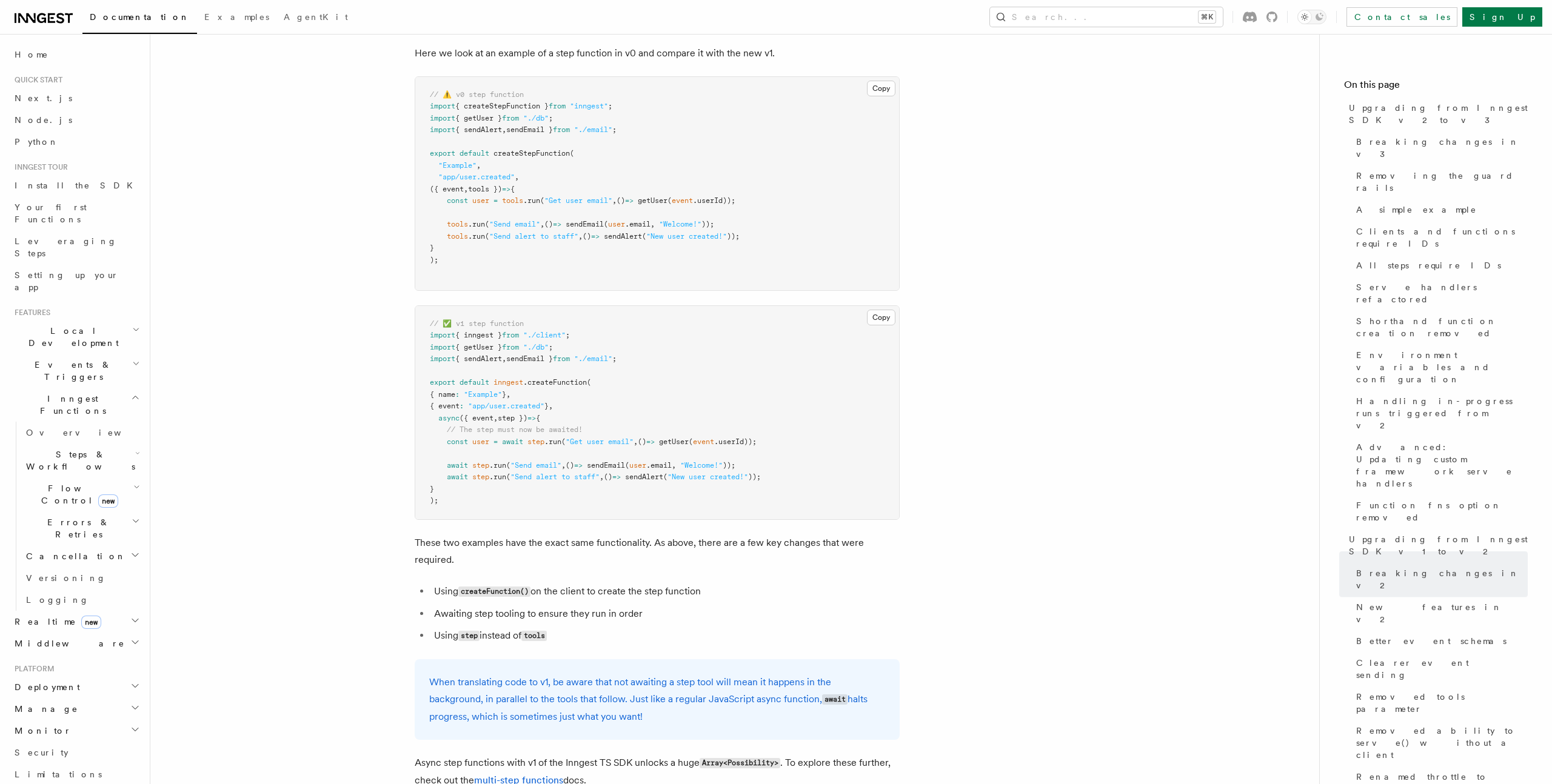
scroll to position [11872, 0]
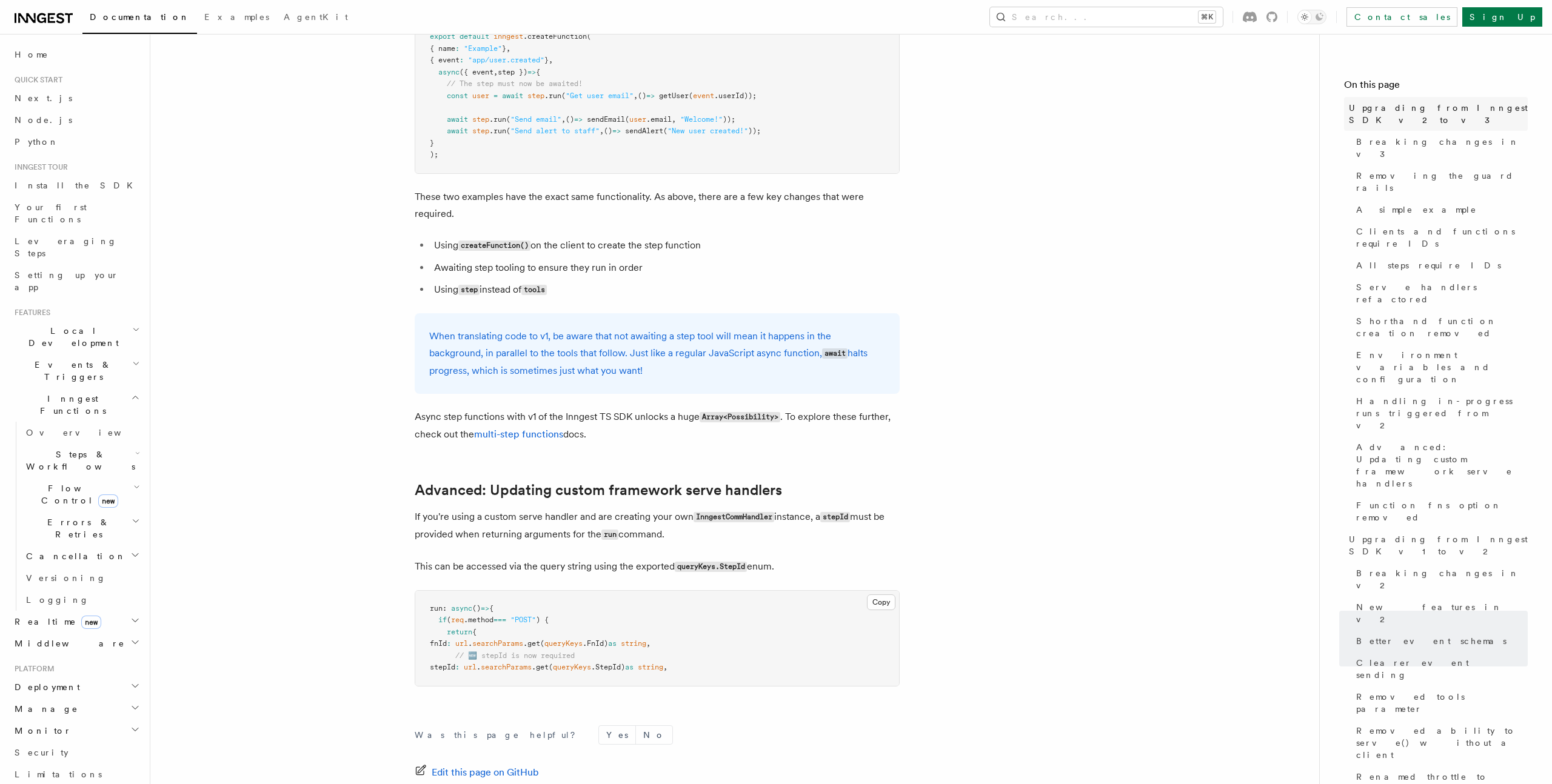
click at [1393, 107] on span "Upgrading from Inngest SDK v2 to v3" at bounding box center [1438, 114] width 179 height 24
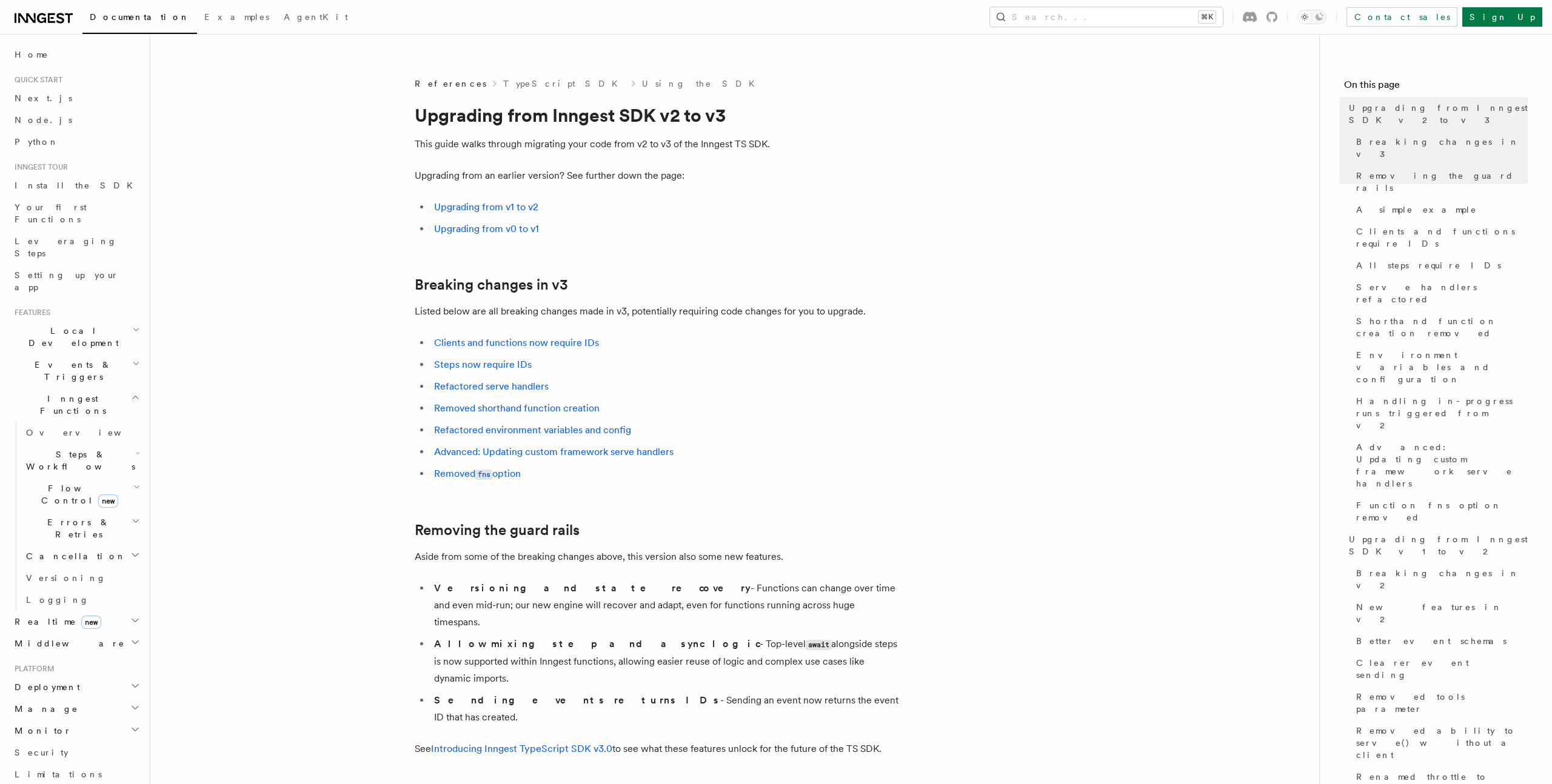
click at [605, 136] on p "This guide walks through migrating your code from v2 to v3 of the Inngest TS SD…" at bounding box center [657, 144] width 485 height 17
click at [655, 136] on p "This guide walks through migrating your code from v2 to v3 of the Inngest TS SD…" at bounding box center [657, 144] width 485 height 17
click at [616, 167] on p "Upgrading from an earlier version? See further down the page:" at bounding box center [657, 176] width 485 height 17
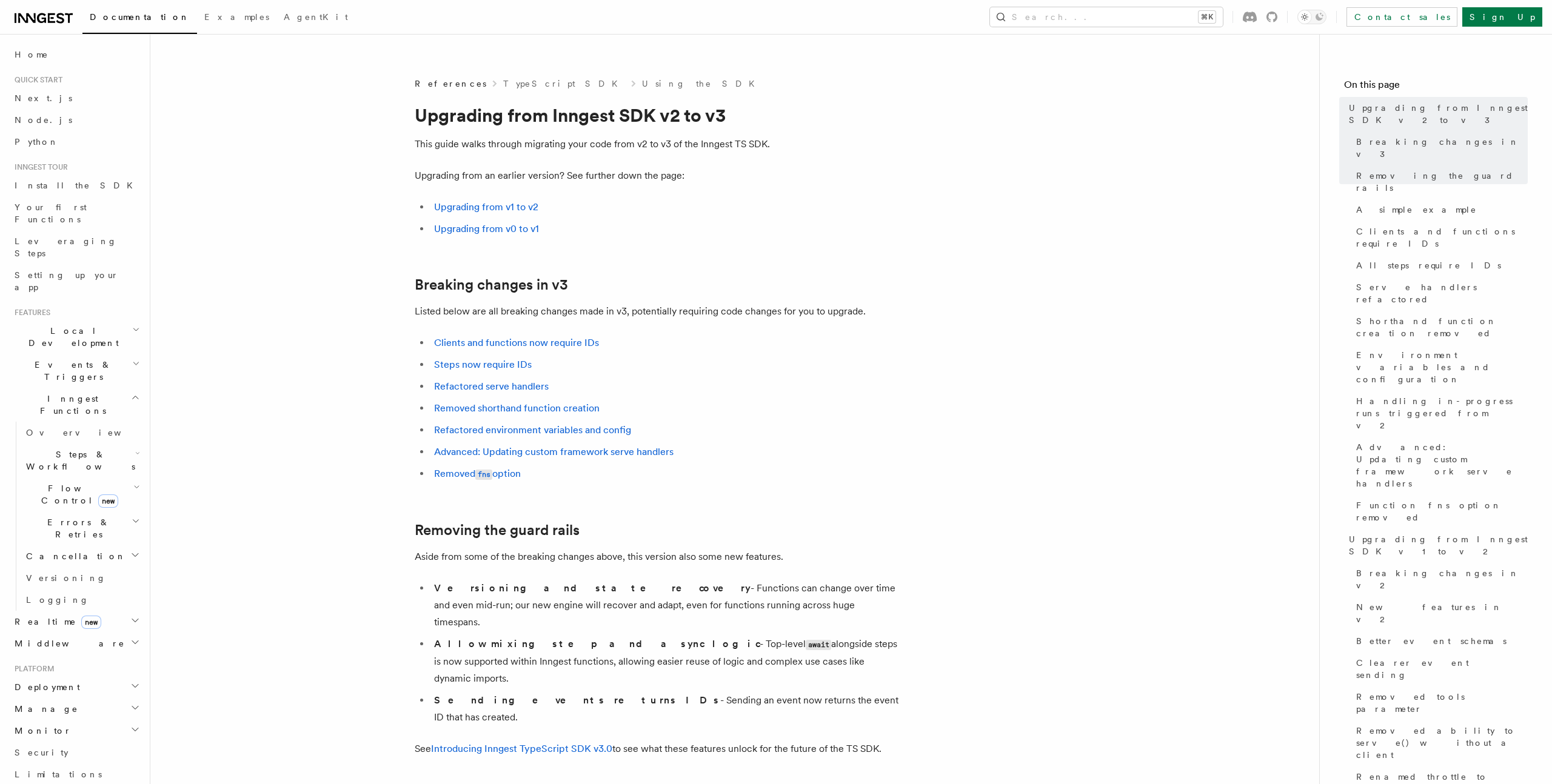
click at [670, 303] on p "Listed below are all breaking changes made in v3, potentially requiring code ch…" at bounding box center [657, 312] width 485 height 17
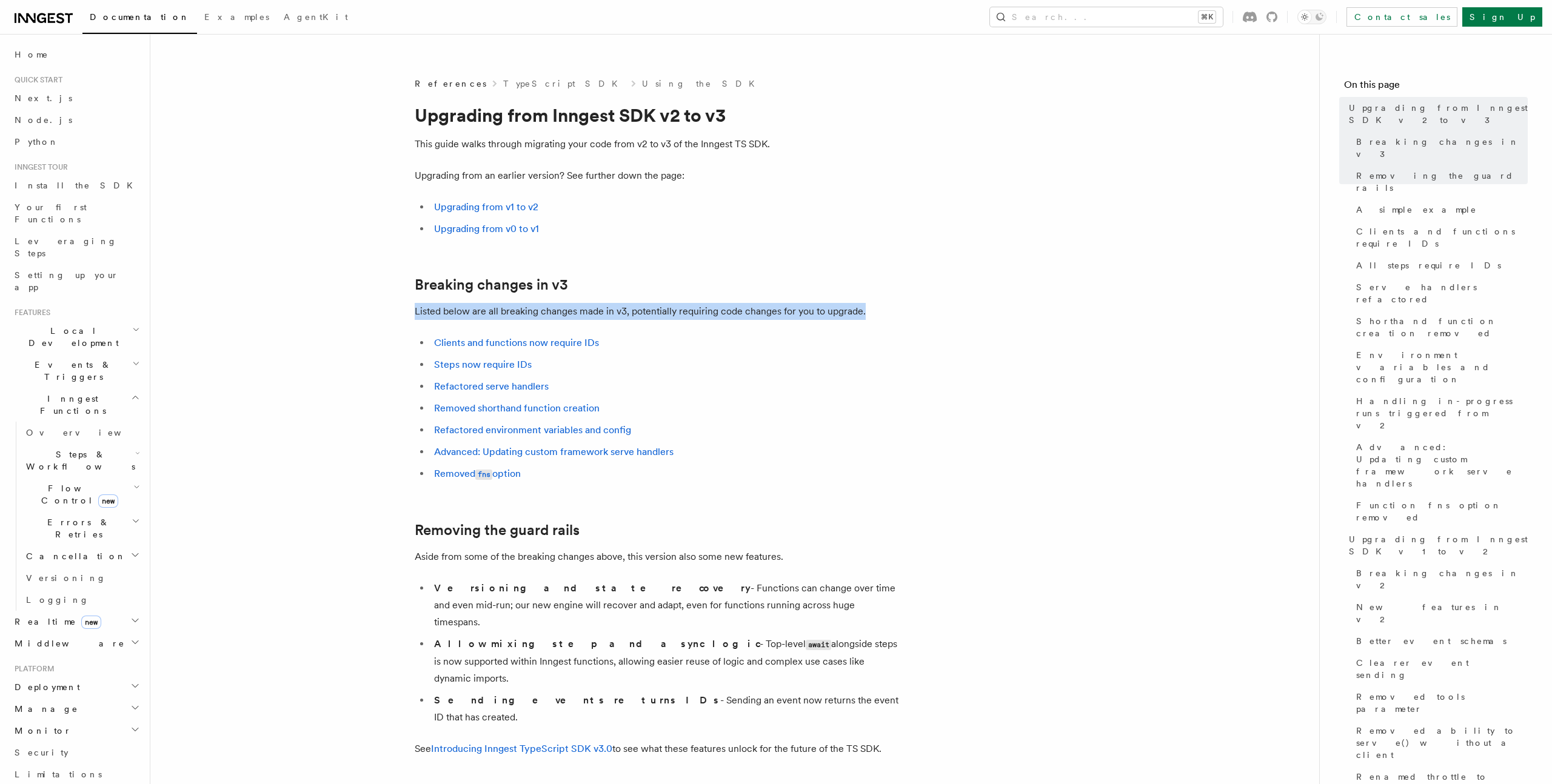
click at [764, 303] on p "Listed below are all breaking changes made in v3, potentially requiring code ch…" at bounding box center [657, 312] width 485 height 17
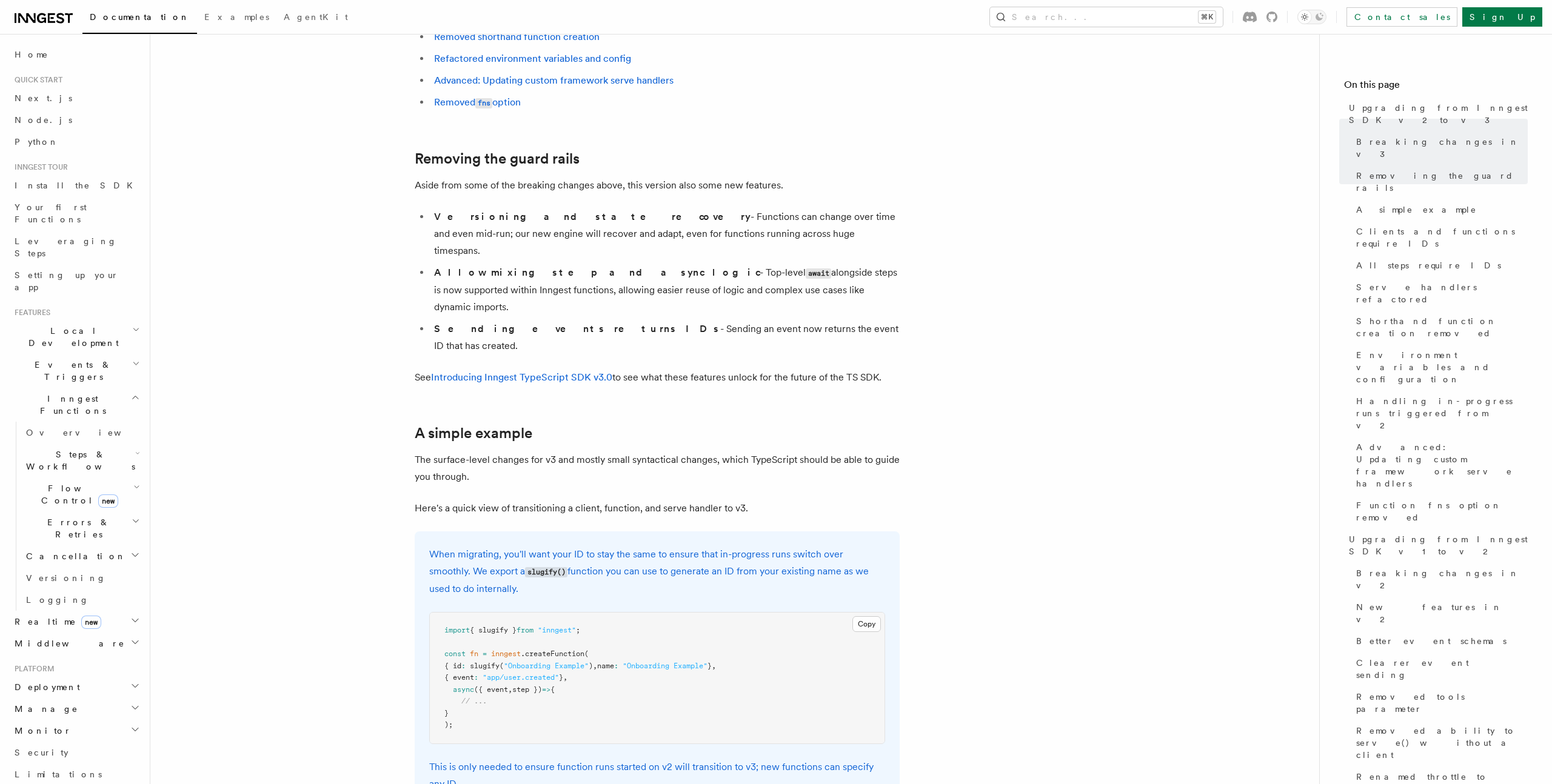
scroll to position [443, 0]
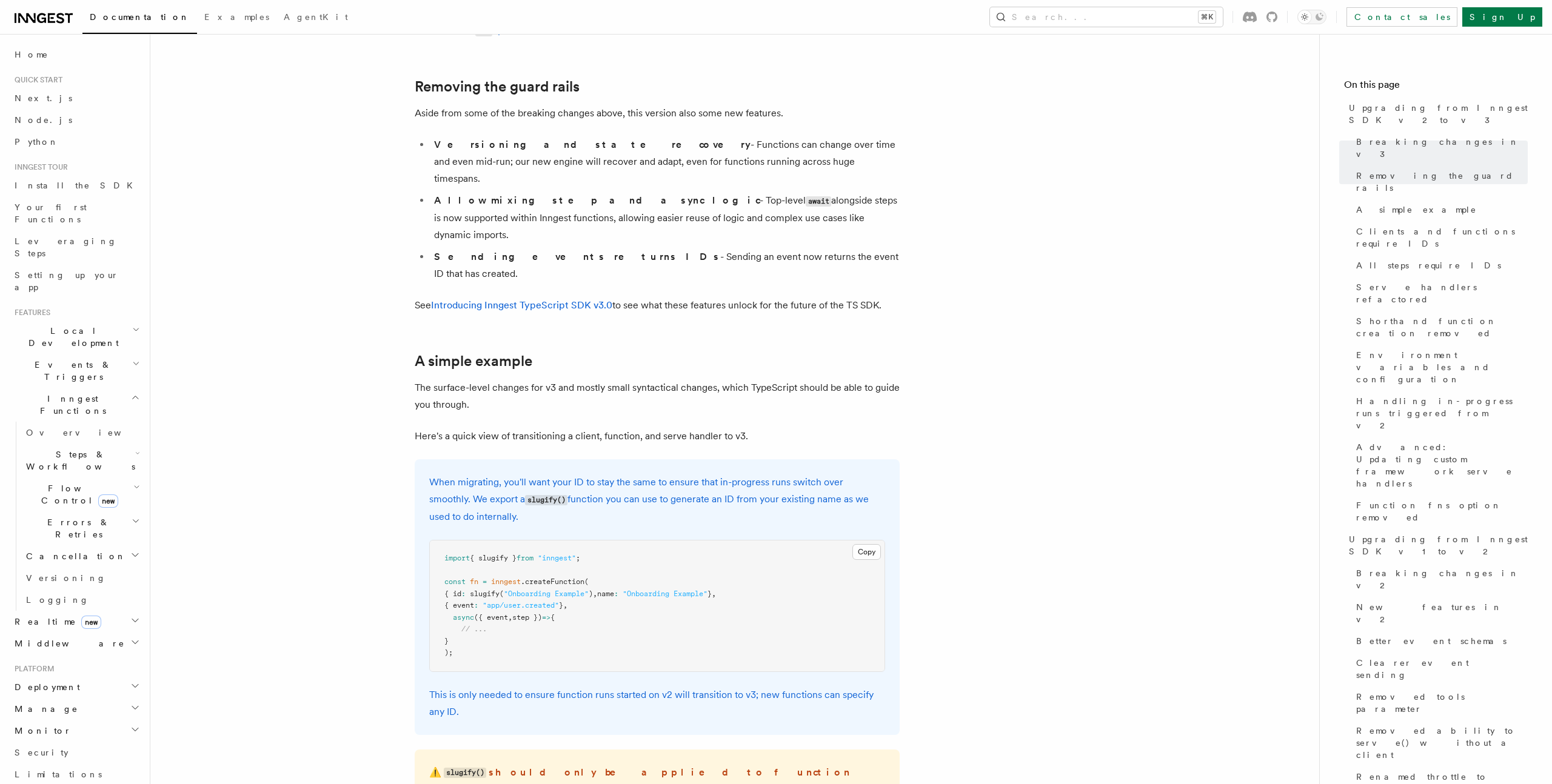
click at [536, 428] on p "Here's a quick view of transitioning a client, function, and serve handler to v…" at bounding box center [657, 436] width 485 height 17
click at [537, 428] on p "Here's a quick view of transitioning a client, function, and serve handler to v…" at bounding box center [657, 436] width 485 height 17
click at [606, 428] on p "Here's a quick view of transitioning a client, function, and serve handler to v…" at bounding box center [657, 436] width 485 height 17
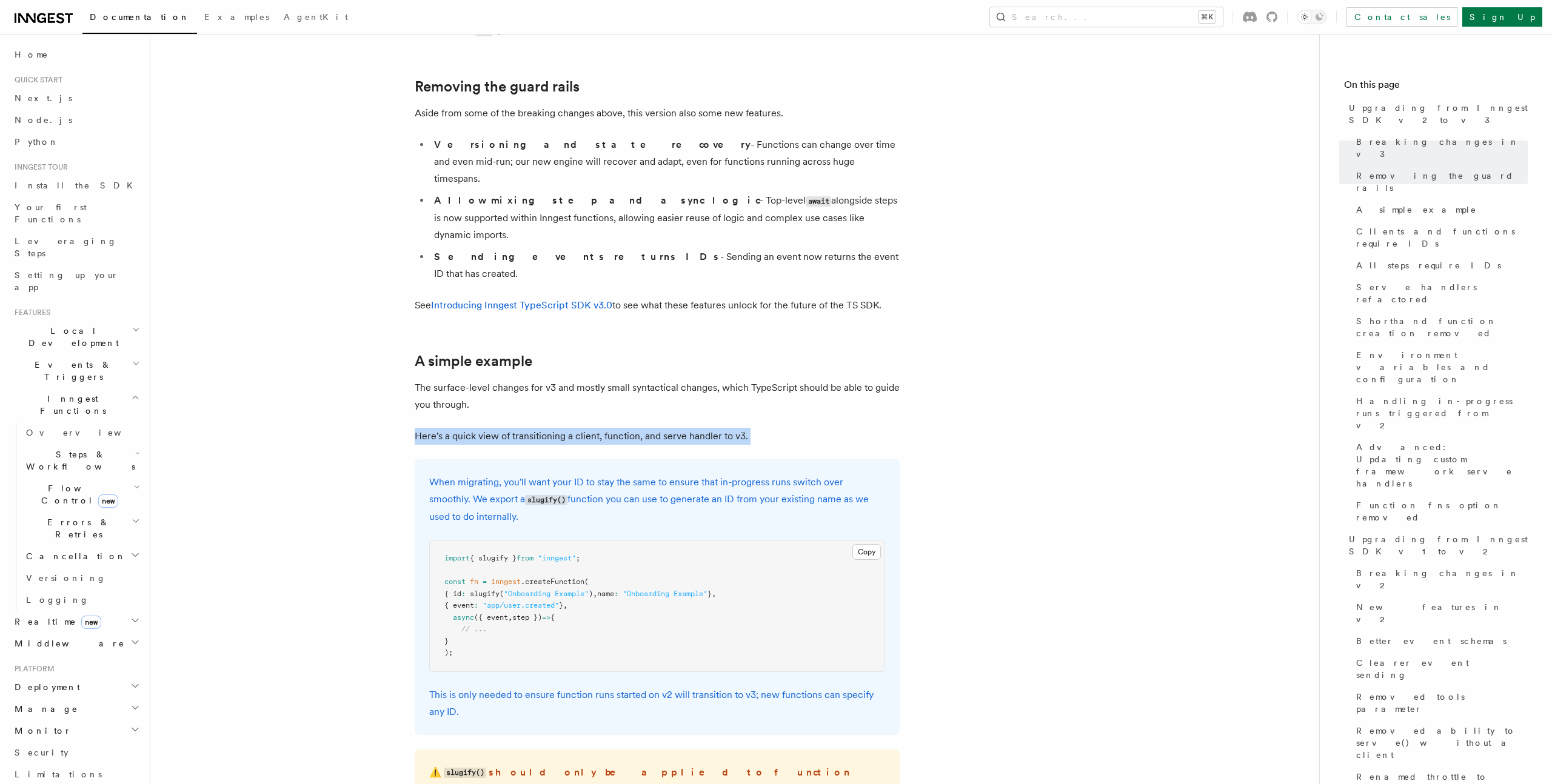
drag, startPoint x: 606, startPoint y: 362, endPoint x: 623, endPoint y: 362, distance: 17.0
click at [607, 428] on p "Here's a quick view of transitioning a client, function, and serve handler to v…" at bounding box center [657, 436] width 485 height 17
click at [686, 428] on p "Here's a quick view of transitioning a client, function, and serve handler to v…" at bounding box center [657, 436] width 485 height 17
click at [595, 428] on p "Here's a quick view of transitioning a client, function, and serve handler to v…" at bounding box center [657, 436] width 485 height 17
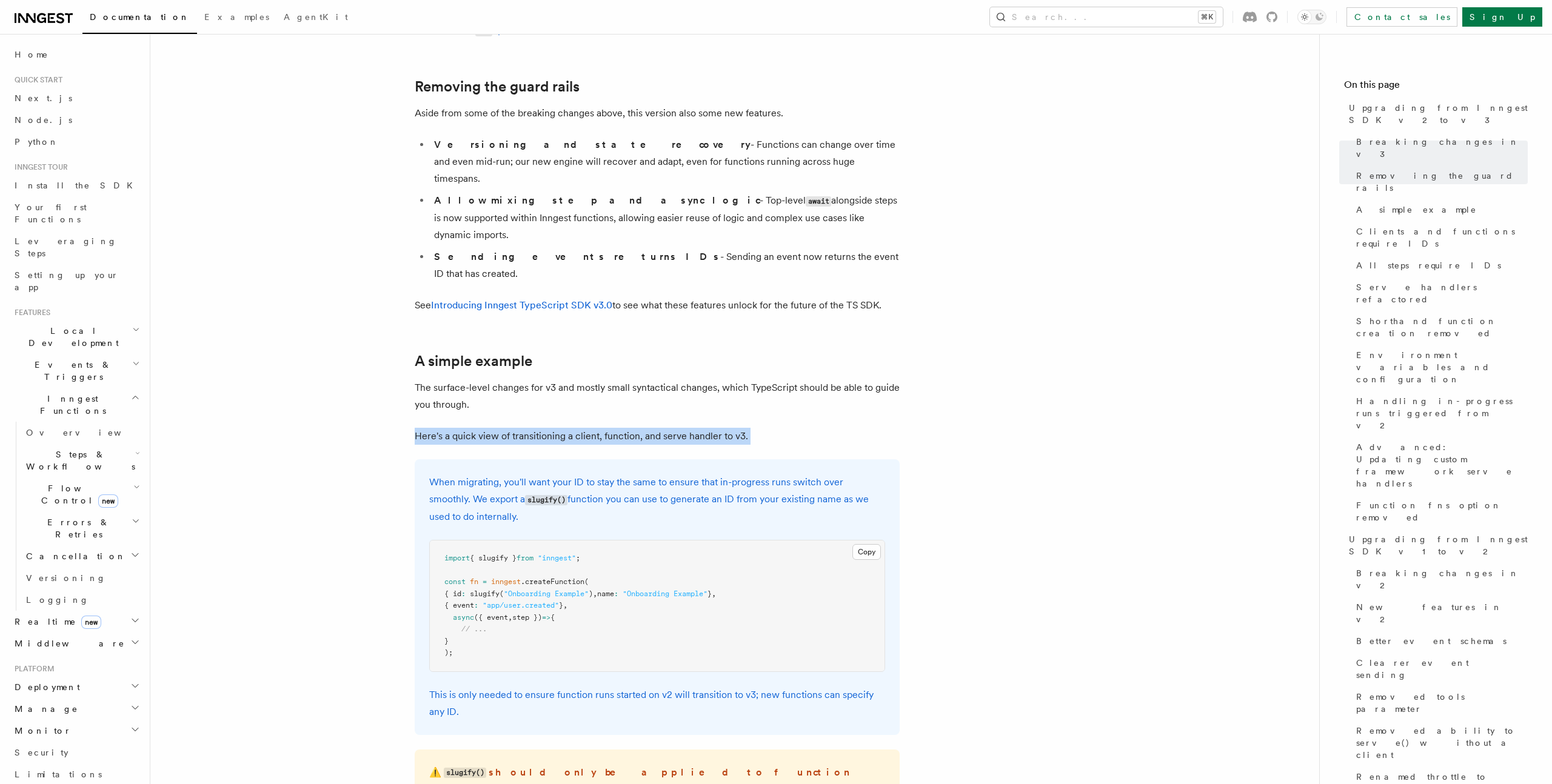
click at [595, 428] on p "Here's a quick view of transitioning a client, function, and serve handler to v…" at bounding box center [657, 436] width 485 height 17
click at [668, 428] on p "Here's a quick view of transitioning a client, function, and serve handler to v…" at bounding box center [657, 436] width 485 height 17
click at [513, 380] on p "The surface-level changes for v3 and mostly small syntactical changes, which Ty…" at bounding box center [657, 396] width 485 height 34
click at [520, 380] on p "The surface-level changes for v3 and mostly small syntactical changes, which Ty…" at bounding box center [657, 396] width 485 height 34
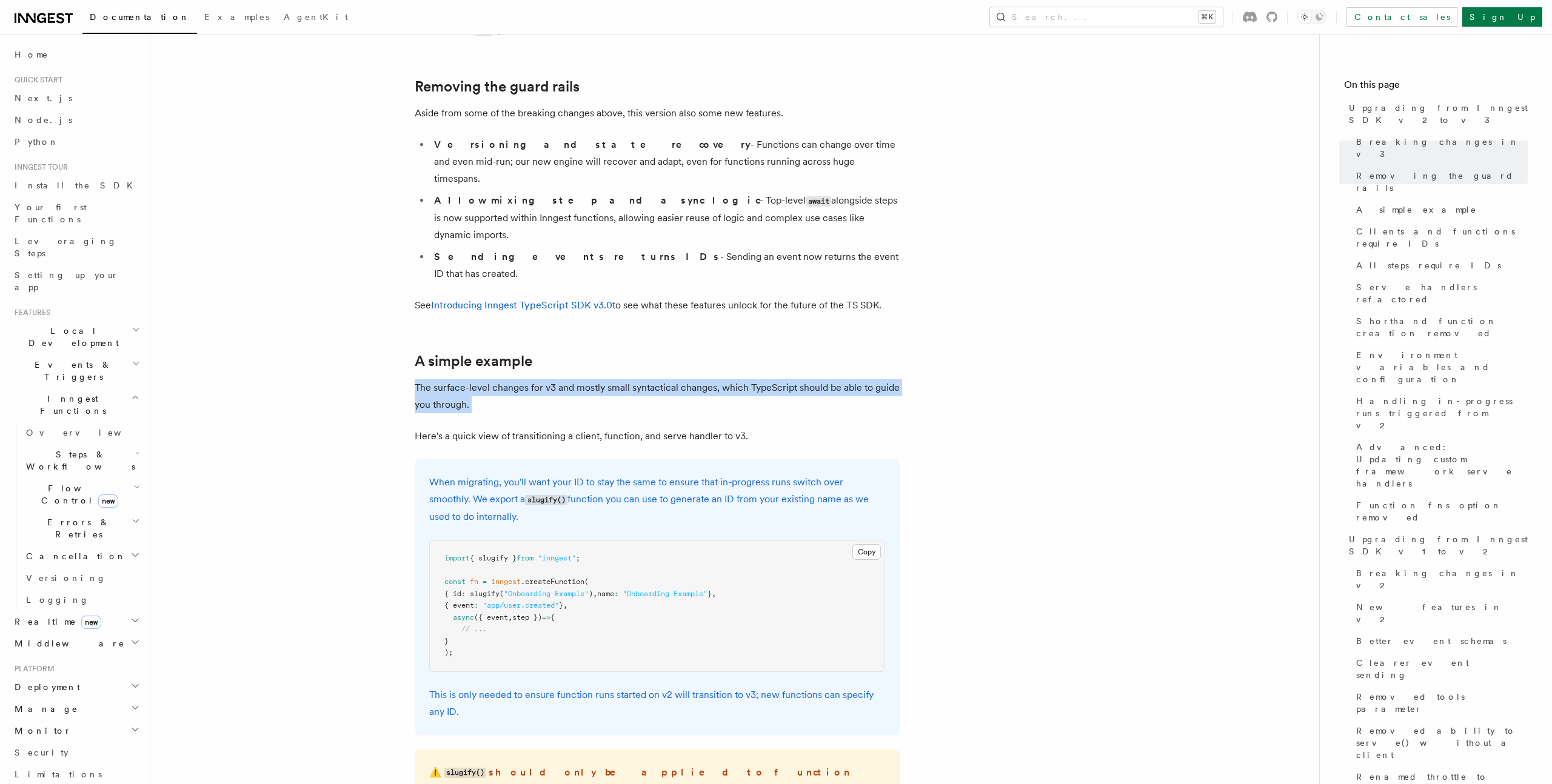
drag, startPoint x: 520, startPoint y: 309, endPoint x: 550, endPoint y: 309, distance: 30.0
click at [520, 380] on p "The surface-level changes for v3 and mostly small syntactical changes, which Ty…" at bounding box center [657, 396] width 485 height 34
click at [571, 380] on p "The surface-level changes for v3 and mostly small syntactical changes, which Ty…" at bounding box center [657, 396] width 485 height 34
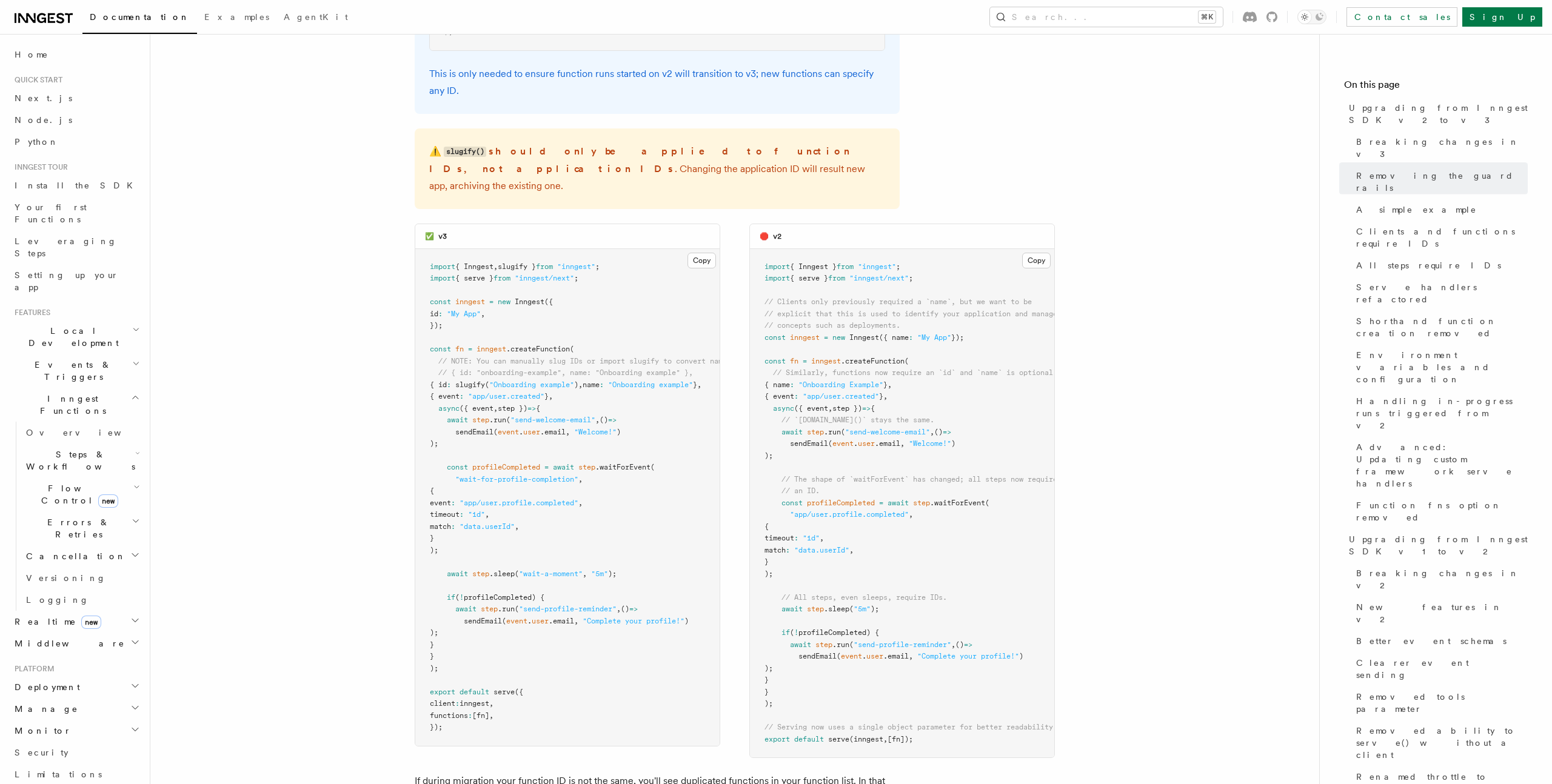
scroll to position [1068, 0]
click at [863, 330] on span "Inngest" at bounding box center [864, 334] width 30 height 8
click at [863, 330] on span "Inngest" at bounding box center [864, 334] width 30 height 8
drag, startPoint x: 863, startPoint y: 244, endPoint x: 869, endPoint y: 244, distance: 6.0
click at [863, 330] on span "Inngest" at bounding box center [864, 334] width 30 height 8
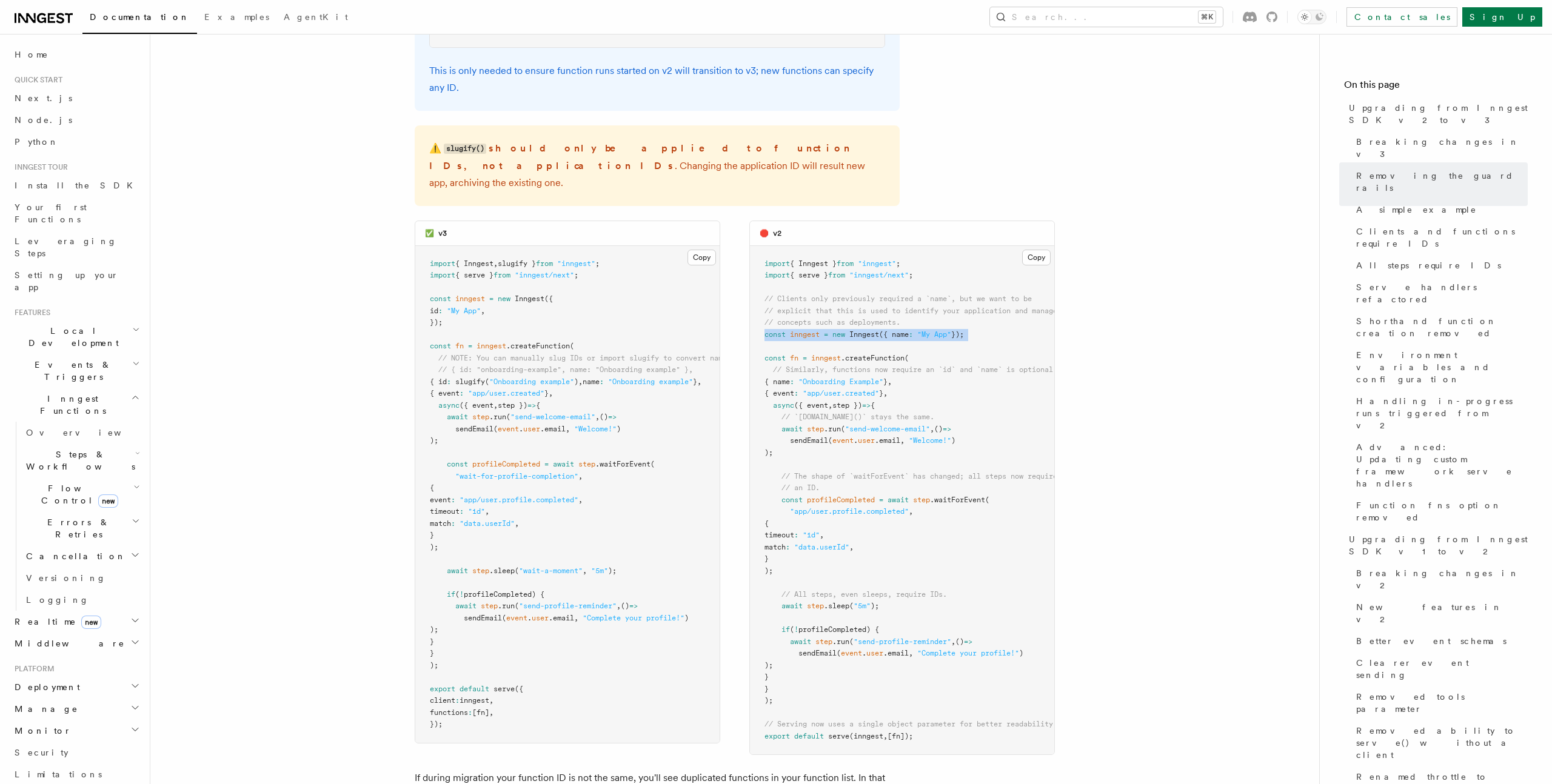
click at [931, 330] on span ""My App"" at bounding box center [934, 334] width 34 height 8
click at [847, 330] on span at bounding box center [847, 334] width 4 height 8
click at [900, 330] on span "({ name" at bounding box center [893, 334] width 30 height 8
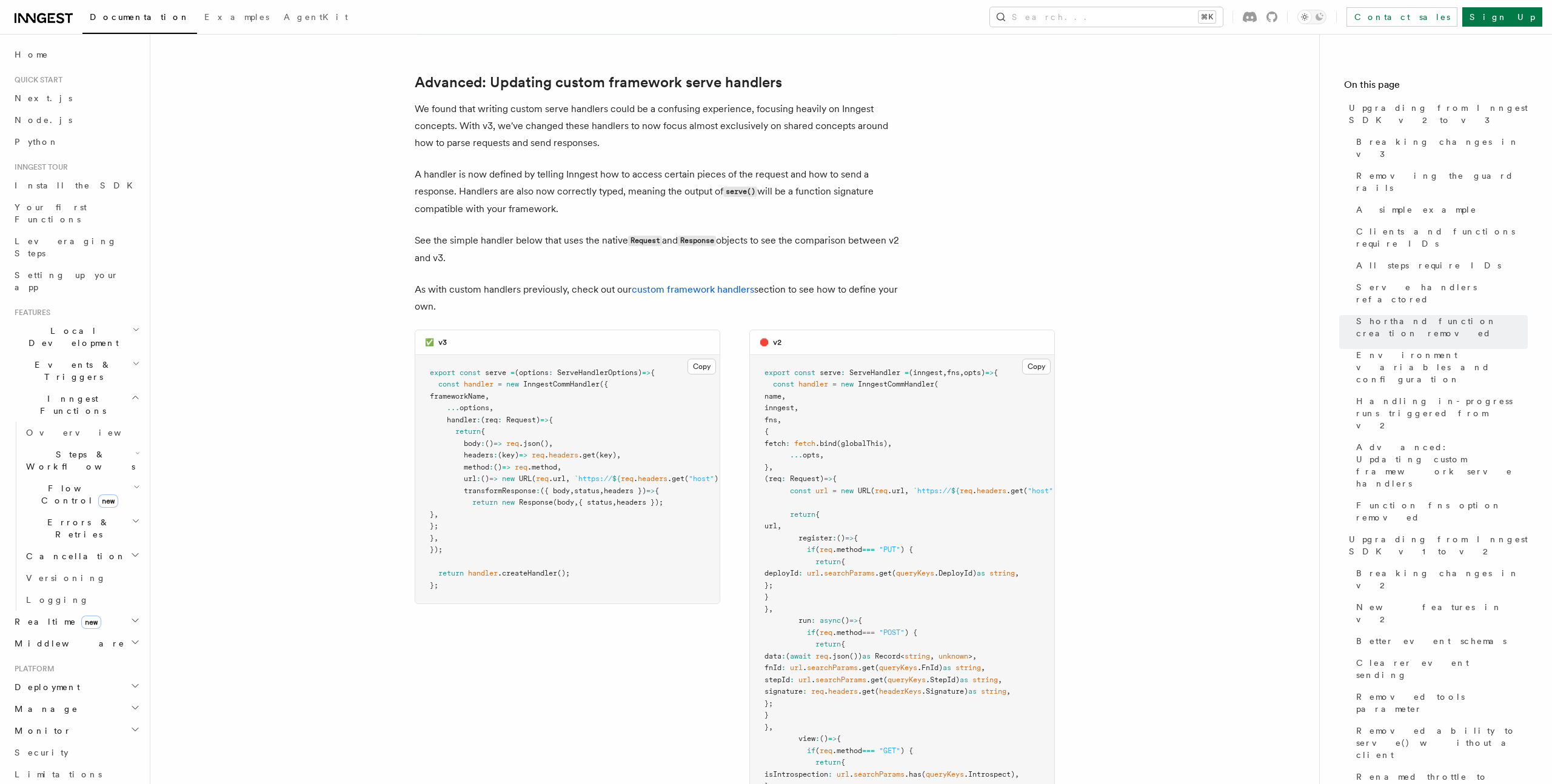
scroll to position [5012, 0]
click at [471, 462] on span "method" at bounding box center [476, 466] width 26 height 8
click at [615, 355] on pre "export const serve = (options : ServeHandlerOptions ) => { const handler = new …" at bounding box center [567, 479] width 304 height 249
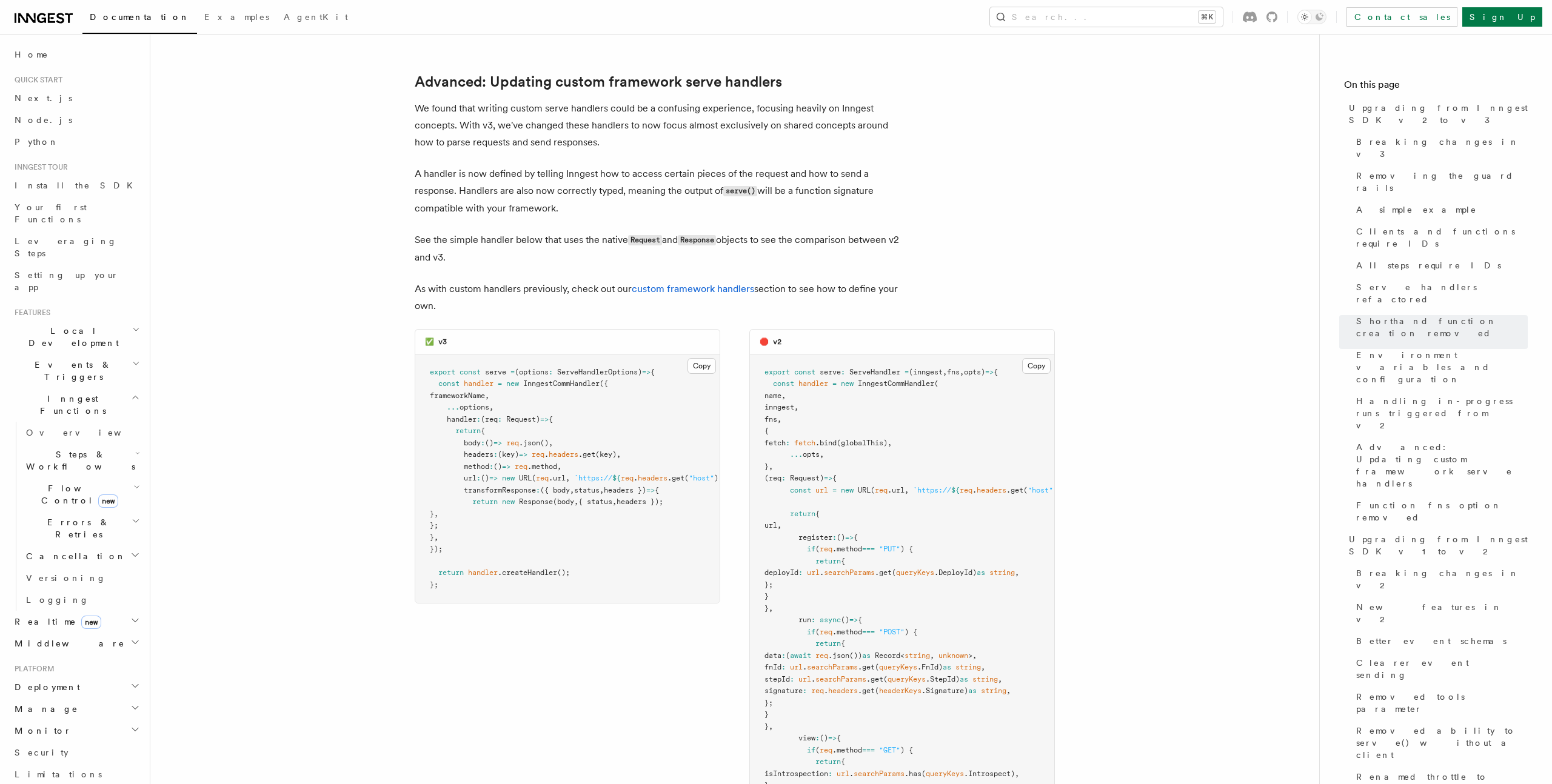
click at [578, 450] on span "headers" at bounding box center [563, 454] width 30 height 8
click at [673, 356] on pre "export const serve = (options : ServeHandlerOptions ) => { const handler = new …" at bounding box center [567, 479] width 304 height 249
click at [568, 450] on span "headers" at bounding box center [563, 454] width 30 height 8
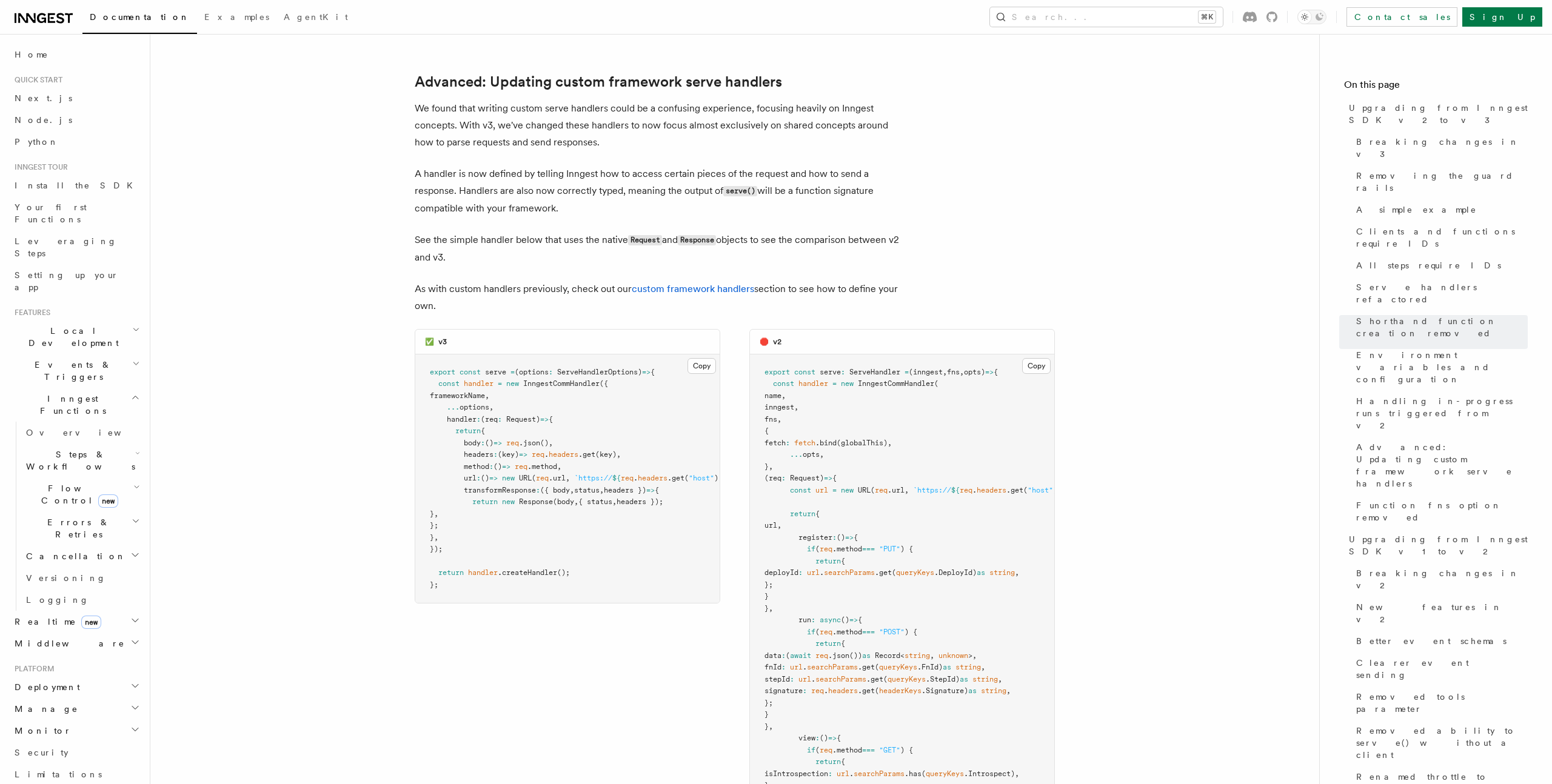
click at [568, 450] on span "headers" at bounding box center [563, 454] width 30 height 8
click at [658, 361] on pre "export const serve = (options : ServeHandlerOptions ) => { const handler = new …" at bounding box center [567, 479] width 304 height 249
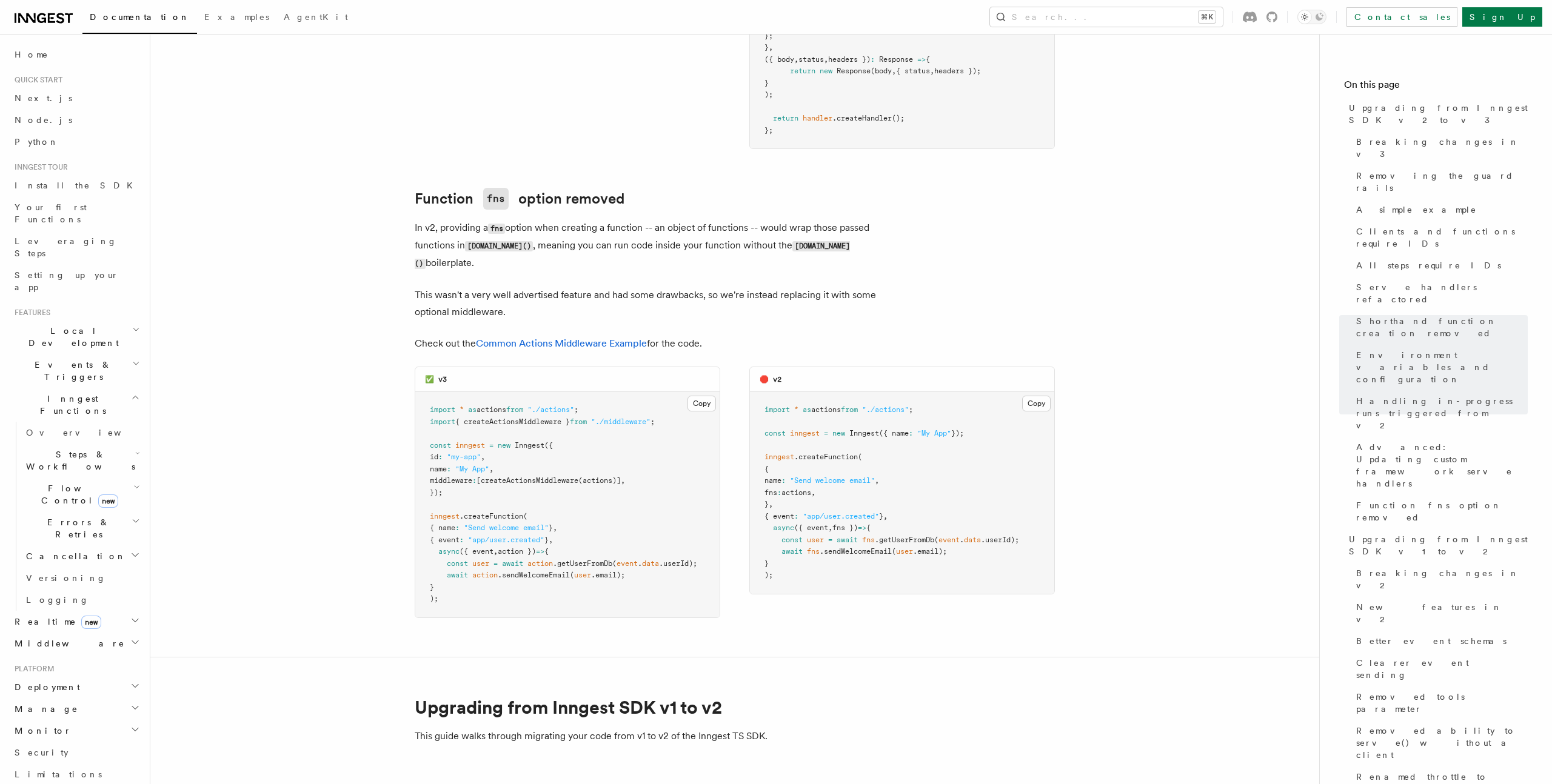
scroll to position [5886, 0]
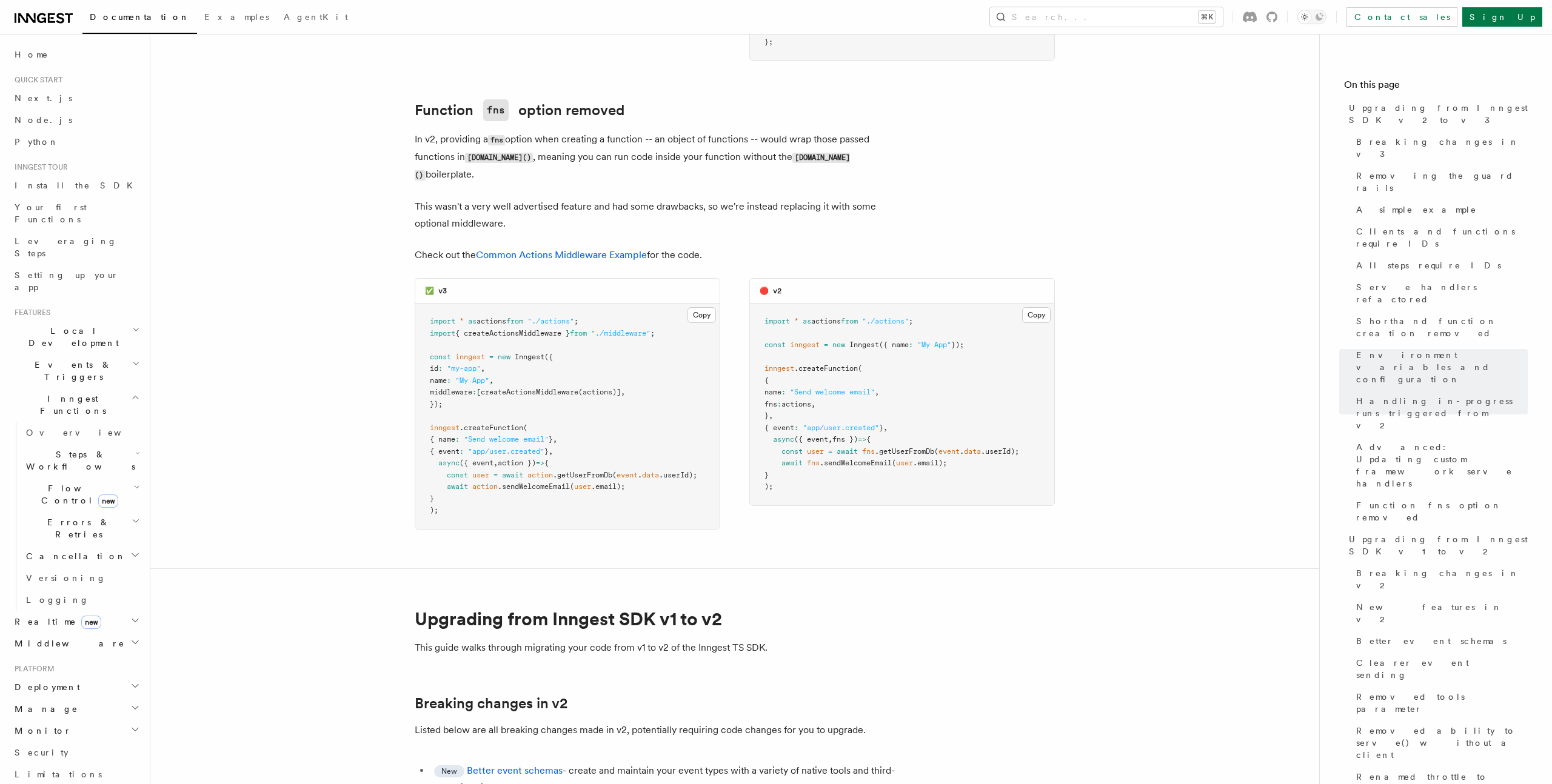
click at [504, 753] on li "New Better event schemas - create and maintain your event types with a variety …" at bounding box center [665, 775] width 469 height 43
click at [509, 765] on link "Better event schemas" at bounding box center [514, 770] width 96 height 12
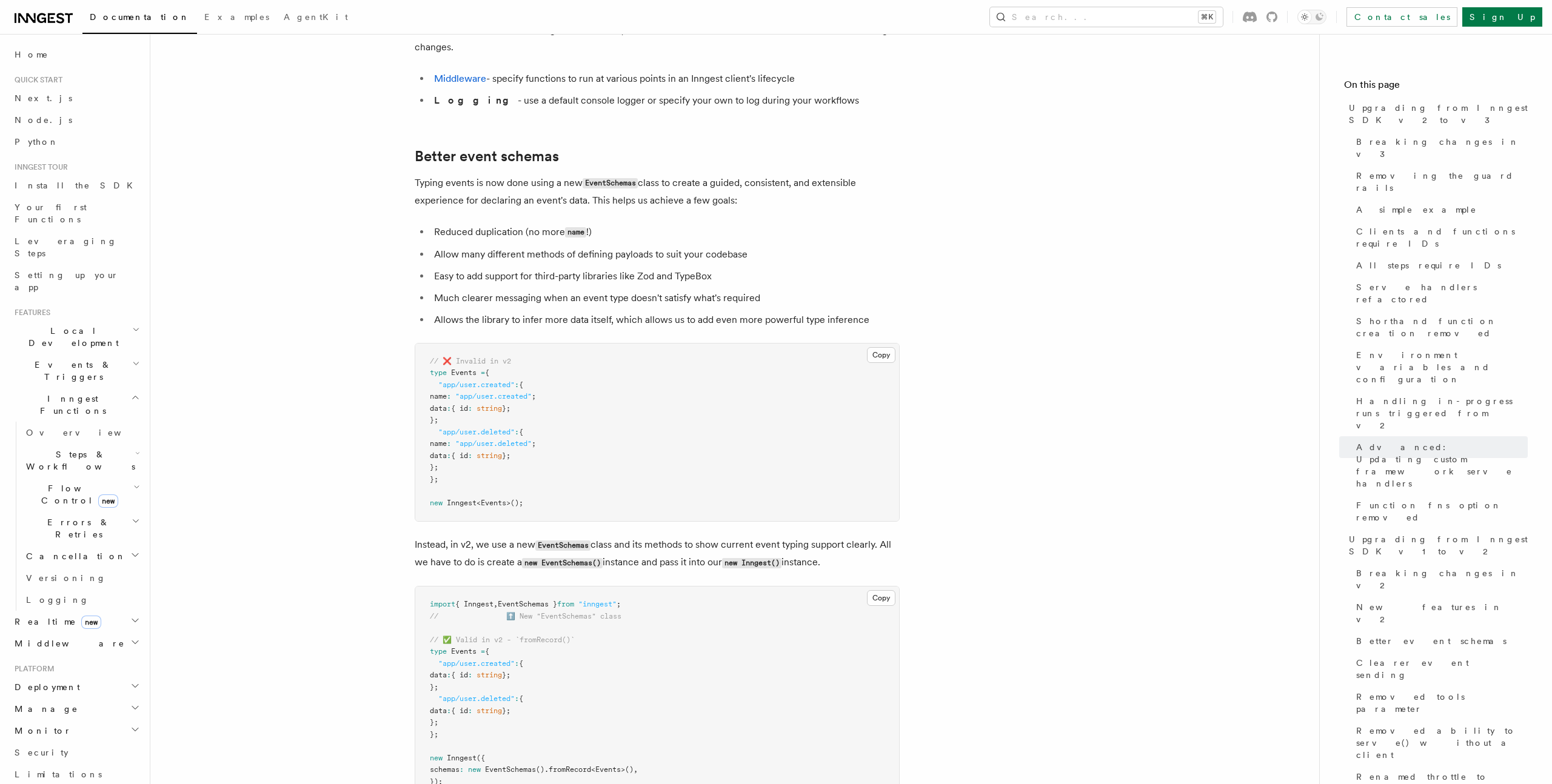
scroll to position [6849, 0]
